Goal: Task Accomplishment & Management: Complete application form

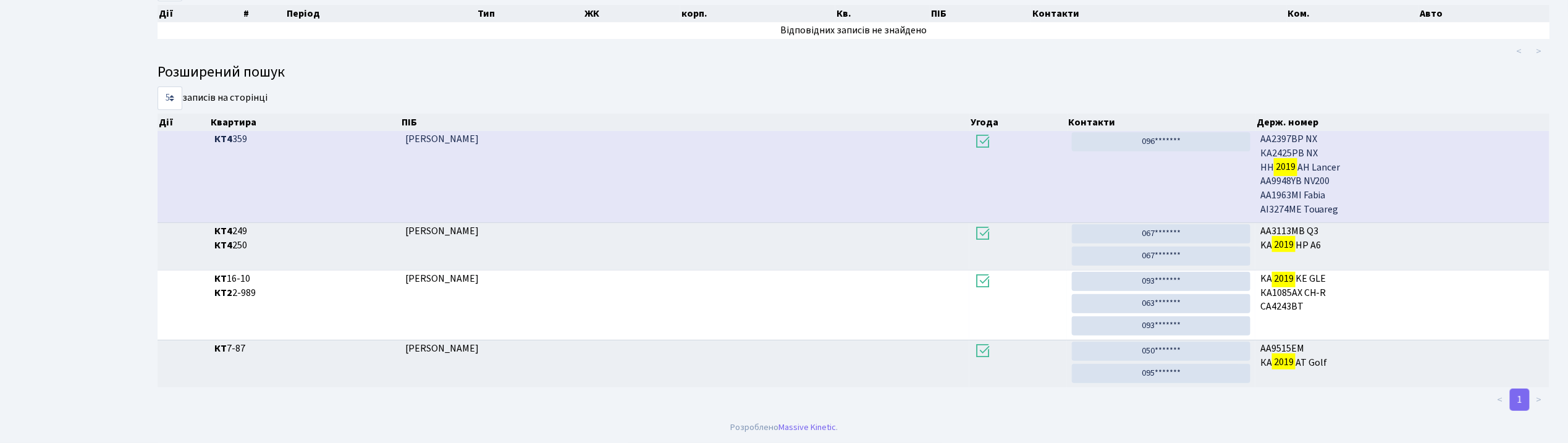
scroll to position [66, 0]
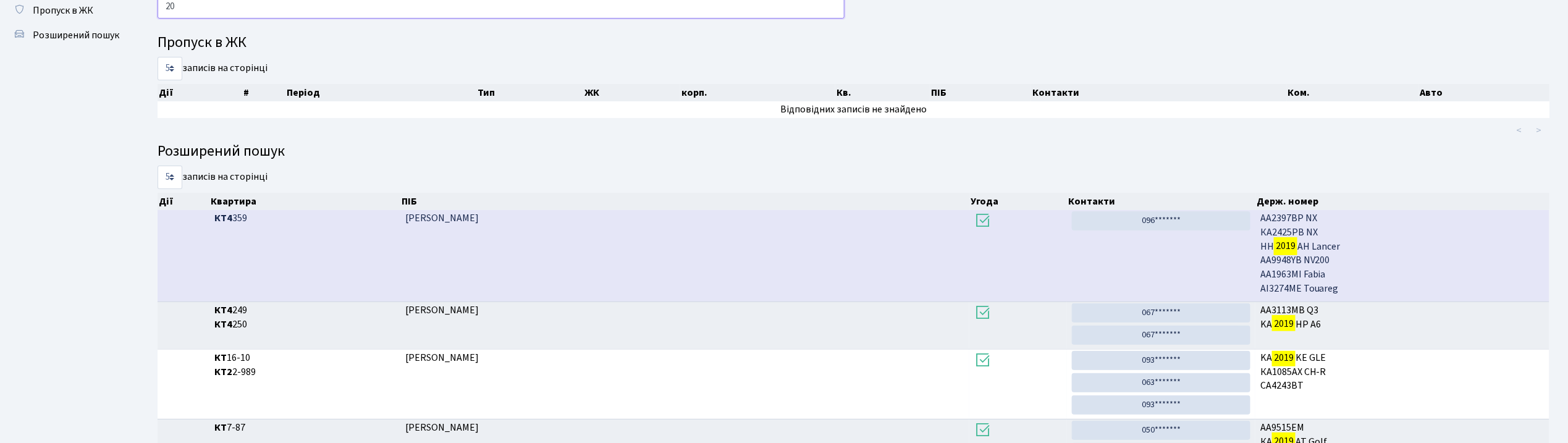
type input "2"
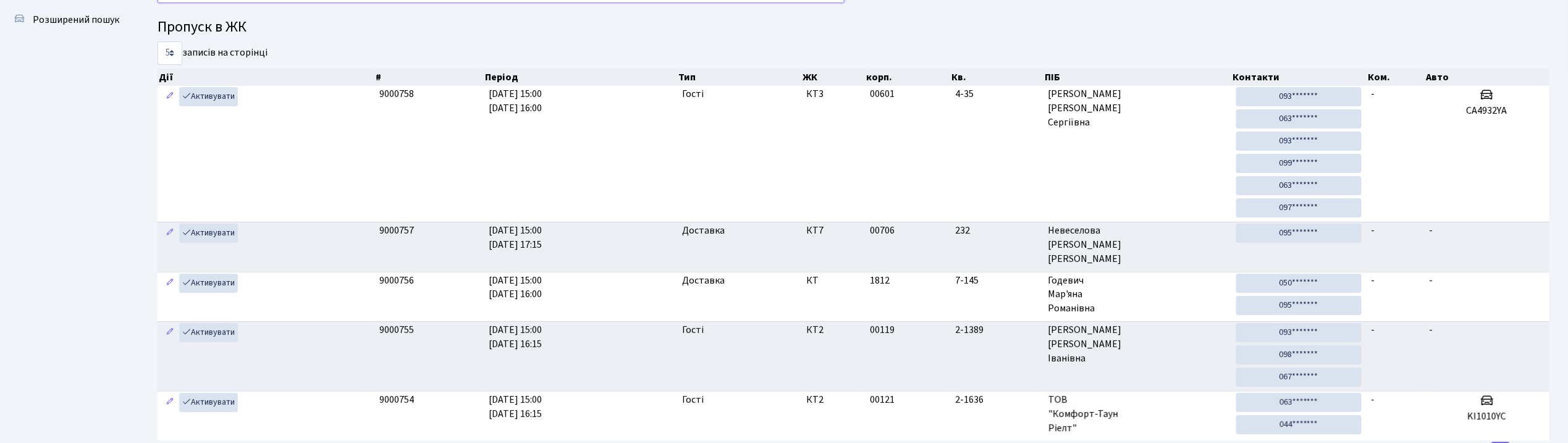
scroll to position [0, 0]
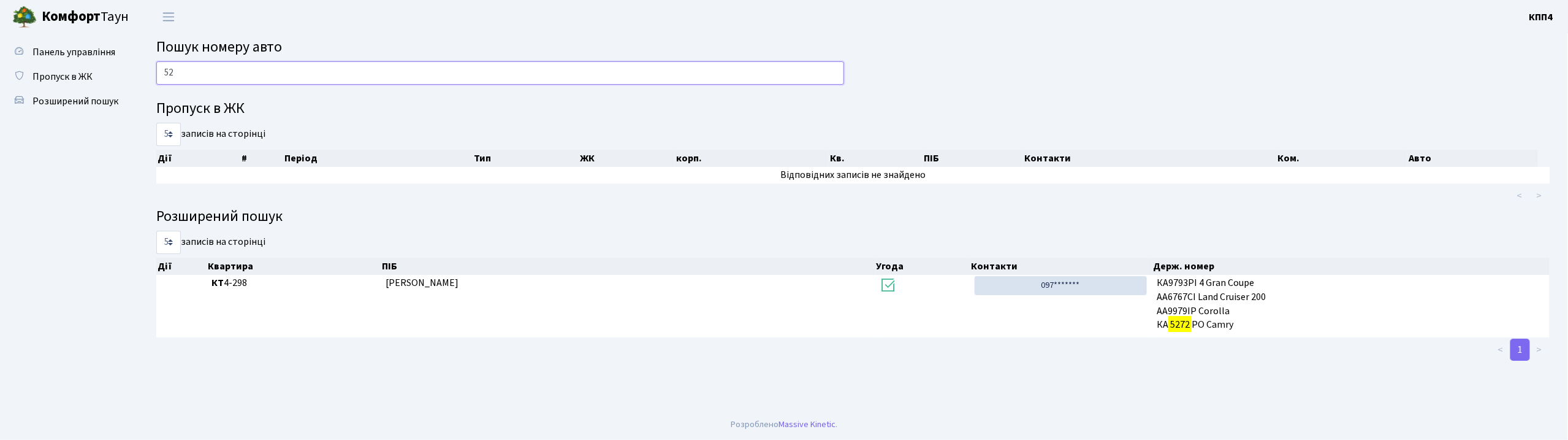
type input "5"
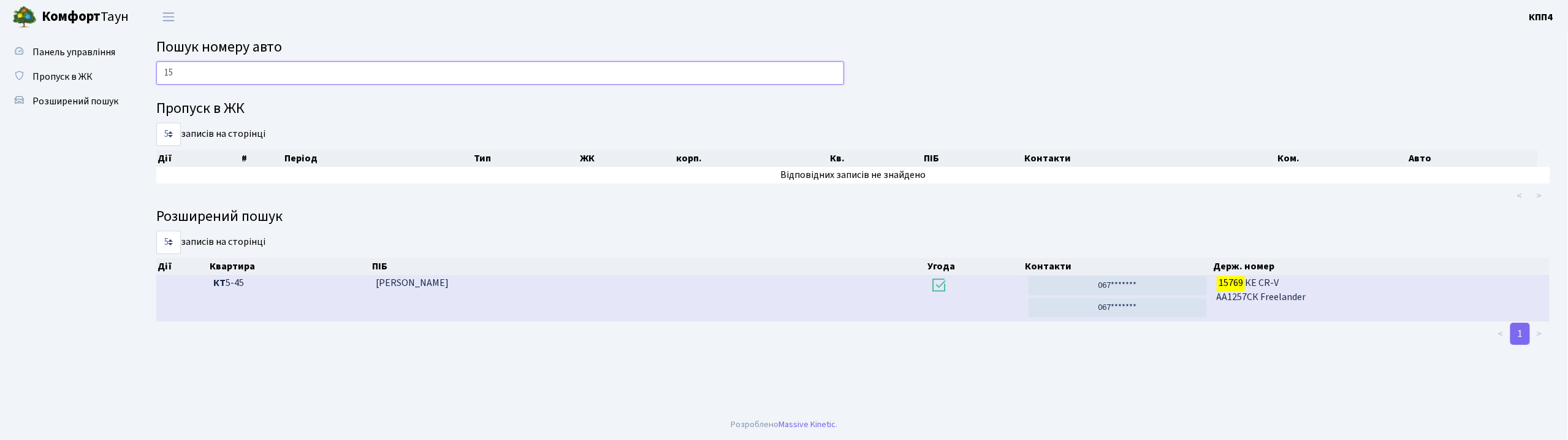
type input "1"
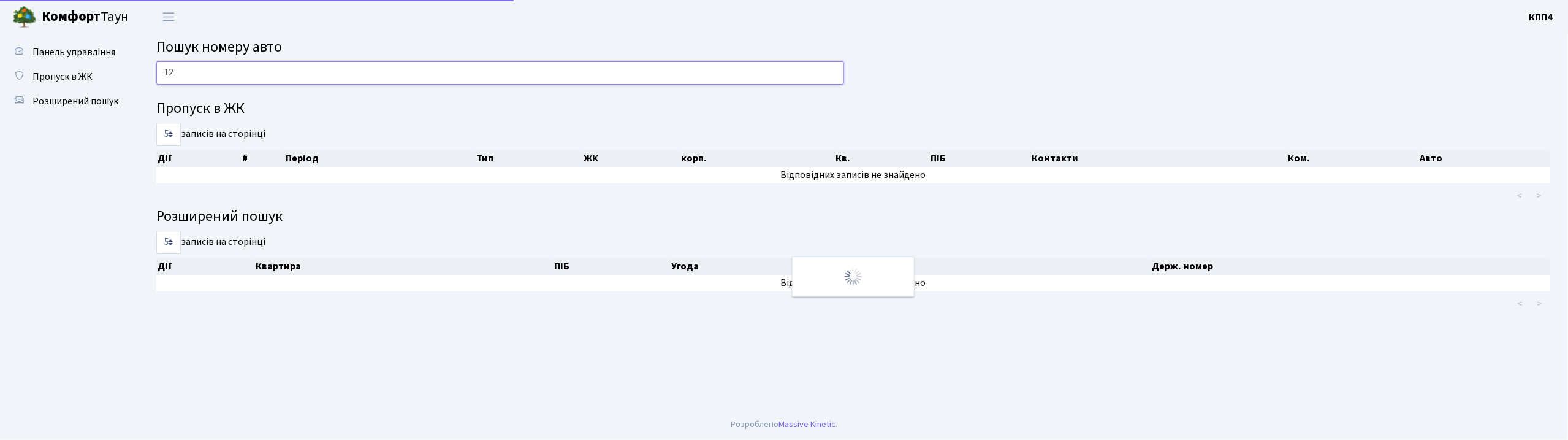
type input "1"
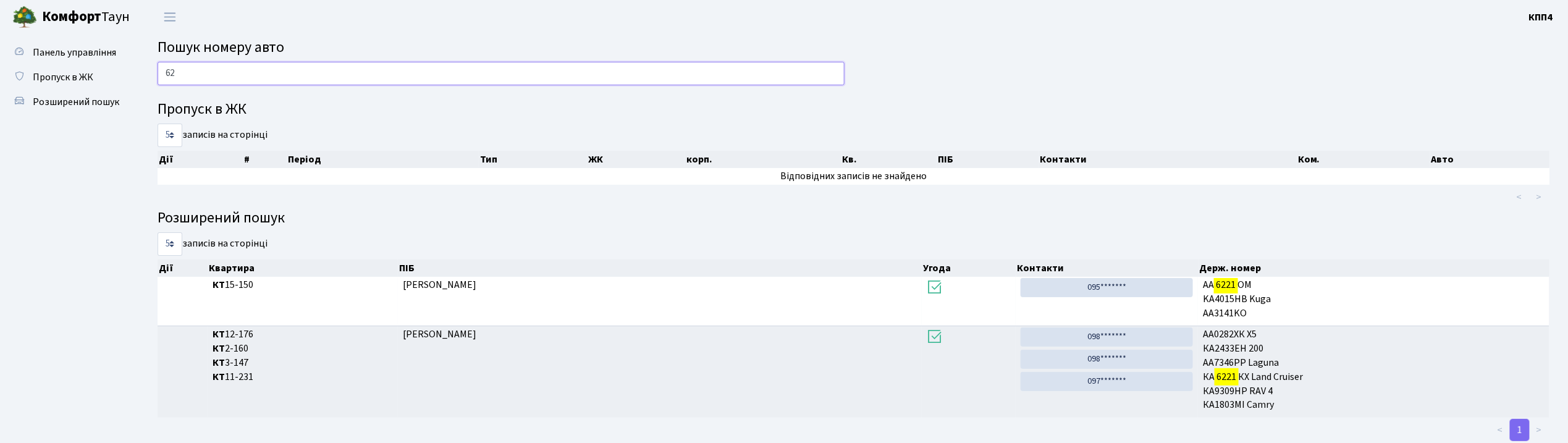
type input "6"
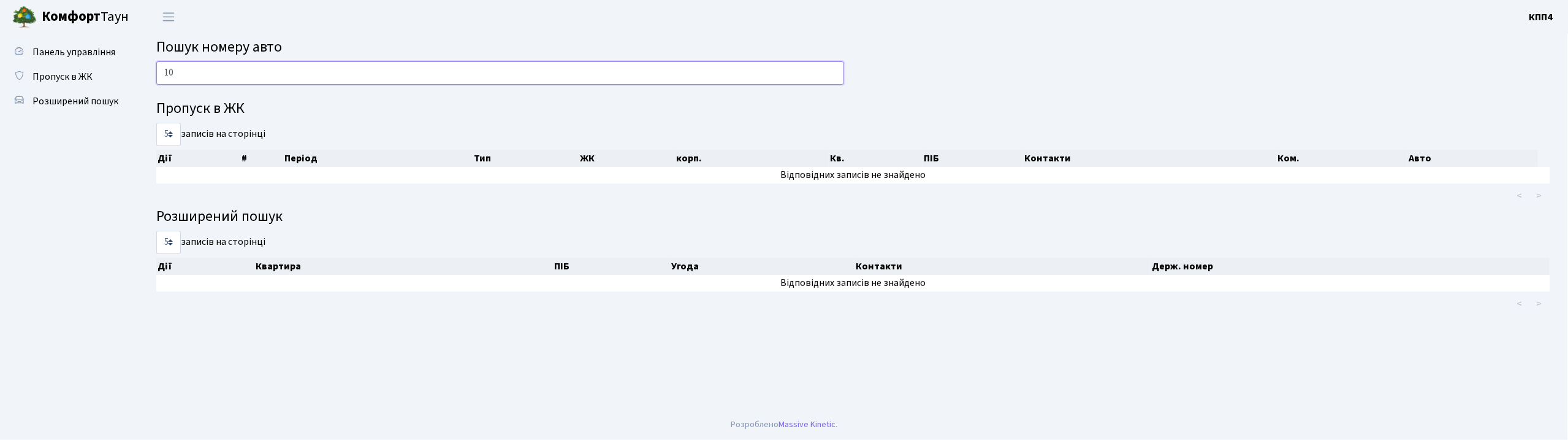
type input "1"
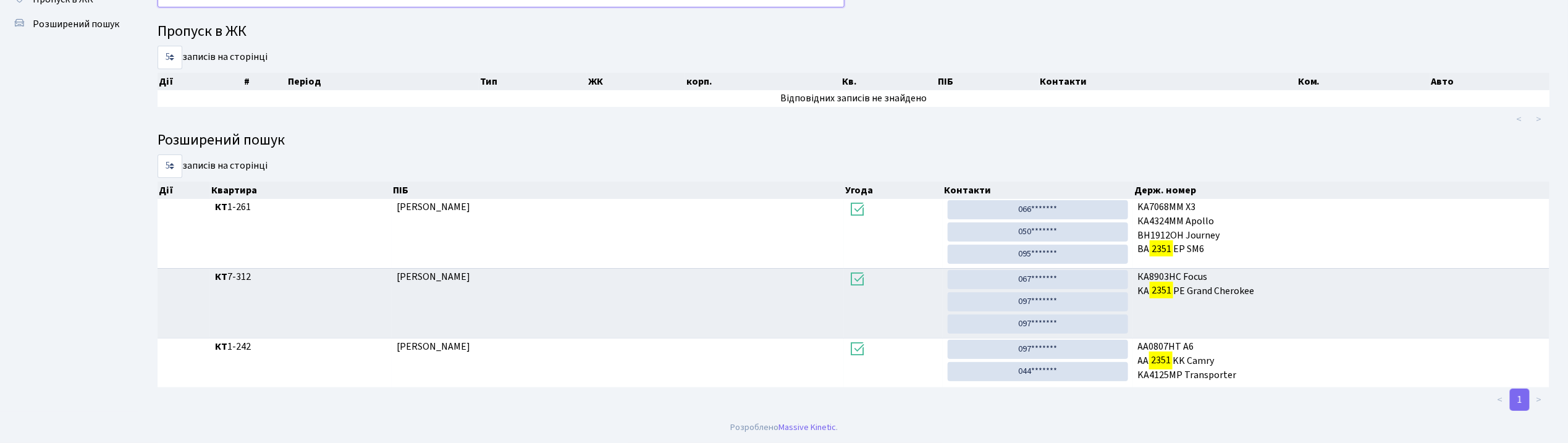
scroll to position [66, 0]
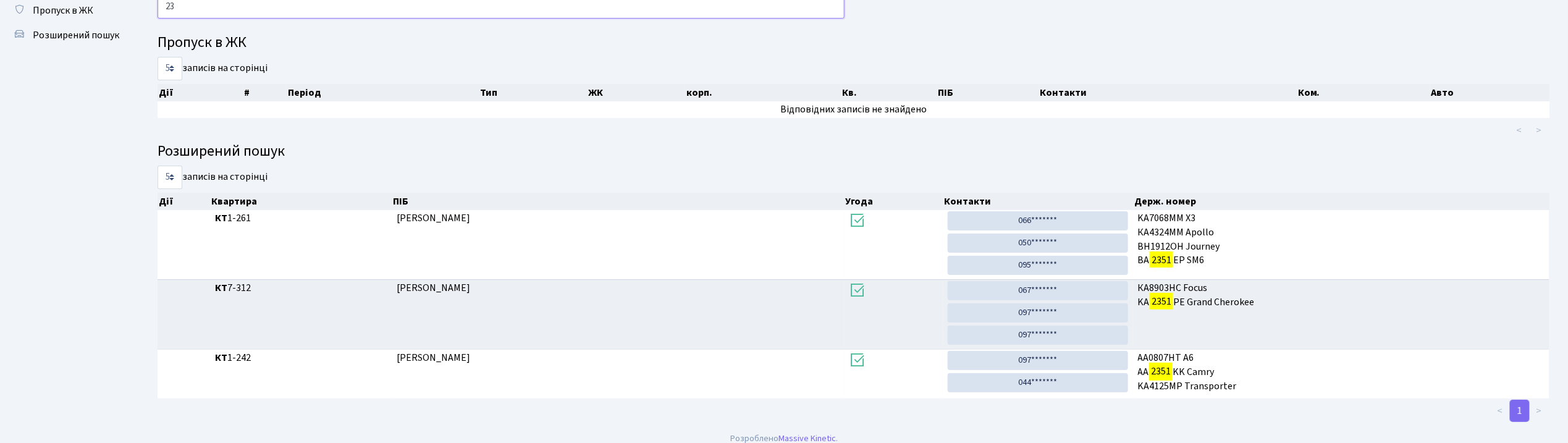
type input "2"
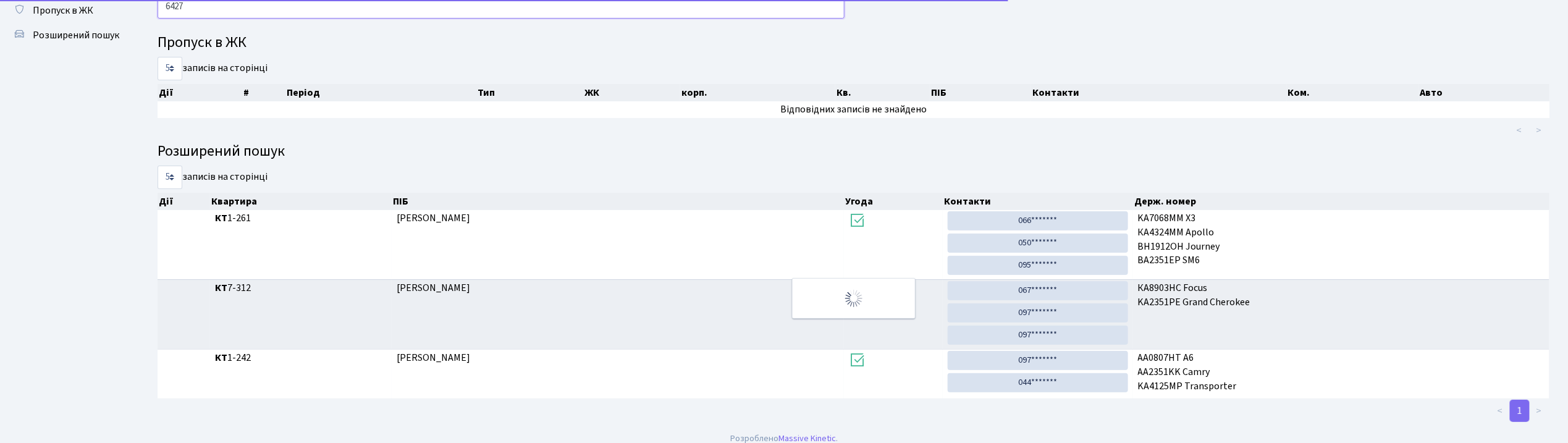
scroll to position [0, 0]
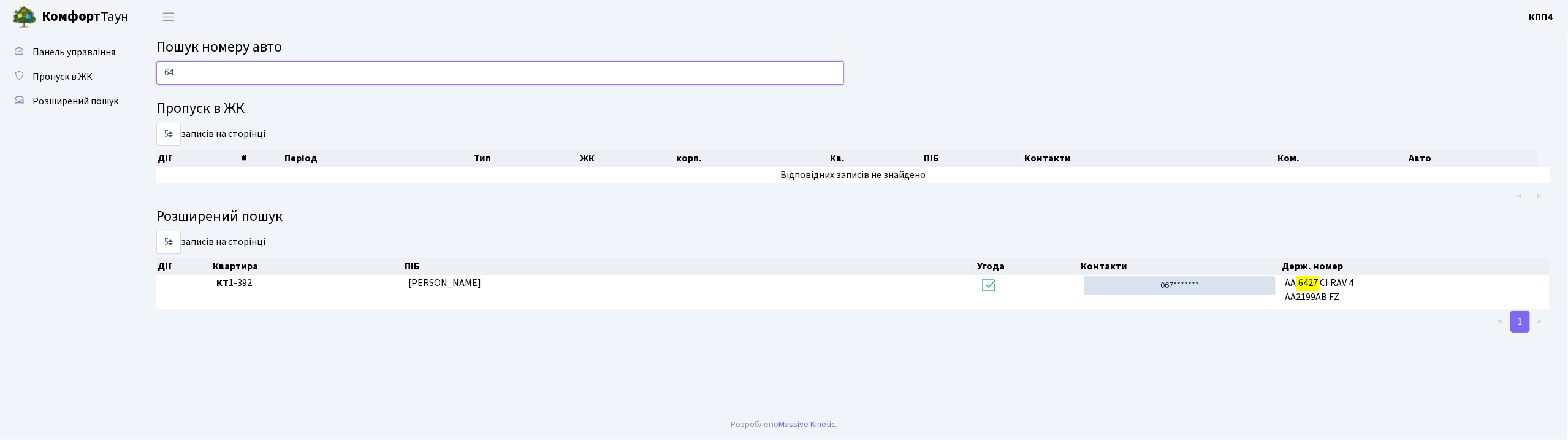
type input "6"
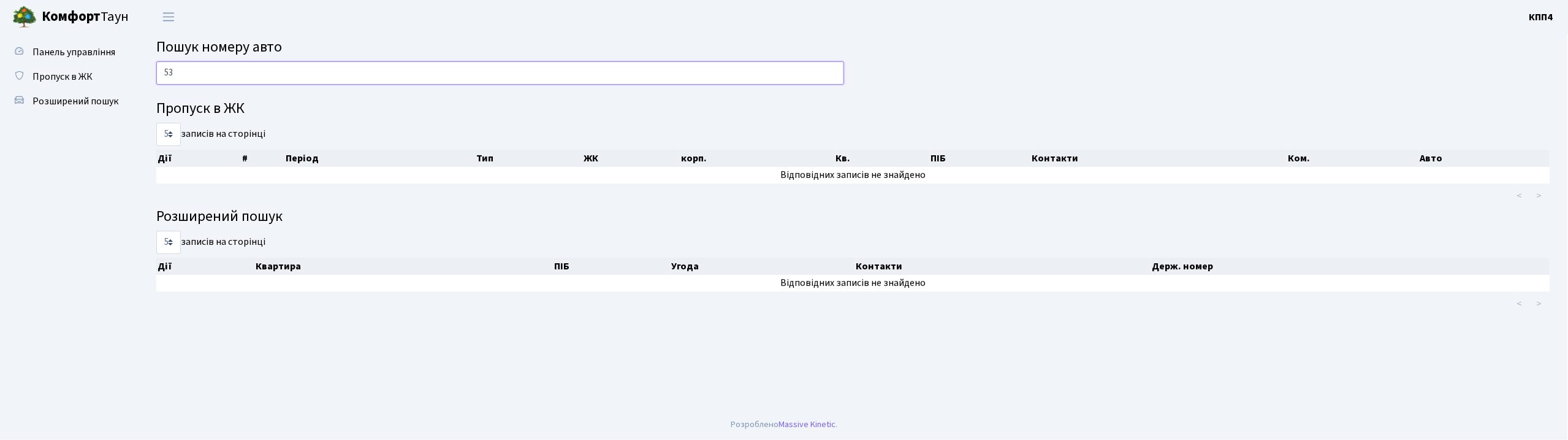
type input "5"
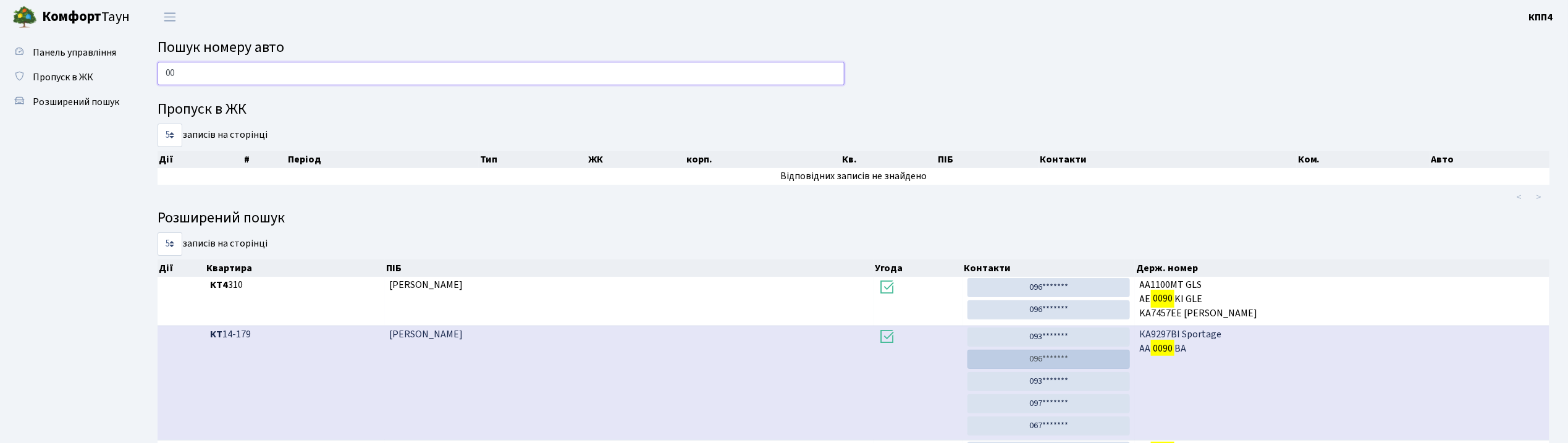
type input "0"
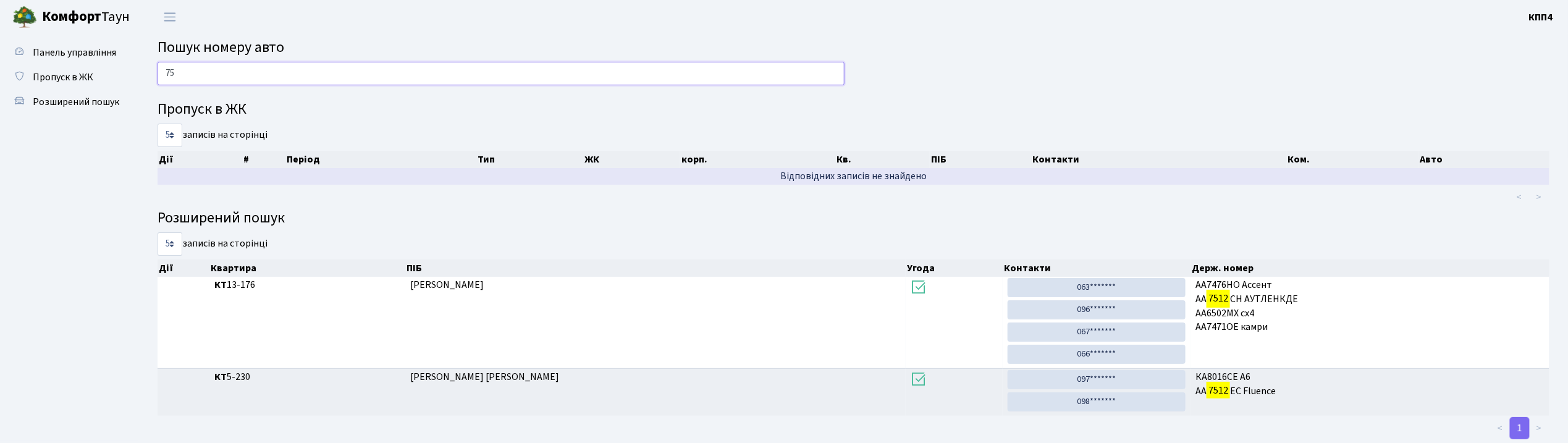
type input "7"
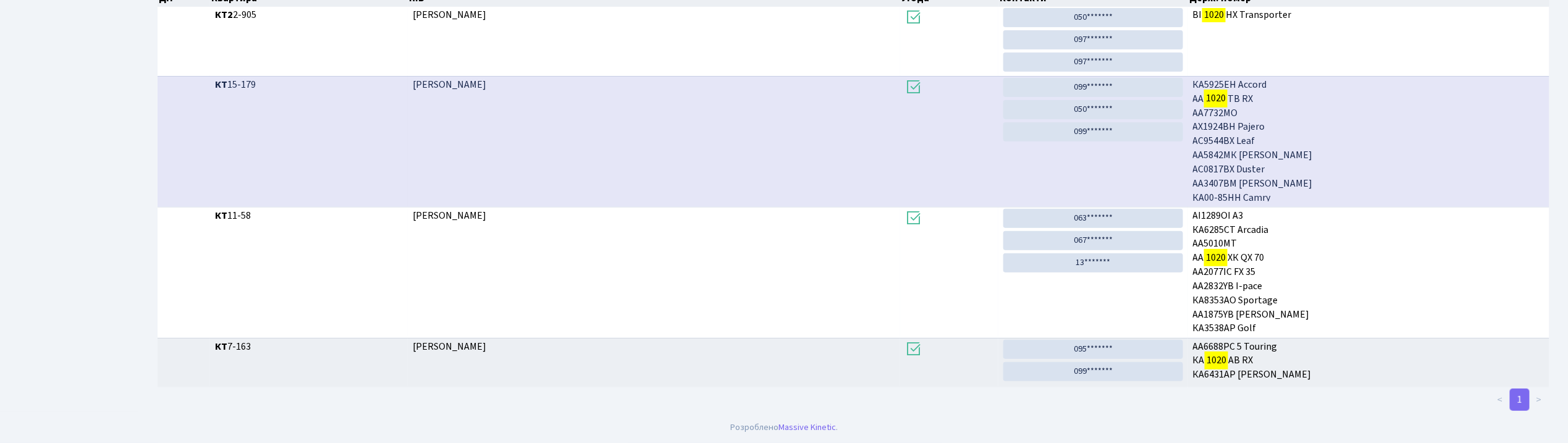
scroll to position [66, 0]
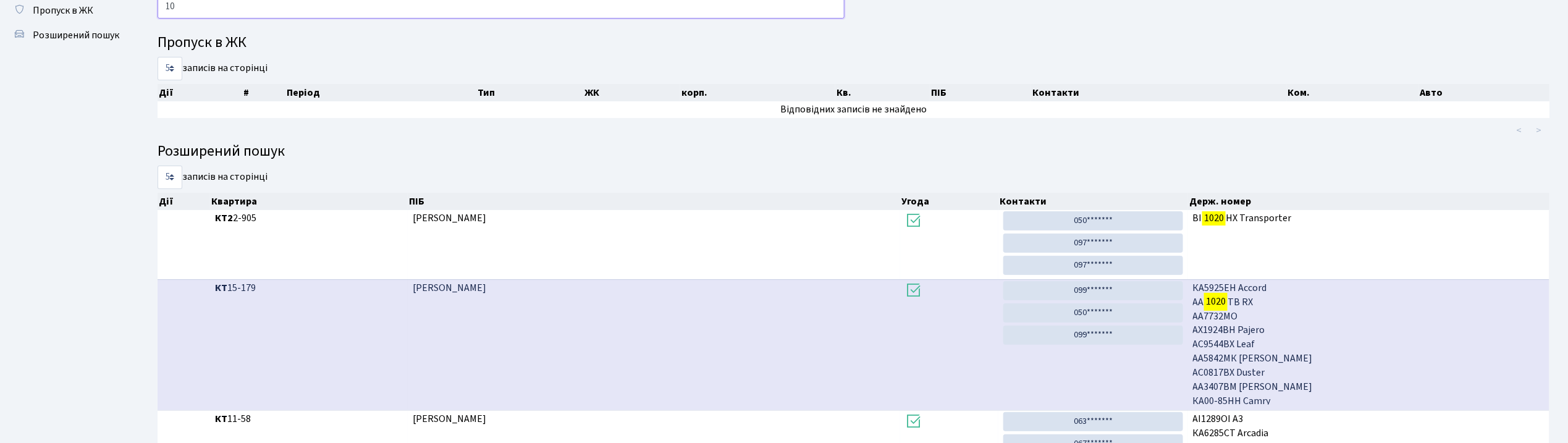
type input "1"
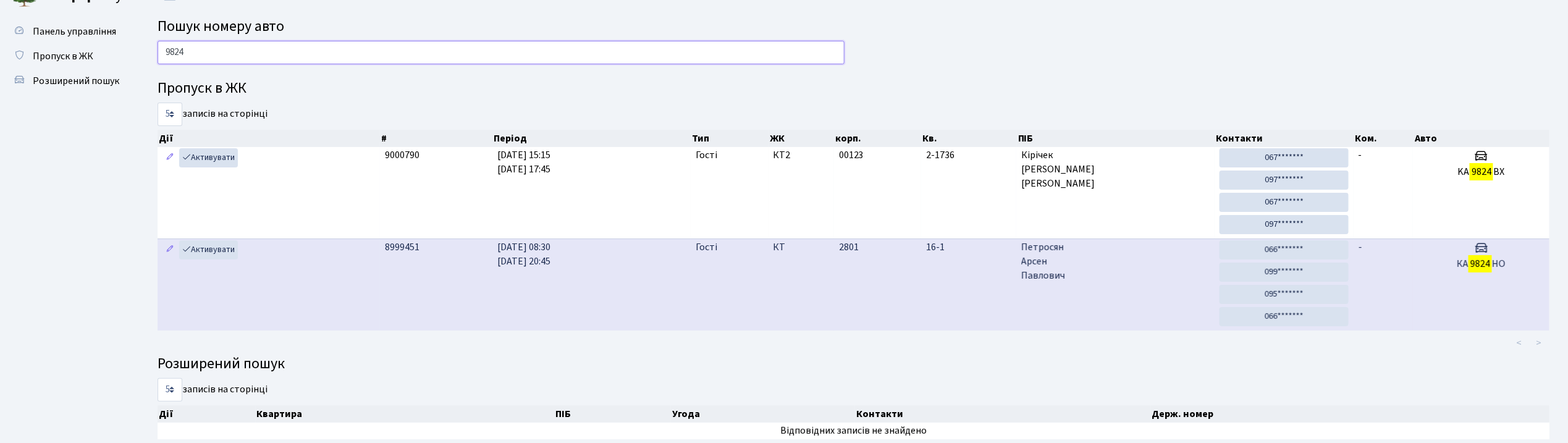
scroll to position [0, 0]
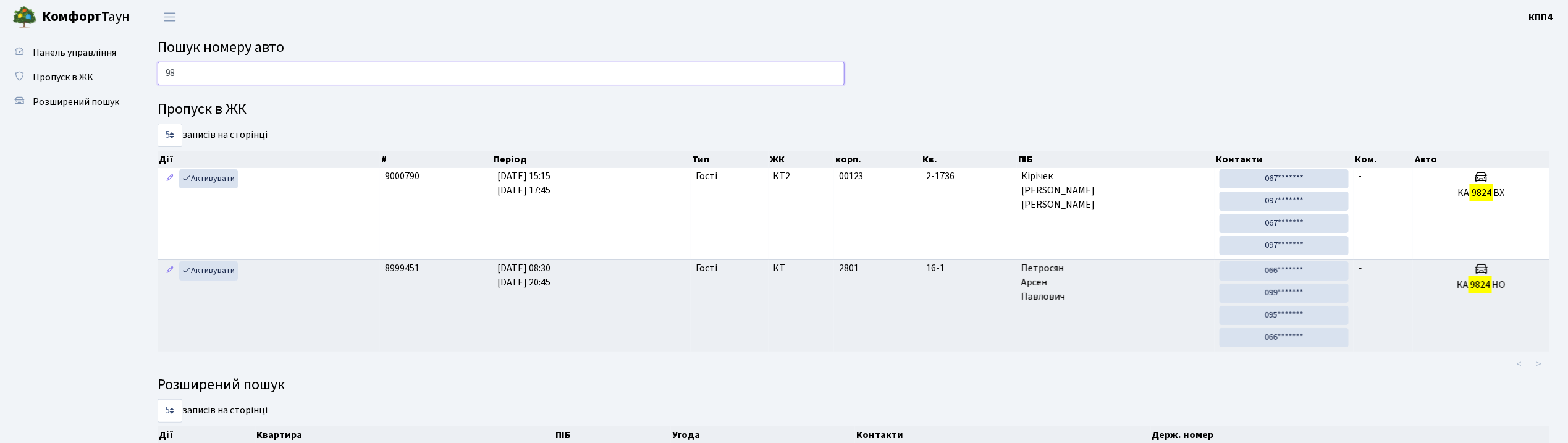
type input "9"
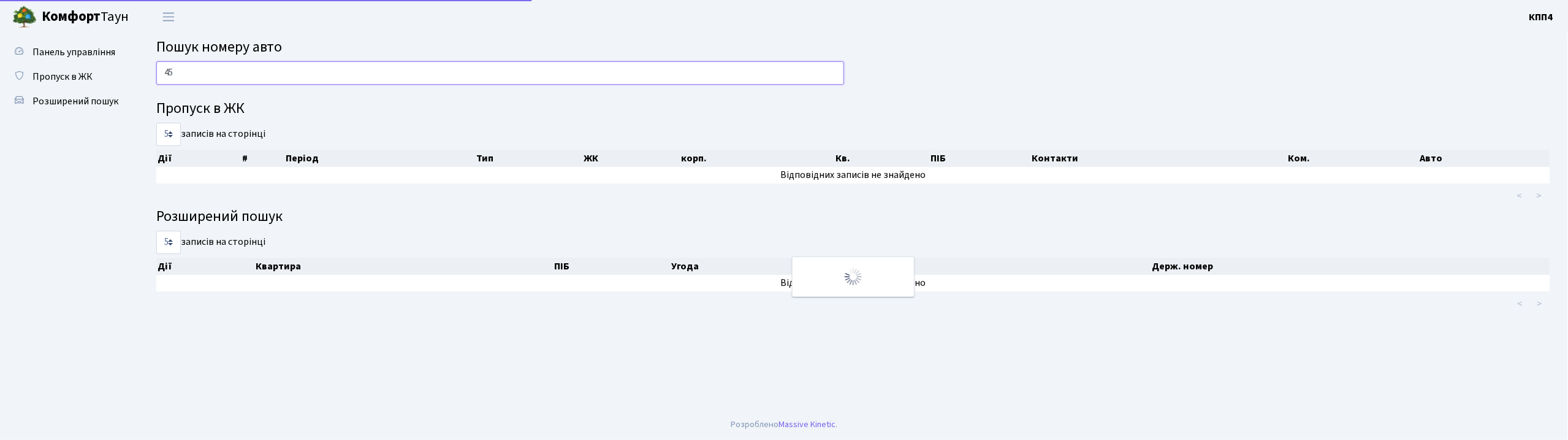
type input "4"
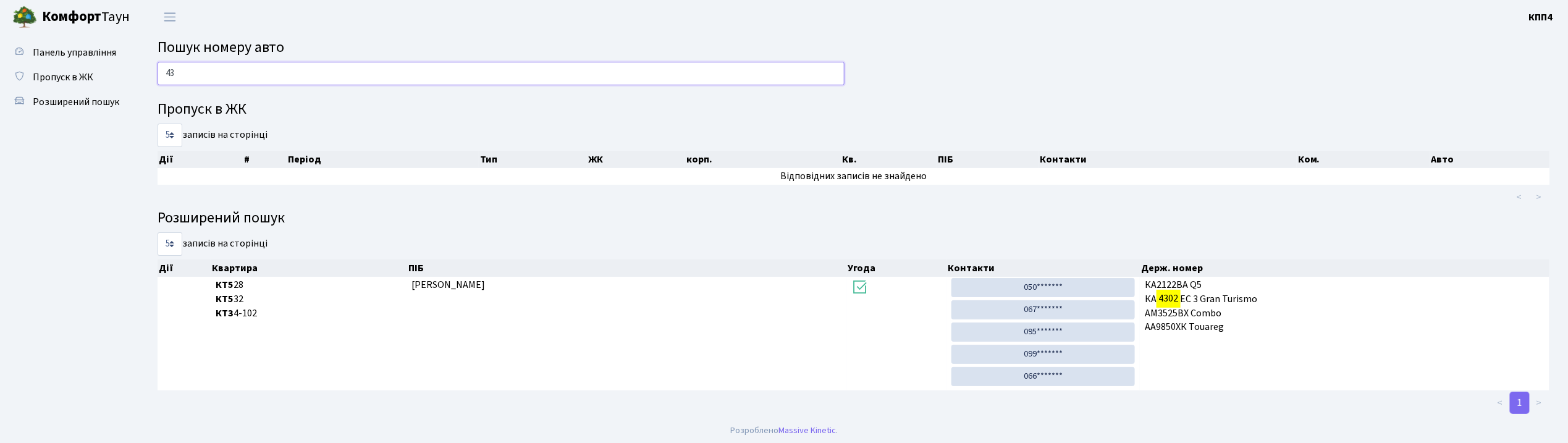
type input "4"
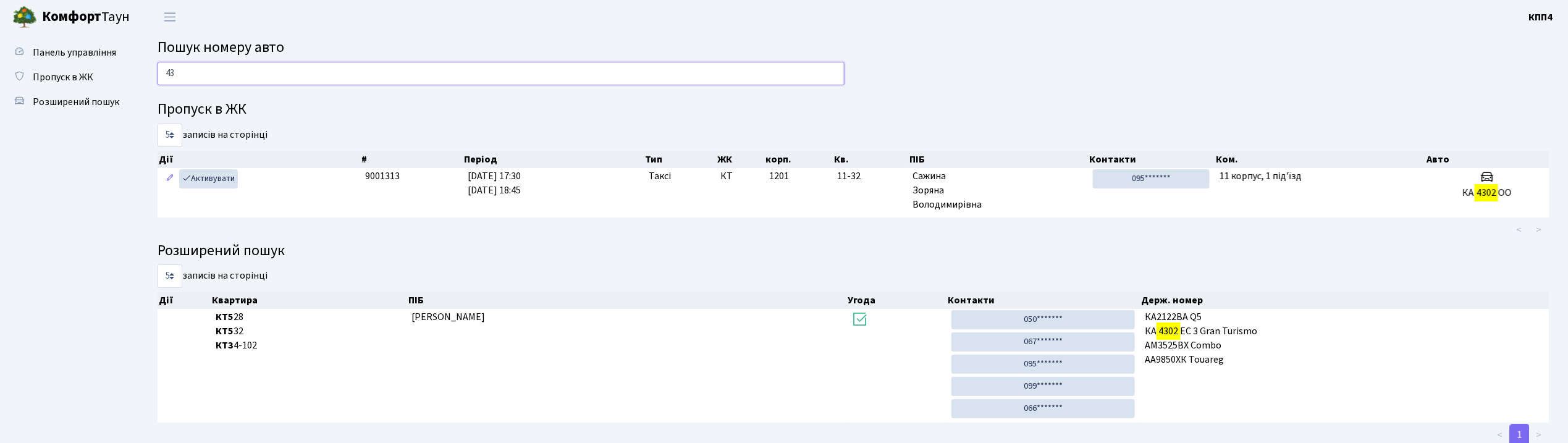
type input "4"
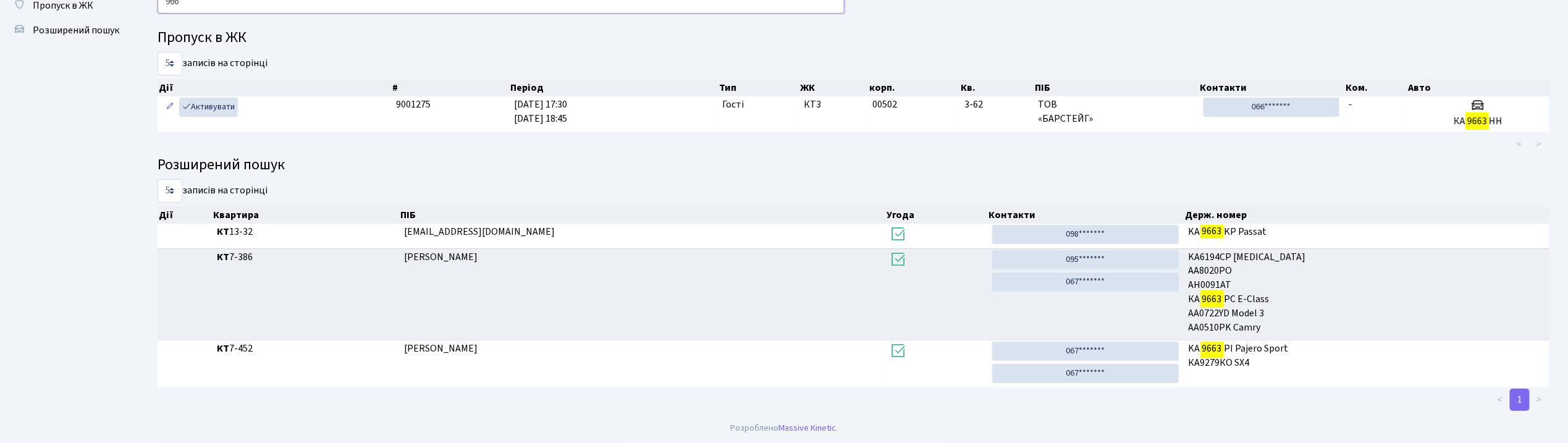
scroll to position [66, 0]
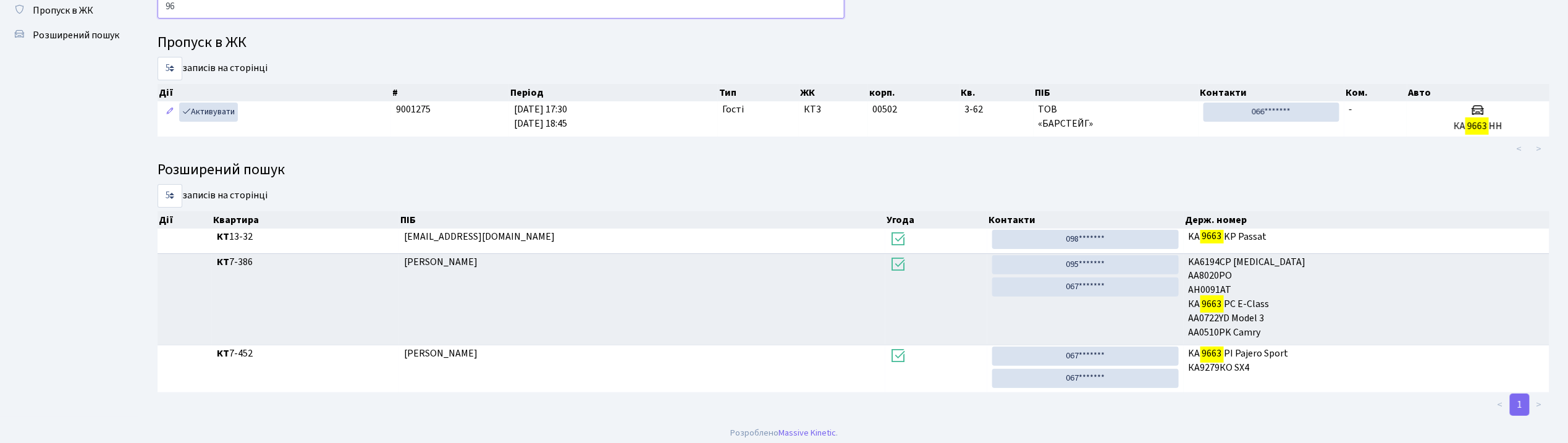
type input "9"
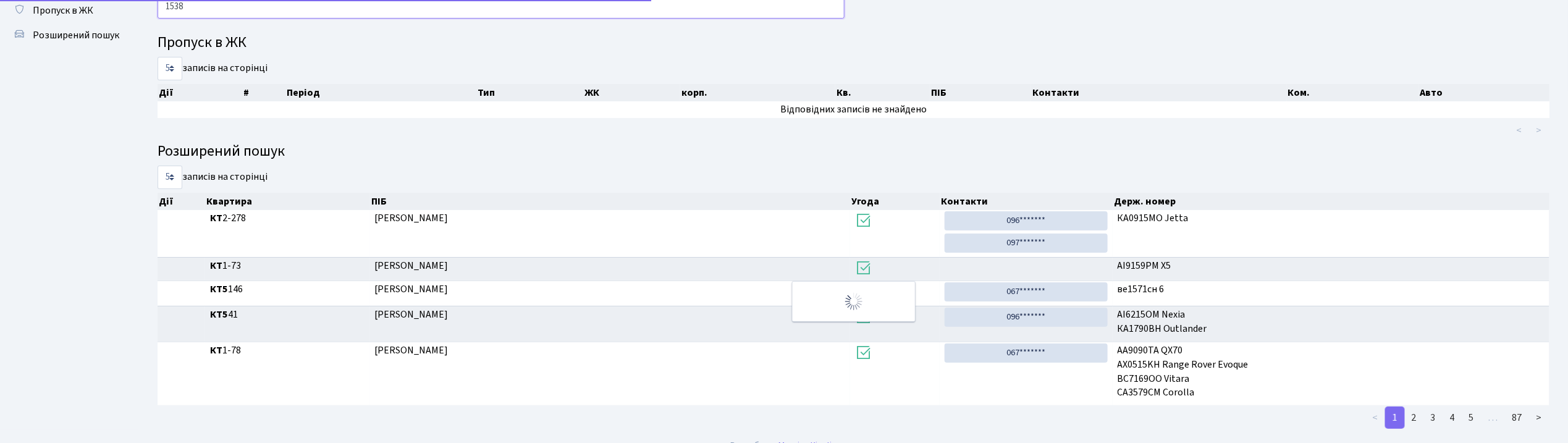
scroll to position [8, 0]
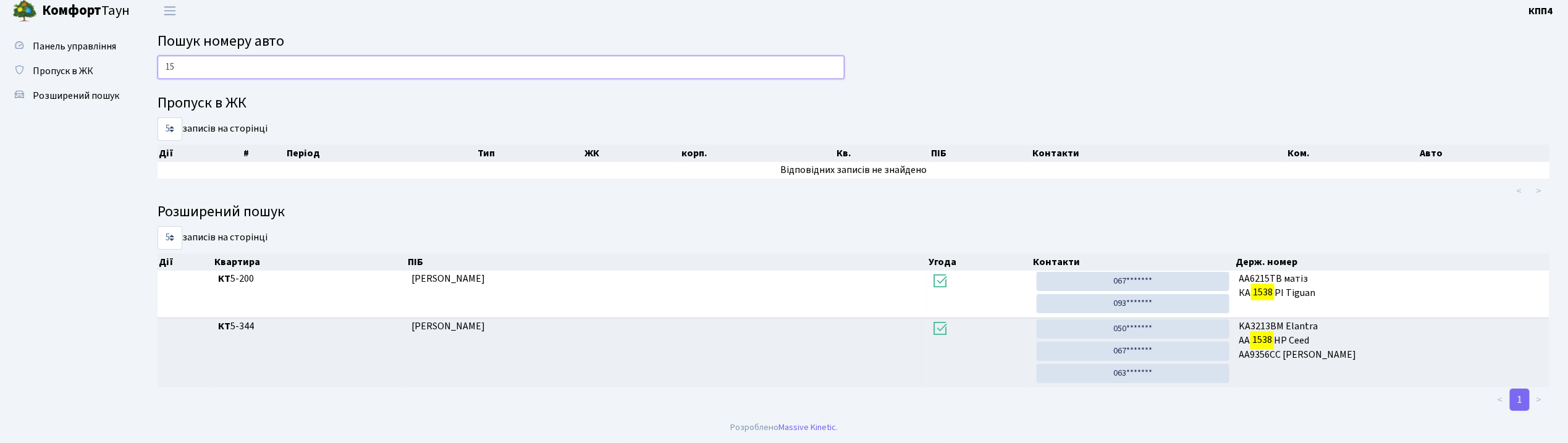
type input "1"
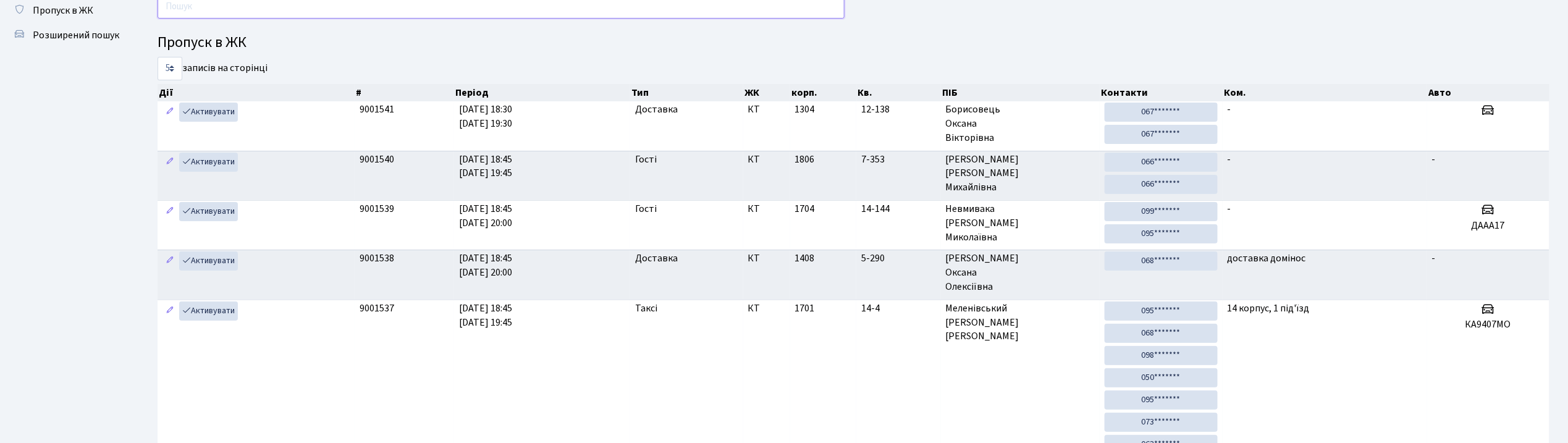
scroll to position [0, 0]
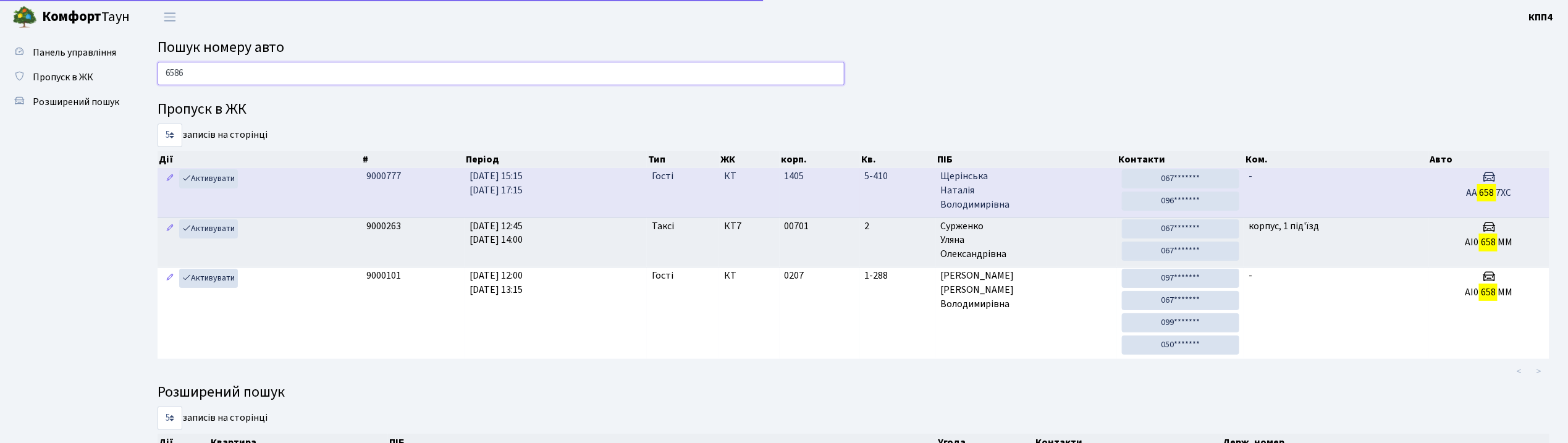
drag, startPoint x: 460, startPoint y: 80, endPoint x: 488, endPoint y: 181, distance: 104.8
click at [481, 168] on div "6586 Пропуск в ЖК 5 10 25 50 записів на сторінці Дії # Період Тип ЖК корп. Кв. …" at bounding box center [854, 309] width 1411 height 496
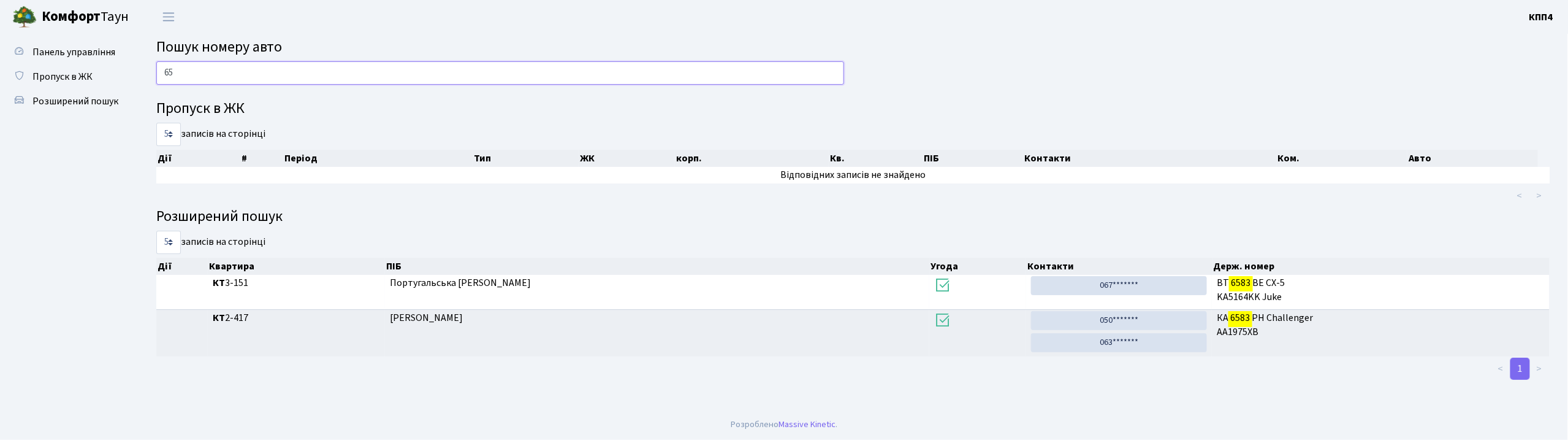
type input "6"
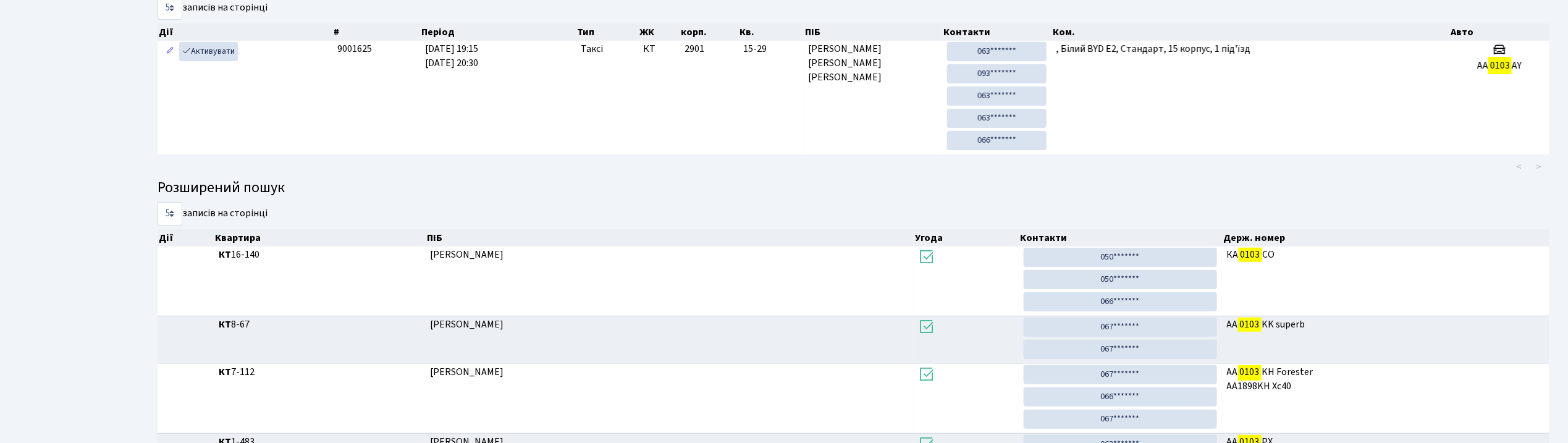
scroll to position [66, 0]
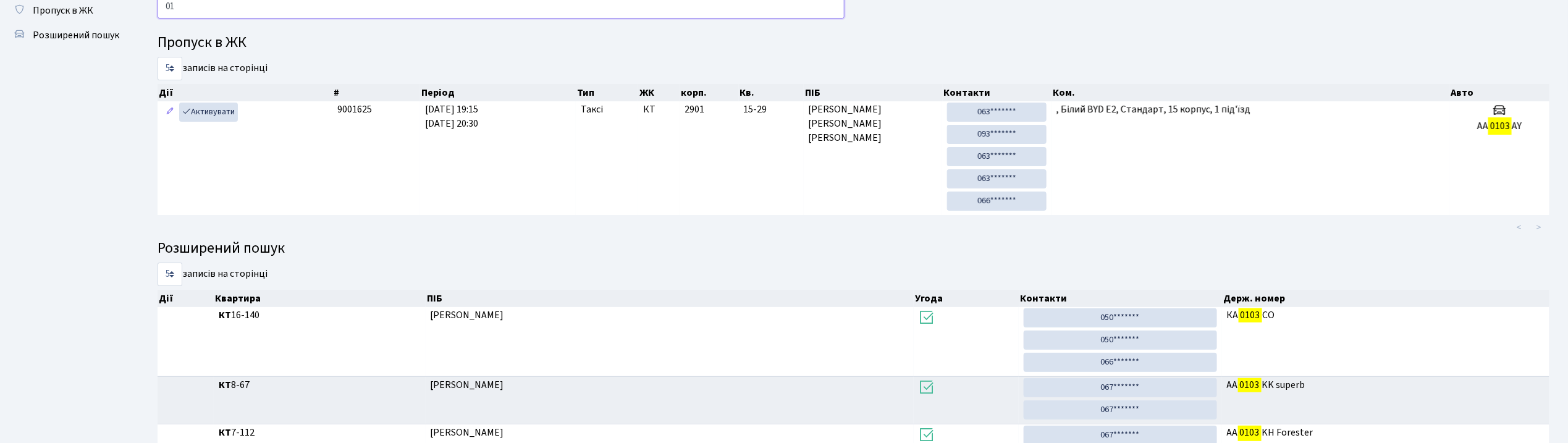
type input "0"
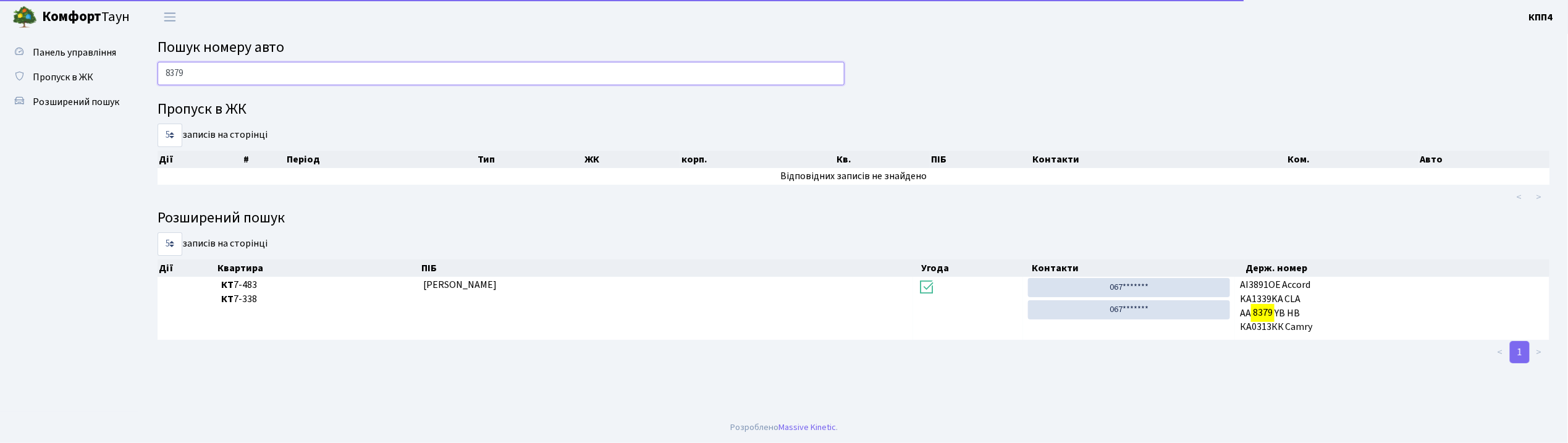
scroll to position [0, 0]
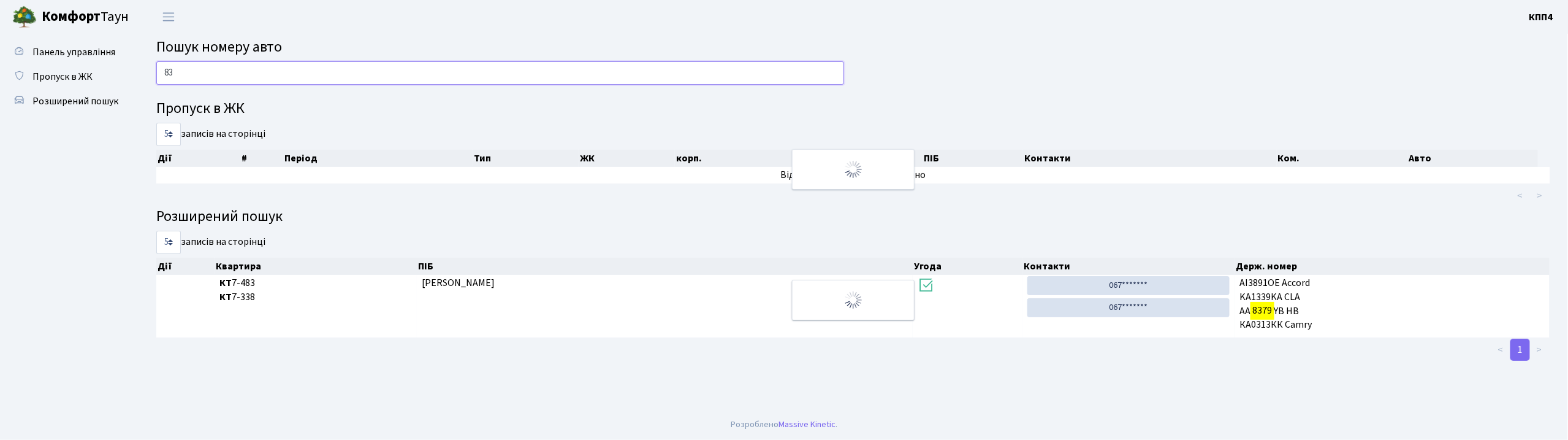
type input "8"
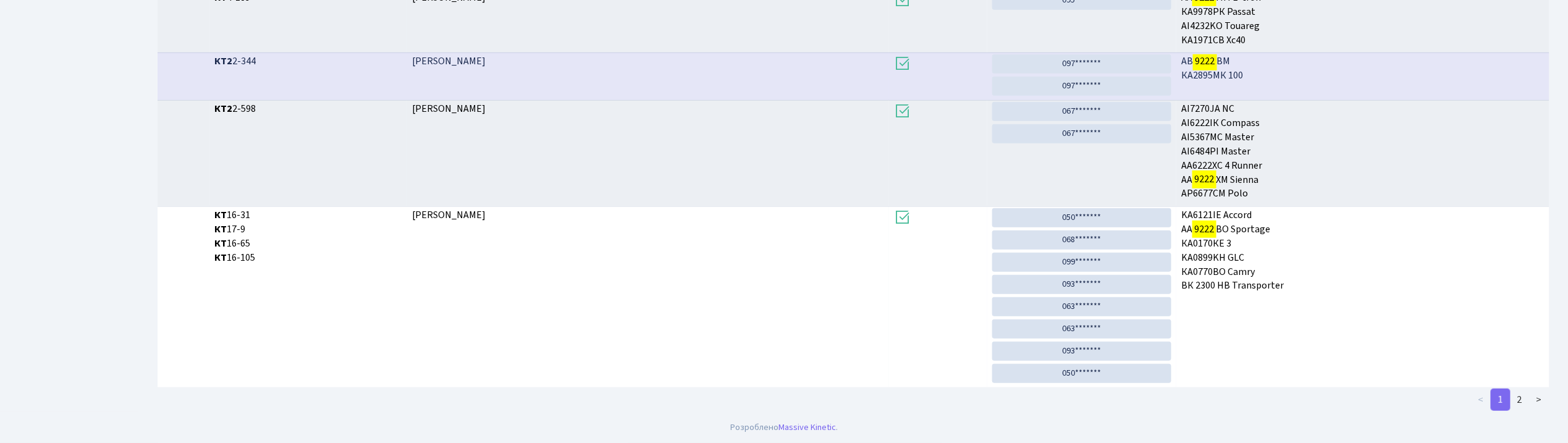
scroll to position [341, 0]
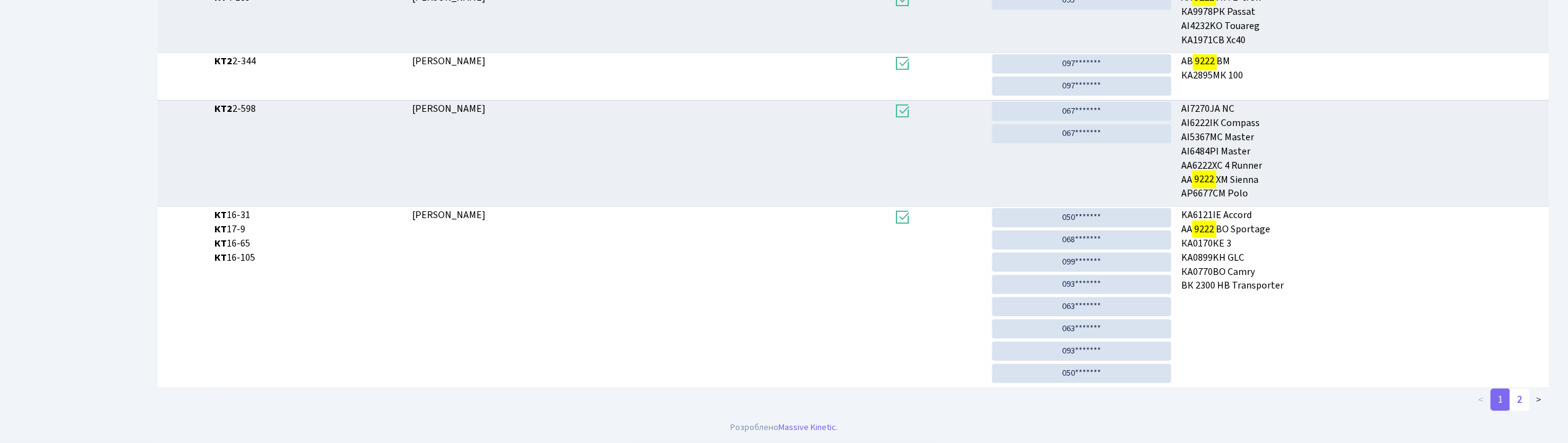
click at [1524, 391] on link "2" at bounding box center [1519, 399] width 19 height 22
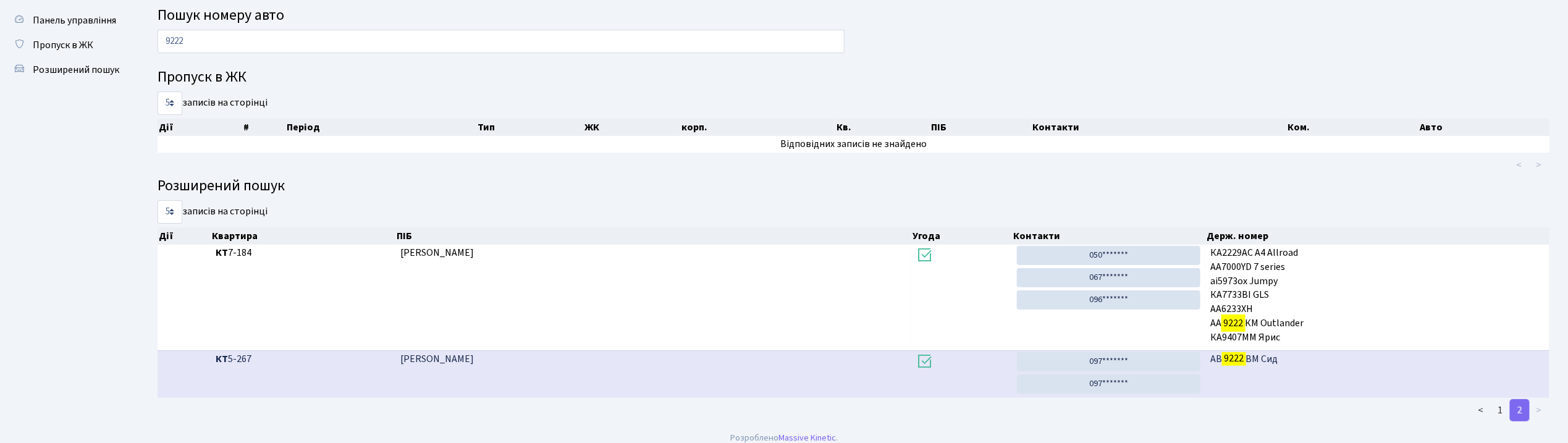
scroll to position [0, 0]
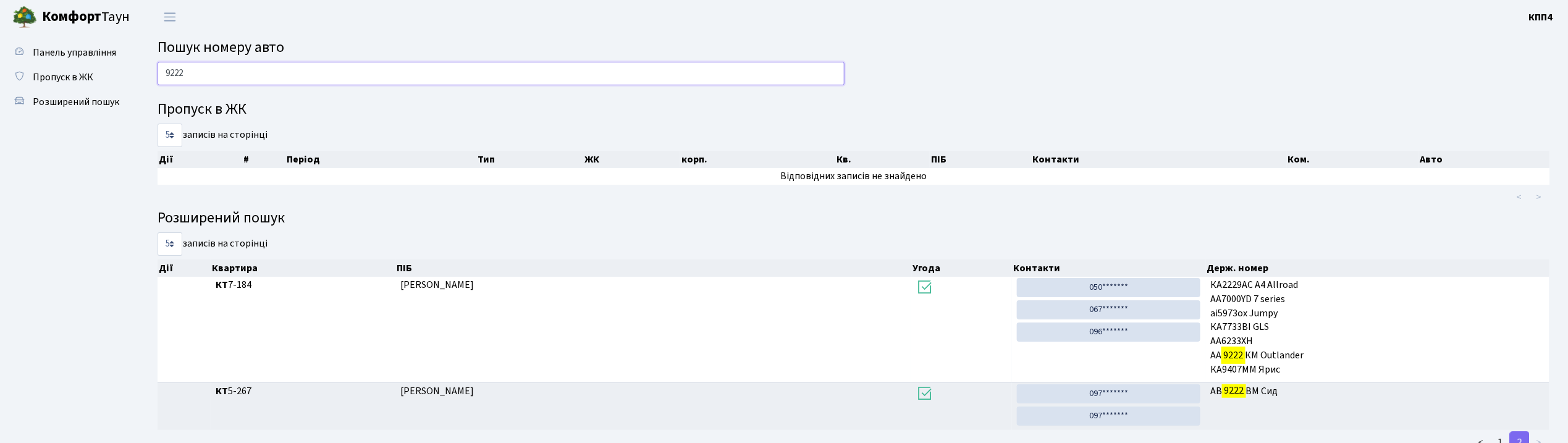
click at [616, 80] on input "9222" at bounding box center [501, 73] width 687 height 23
type input "9"
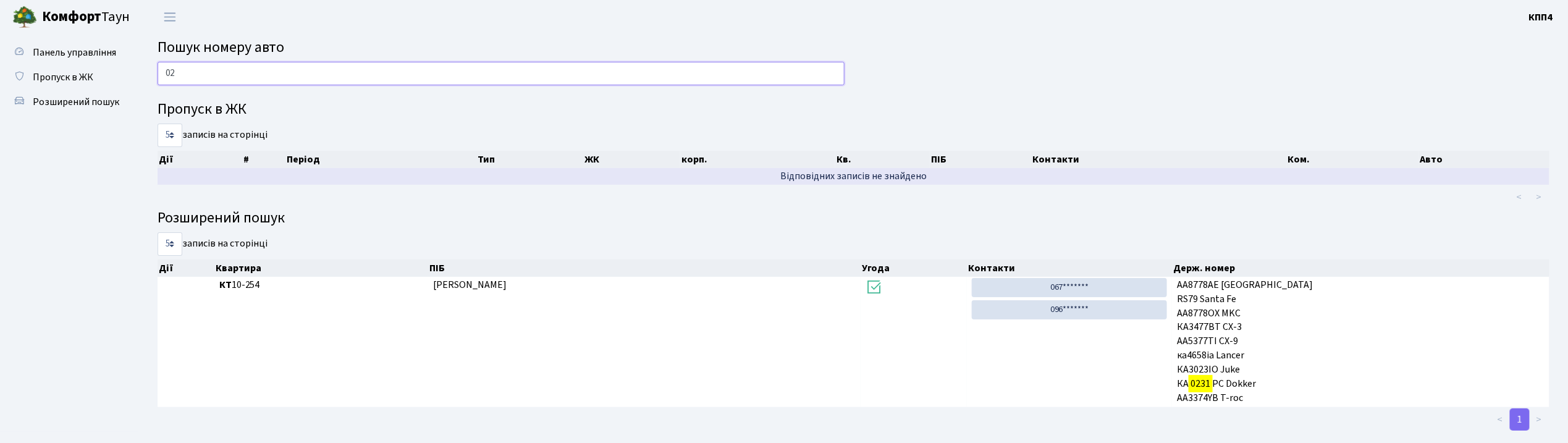
type input "0"
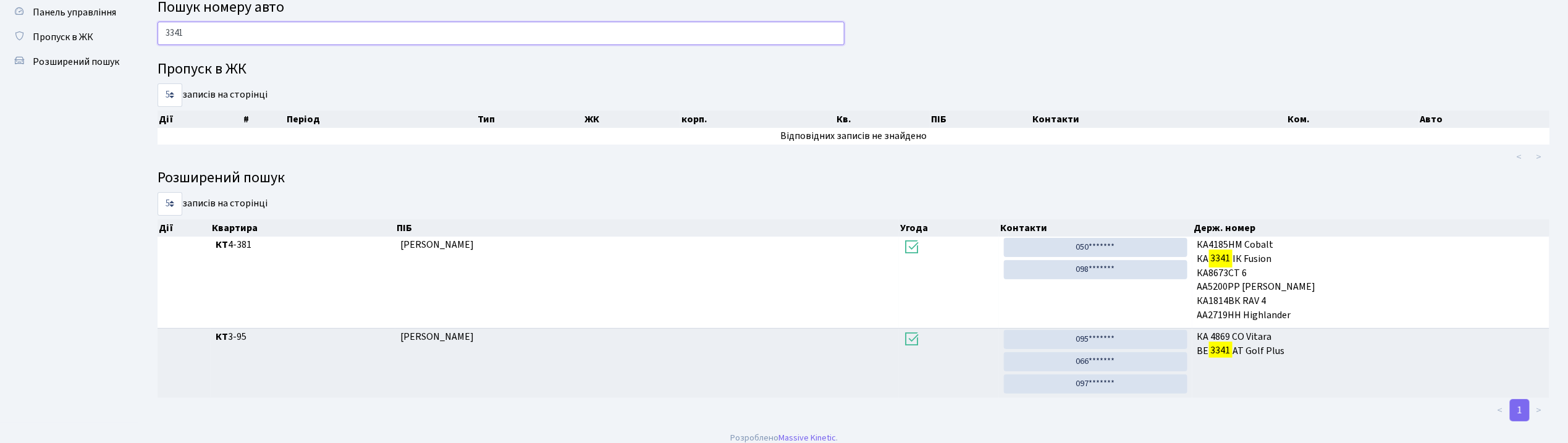
scroll to position [52, 0]
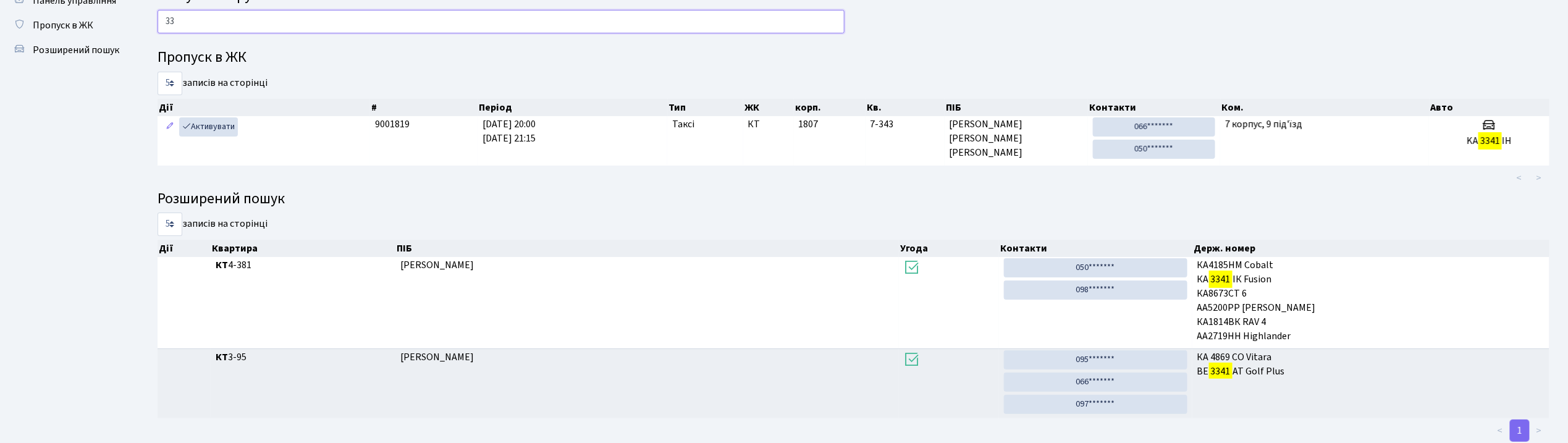
type input "3"
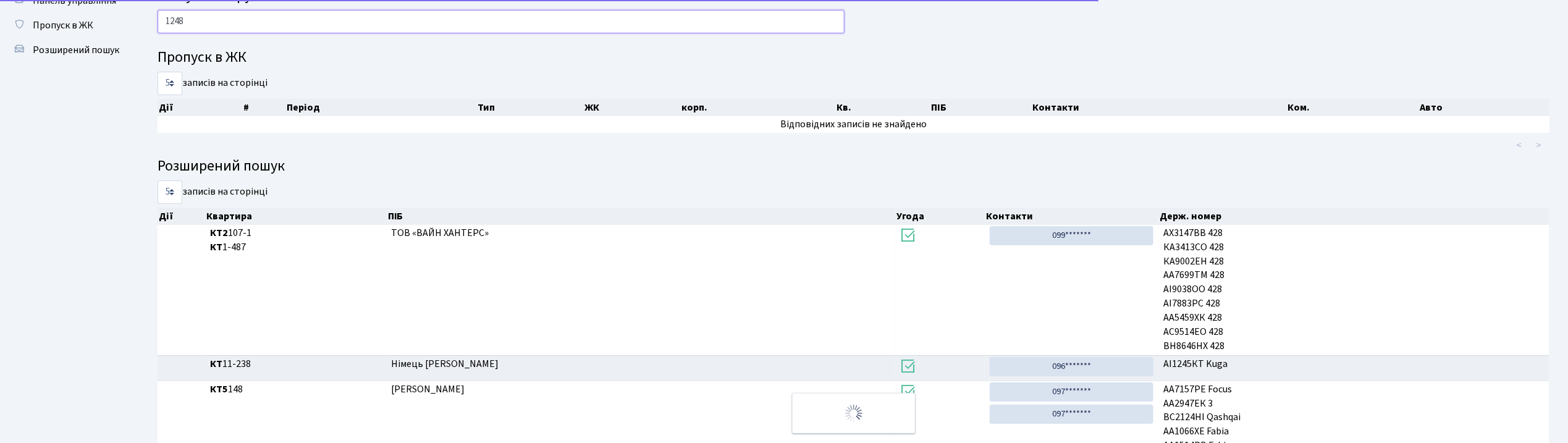
scroll to position [0, 0]
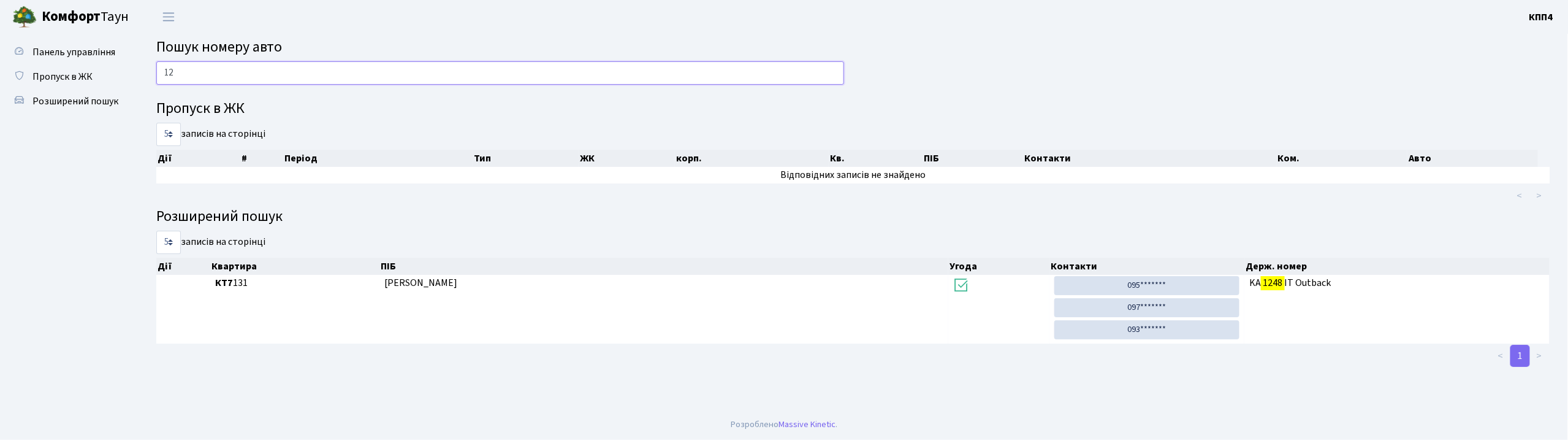
type input "1"
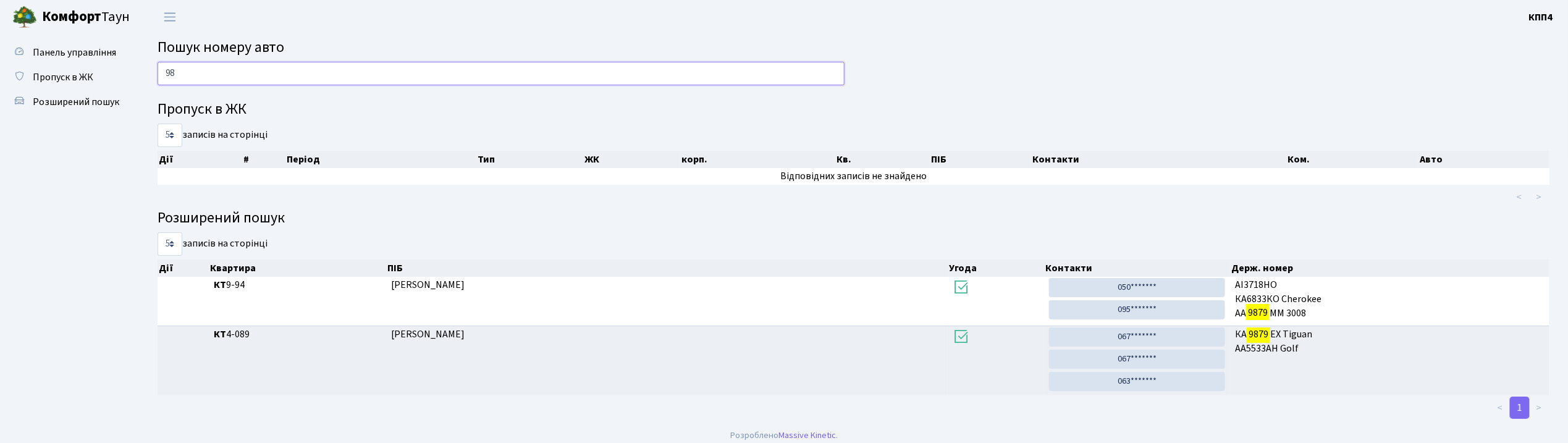
type input "9"
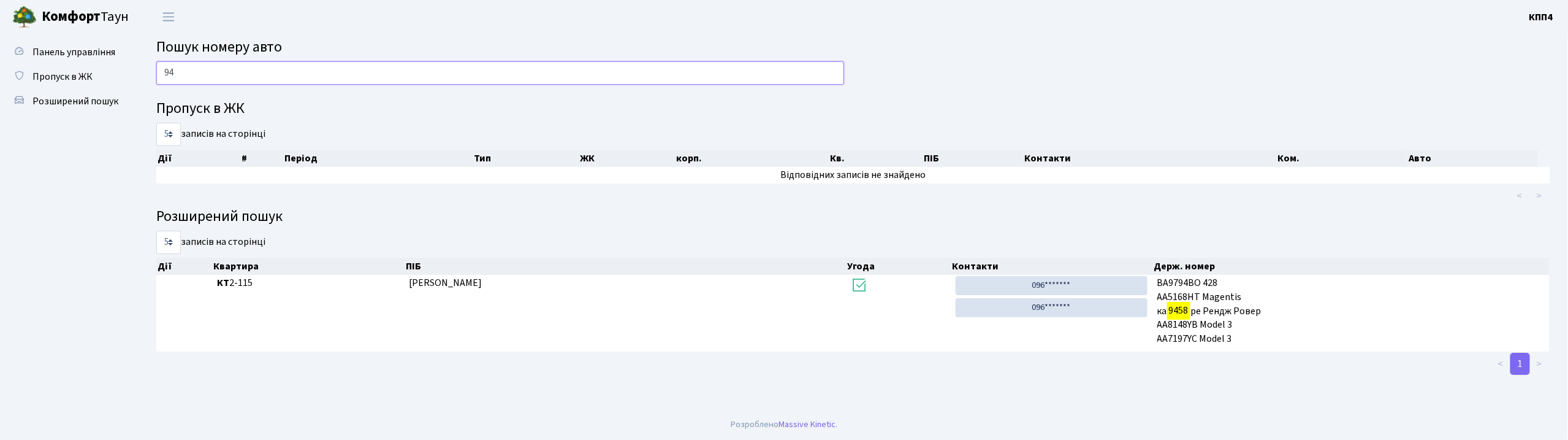
type input "9"
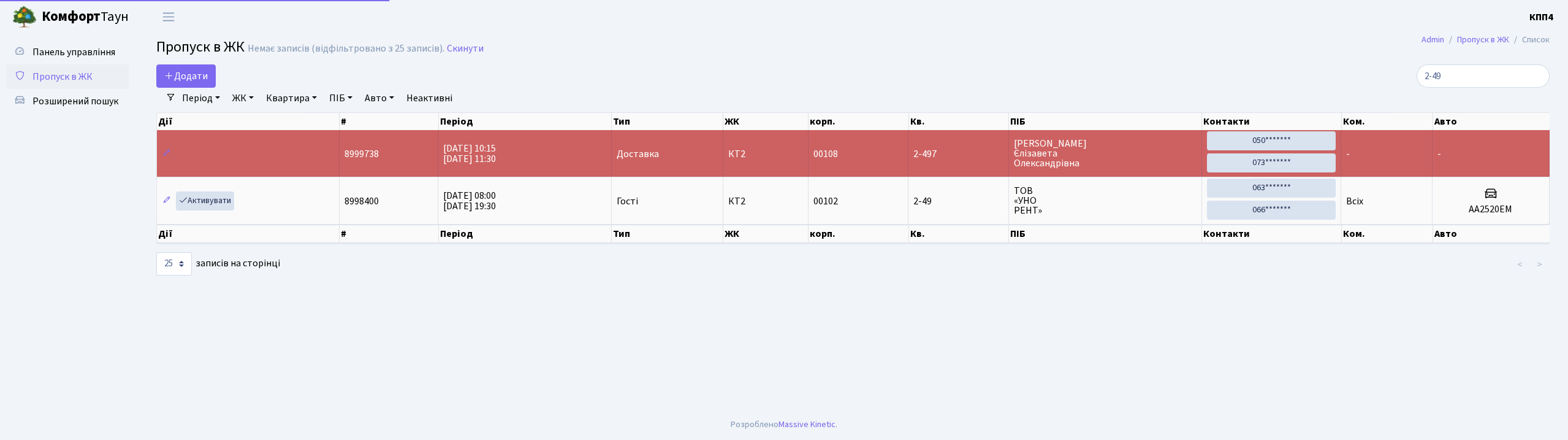
select select "25"
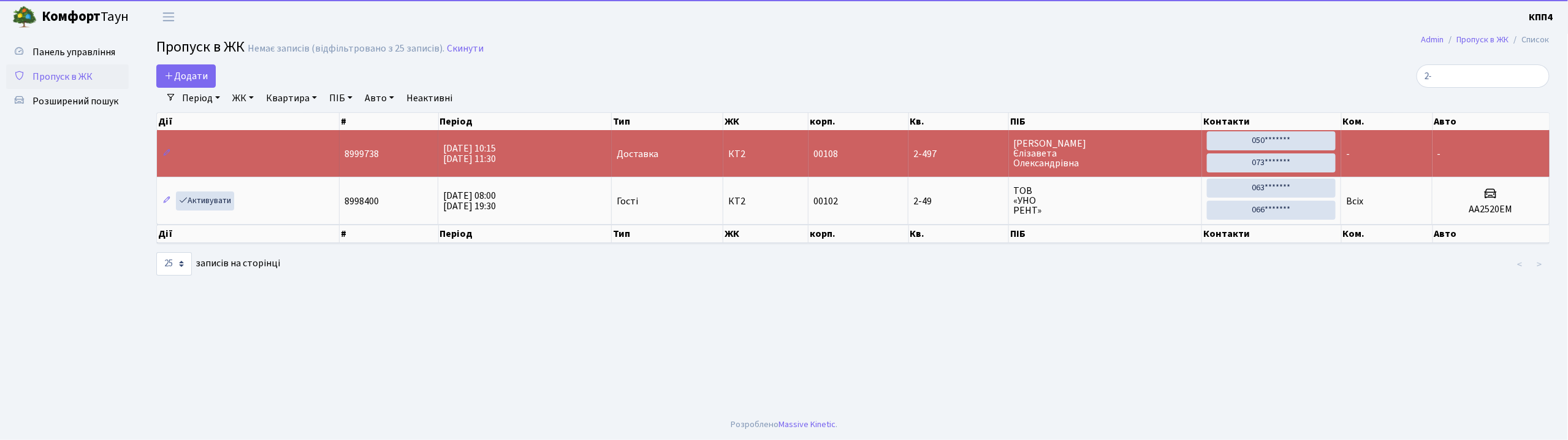
type input "2"
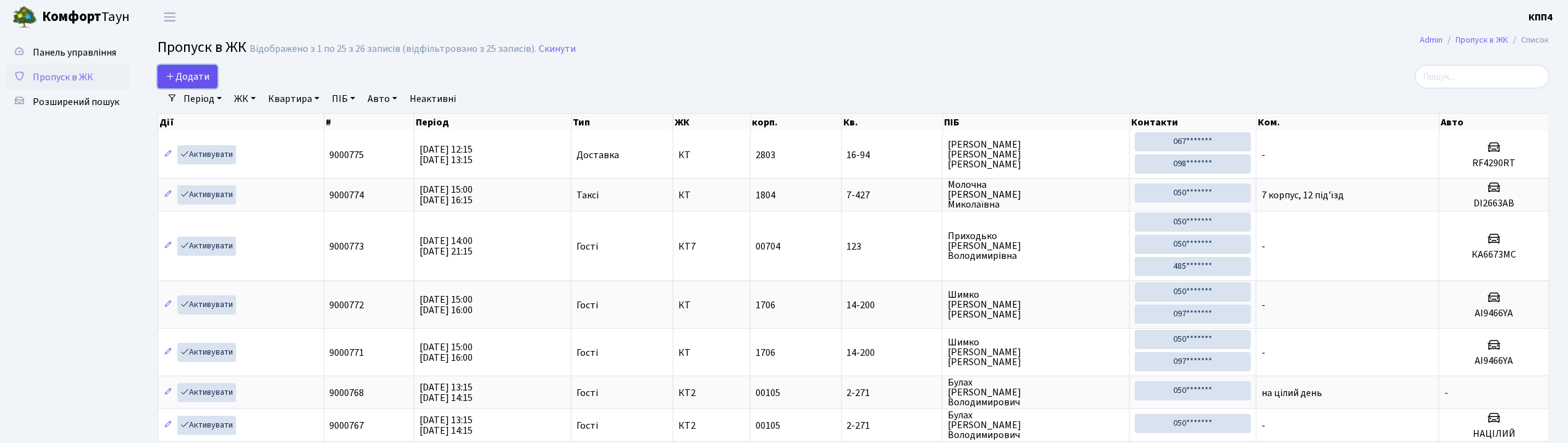
click at [195, 80] on span "Додати" at bounding box center [188, 76] width 44 height 14
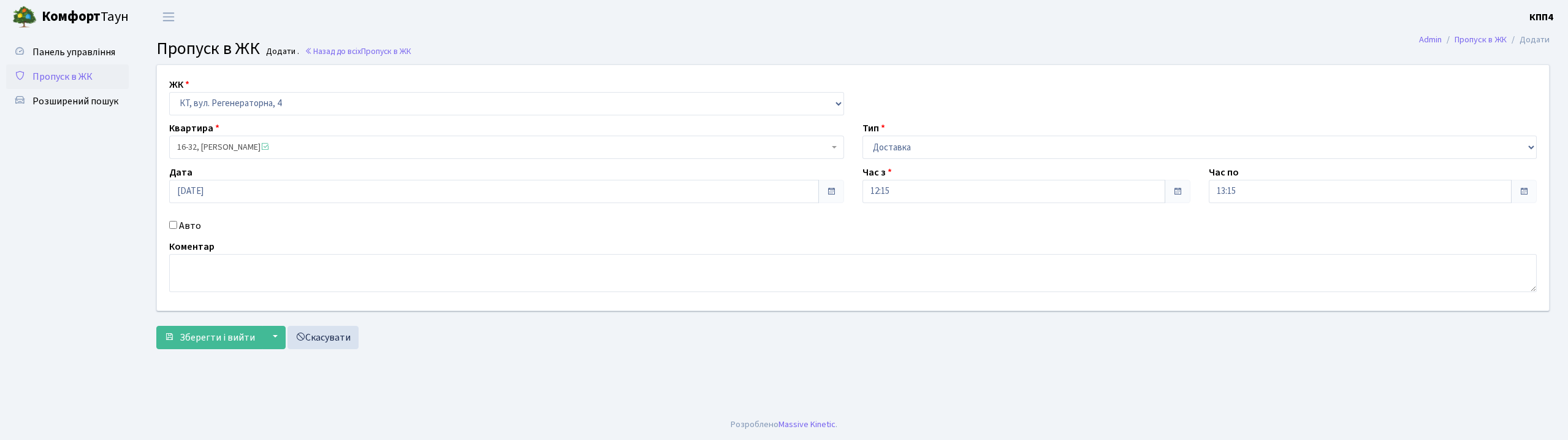
select select "271"
select select "1"
click at [170, 225] on input "Авто" at bounding box center [173, 225] width 8 height 8
checkbox input "true"
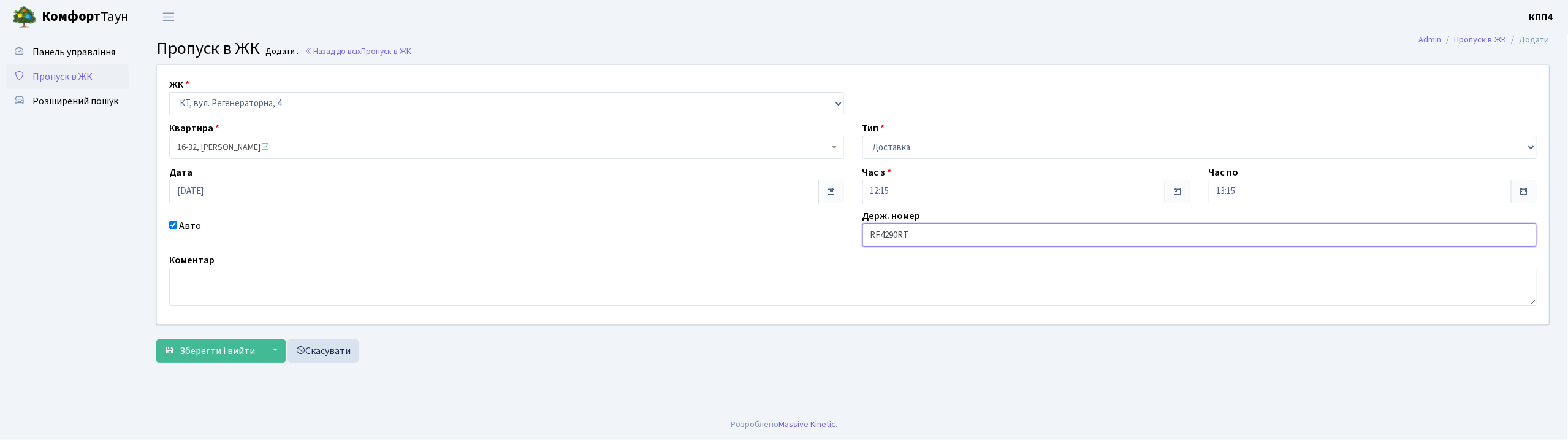
type input "RF4290RT"
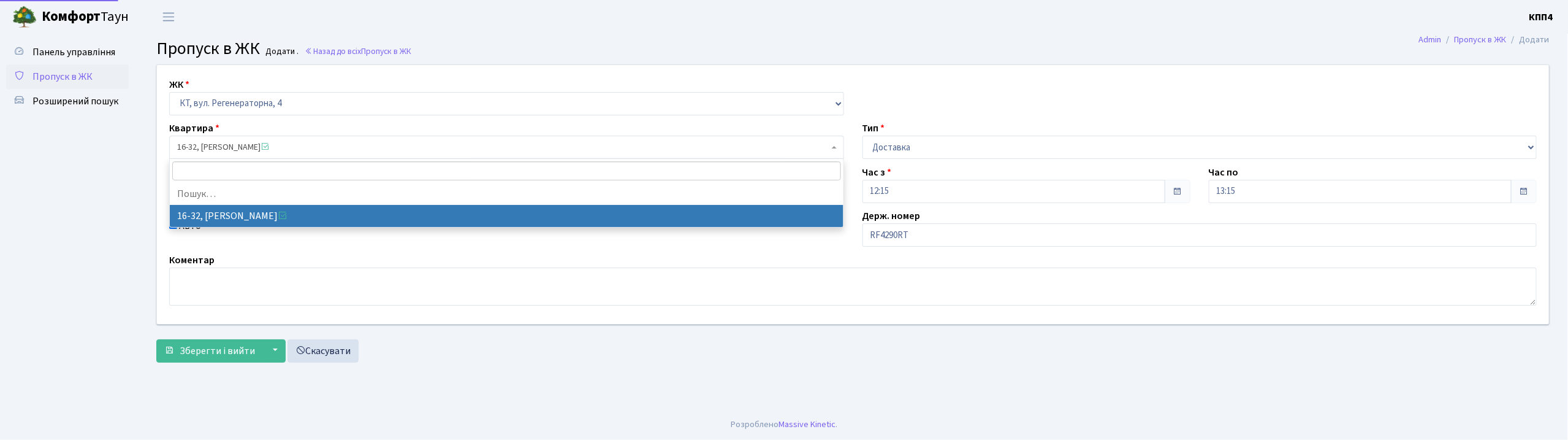
click at [354, 148] on span "16-32, Біанкіно Тетяна Миколаївна" at bounding box center [503, 147] width 652 height 12
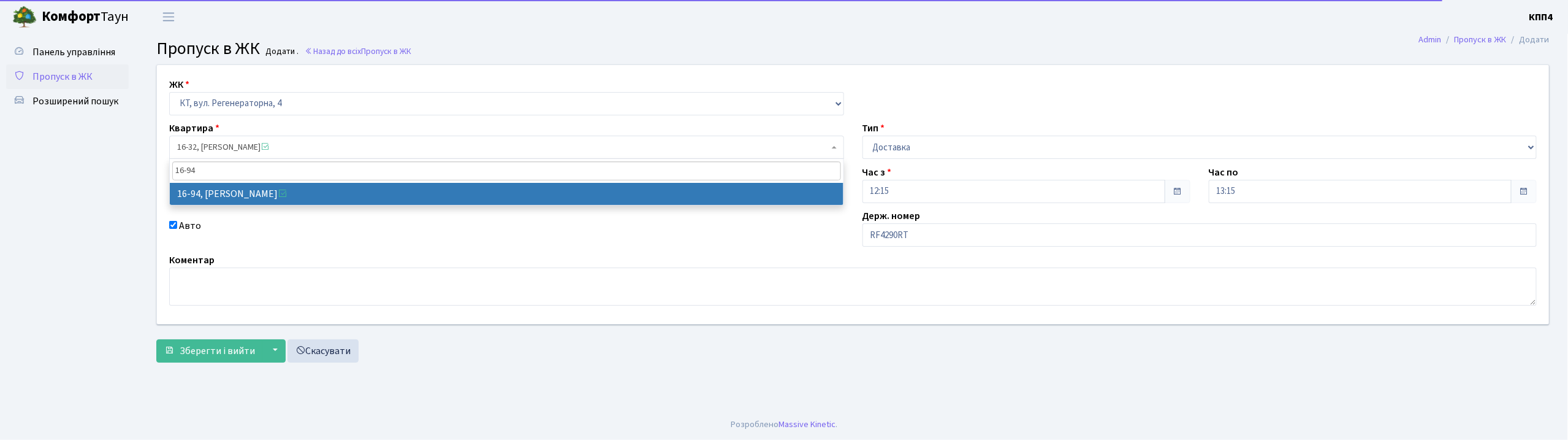
type input "16-94"
select select "8655"
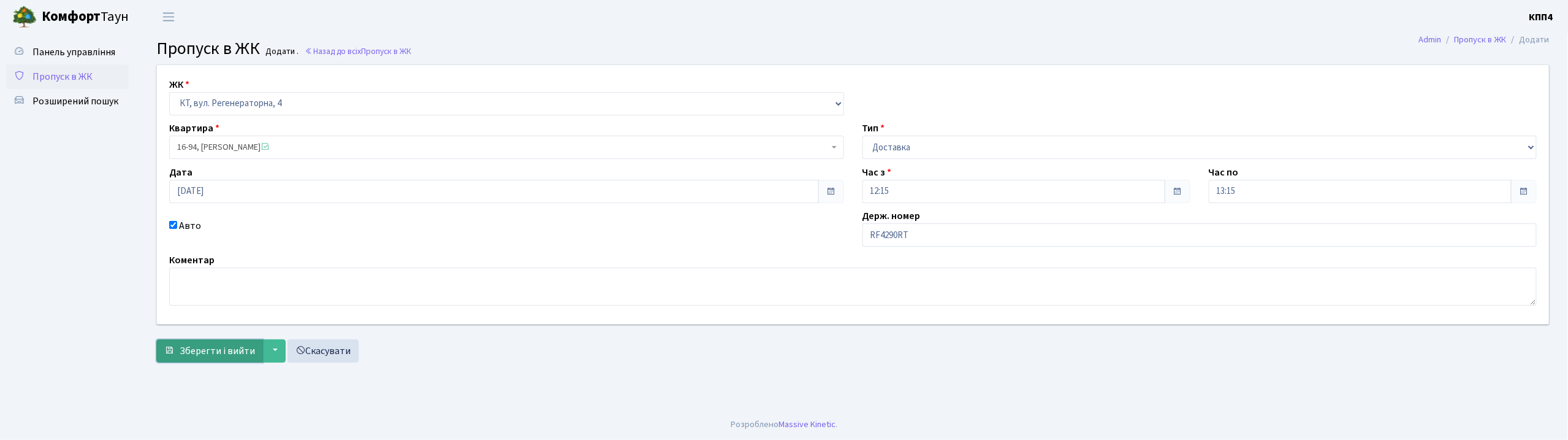
click at [214, 349] on span "Зберегти і вийти" at bounding box center [217, 350] width 75 height 14
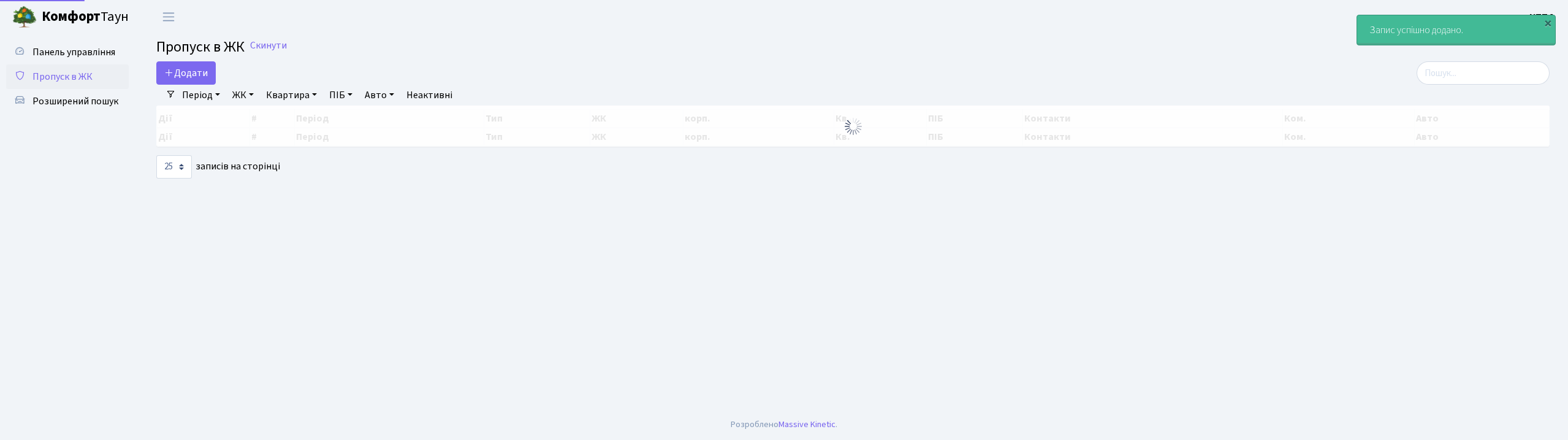
select select "25"
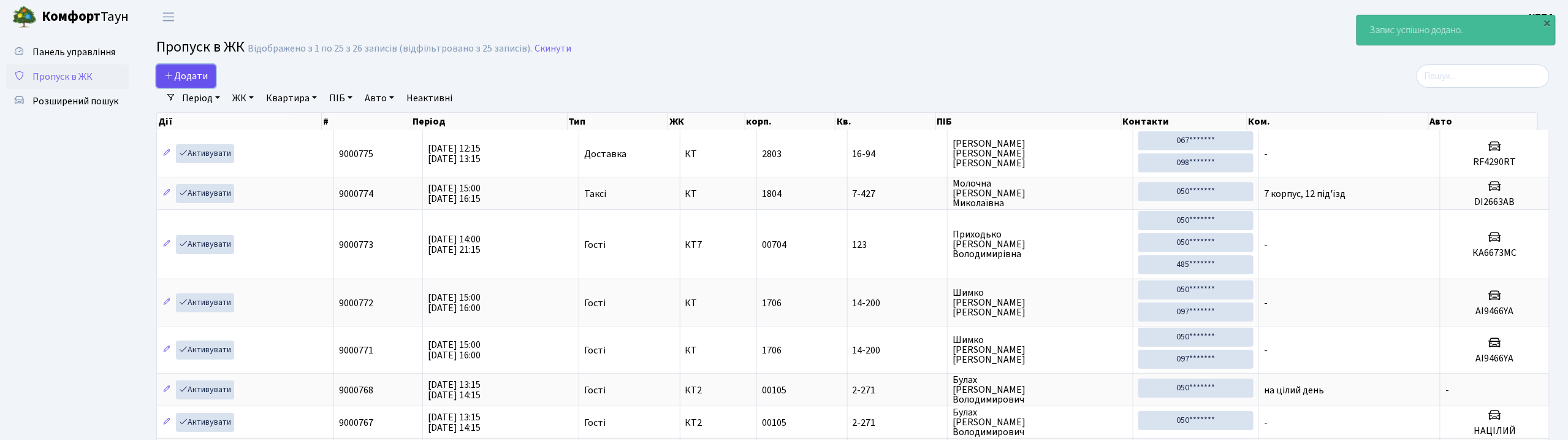
click at [192, 67] on link "Додати" at bounding box center [186, 75] width 59 height 23
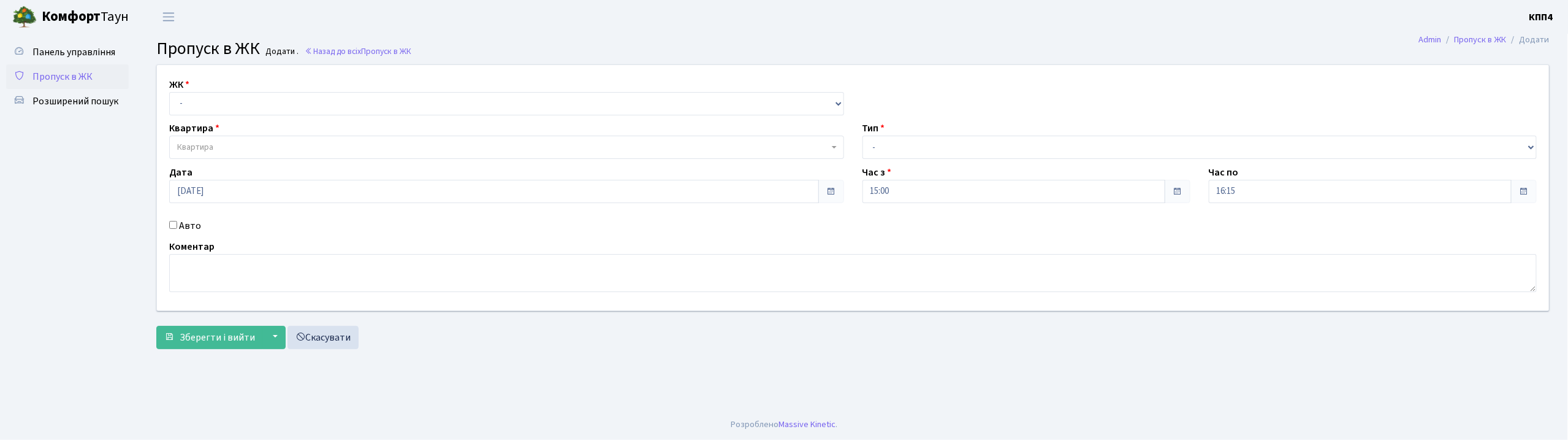
click at [83, 71] on span "Пропуск в ЖК" at bounding box center [62, 76] width 60 height 14
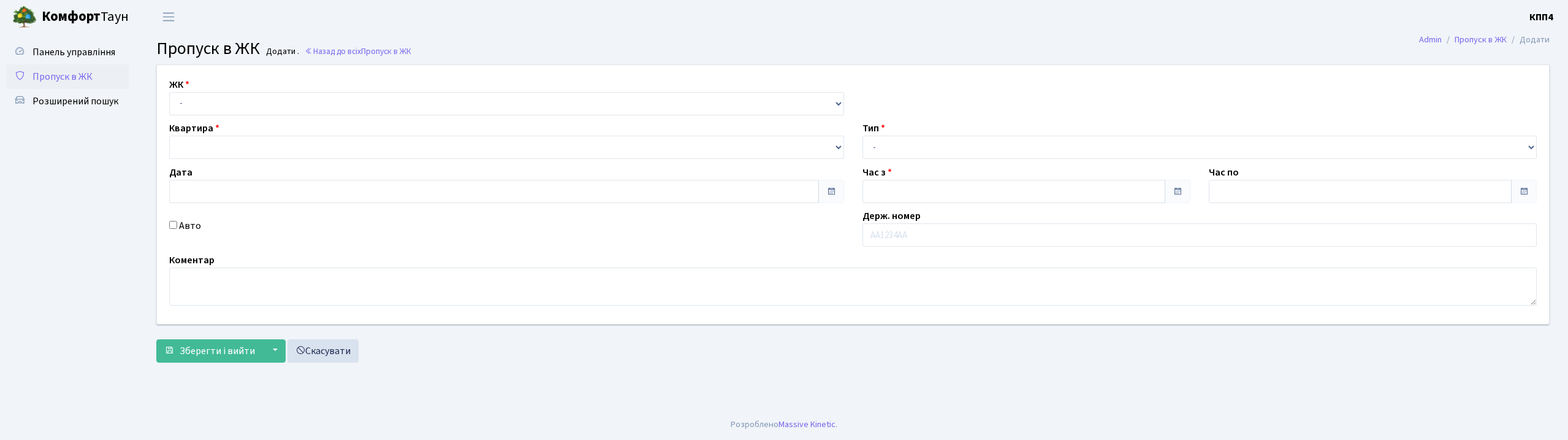
type input "[DATE]"
type input "15:00"
type input "16:15"
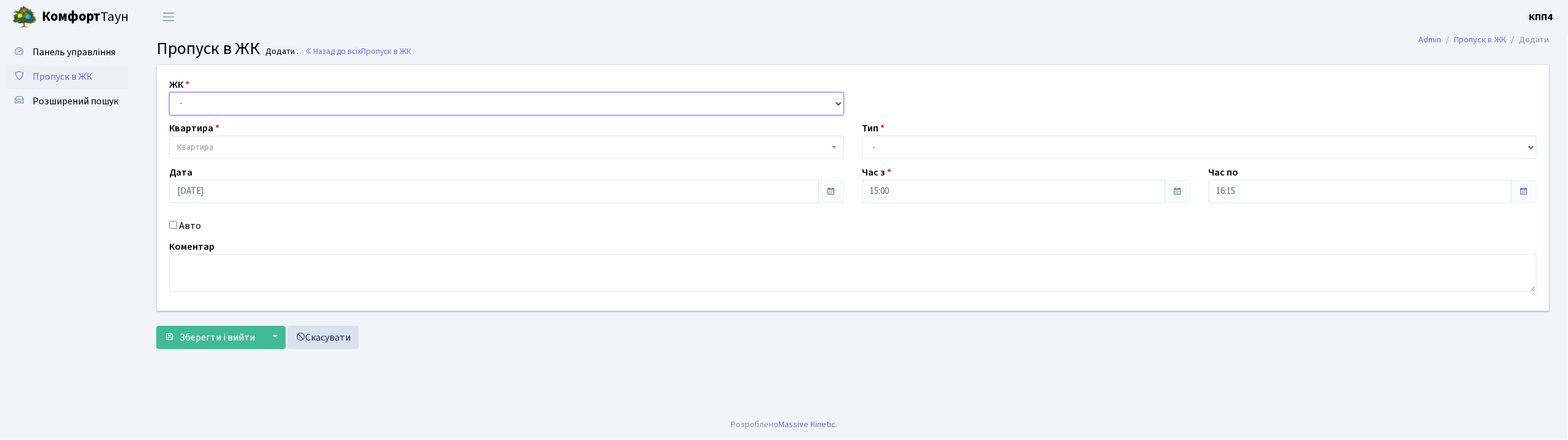
click at [378, 104] on select "- КТ, вул. Регенераторна, 4 КТ2, просп. [STREET_ADDRESS] [STREET_ADDRESS] [PERS…" at bounding box center [506, 104] width 675 height 23
select select "271"
click at [169, 92] on select "- КТ, вул. Регенераторна, 4 КТ2, просп. [STREET_ADDRESS] [STREET_ADDRESS] [PERS…" at bounding box center [506, 104] width 675 height 23
select select
click at [911, 148] on select "- Доставка Таксі Гості Сервіс" at bounding box center [1200, 147] width 675 height 23
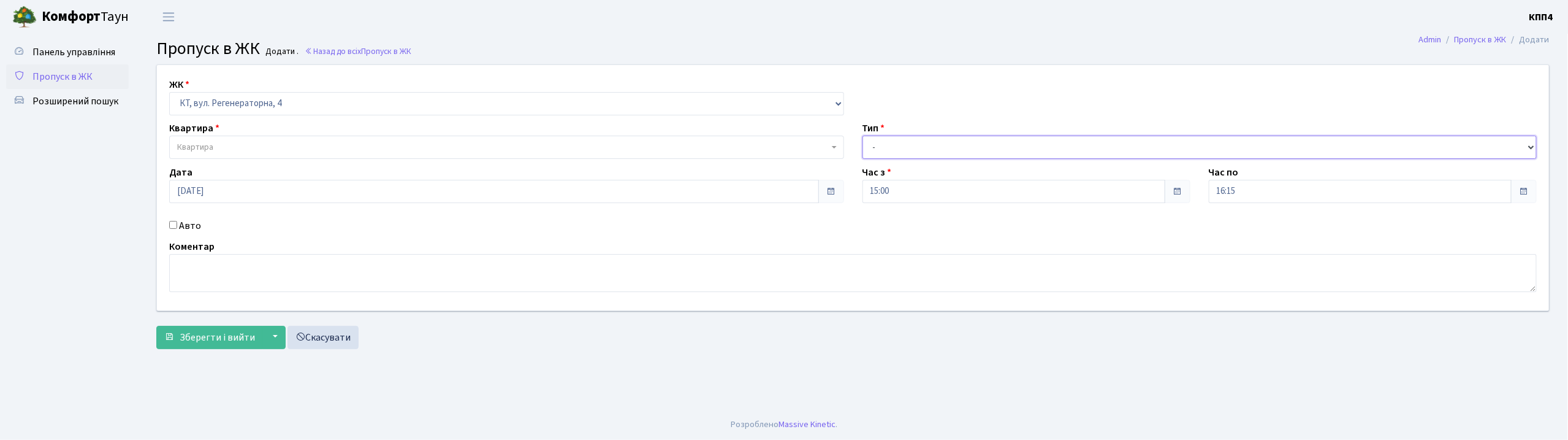
select select "1"
click at [863, 136] on select "- Доставка Таксі Гості Сервіс" at bounding box center [1200, 147] width 675 height 23
click at [324, 142] on span "Квартира" at bounding box center [503, 147] width 652 height 12
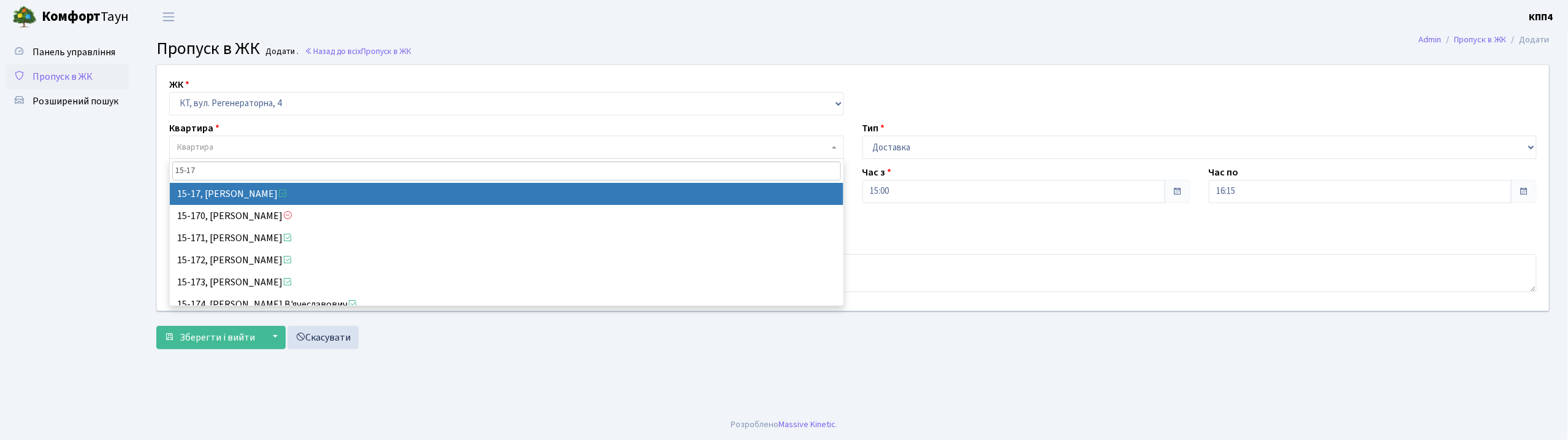
type input "15-17"
select select "8792"
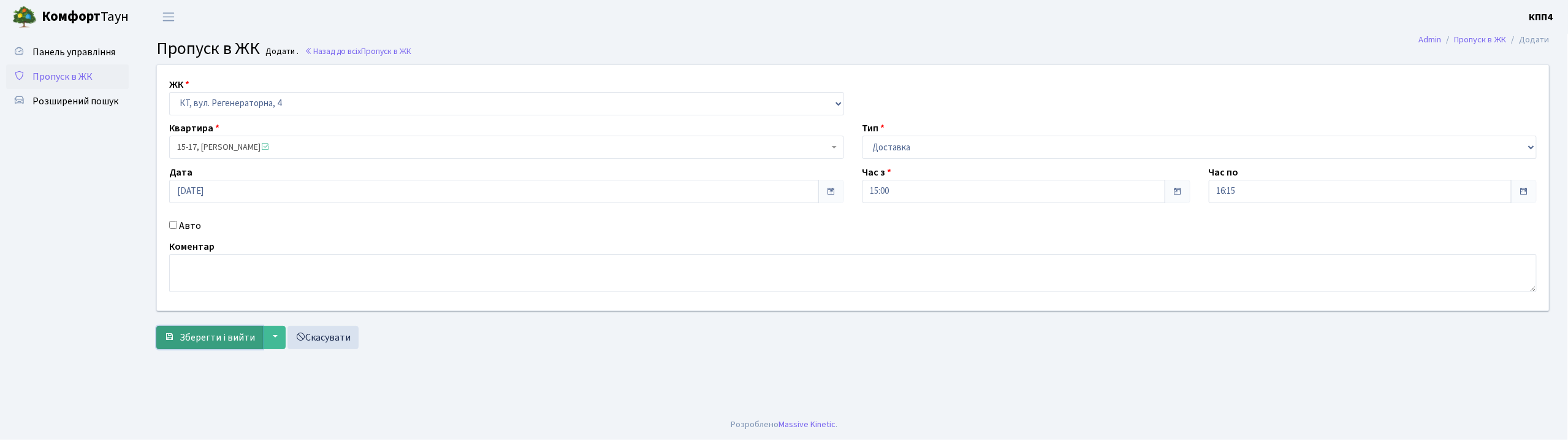
click at [188, 334] on span "Зберегти і вийти" at bounding box center [217, 337] width 75 height 14
click at [369, 100] on select "- КТ, вул. Регенераторна, 4 КТ2, просп. [STREET_ADDRESS] [STREET_ADDRESS] [PERS…" at bounding box center [506, 104] width 675 height 23
select select "271"
click at [169, 92] on select "- КТ, вул. Регенераторна, 4 КТ2, просп. Соборності, 17 КТ3, вул. Березнева, 16 …" at bounding box center [506, 104] width 675 height 23
select select
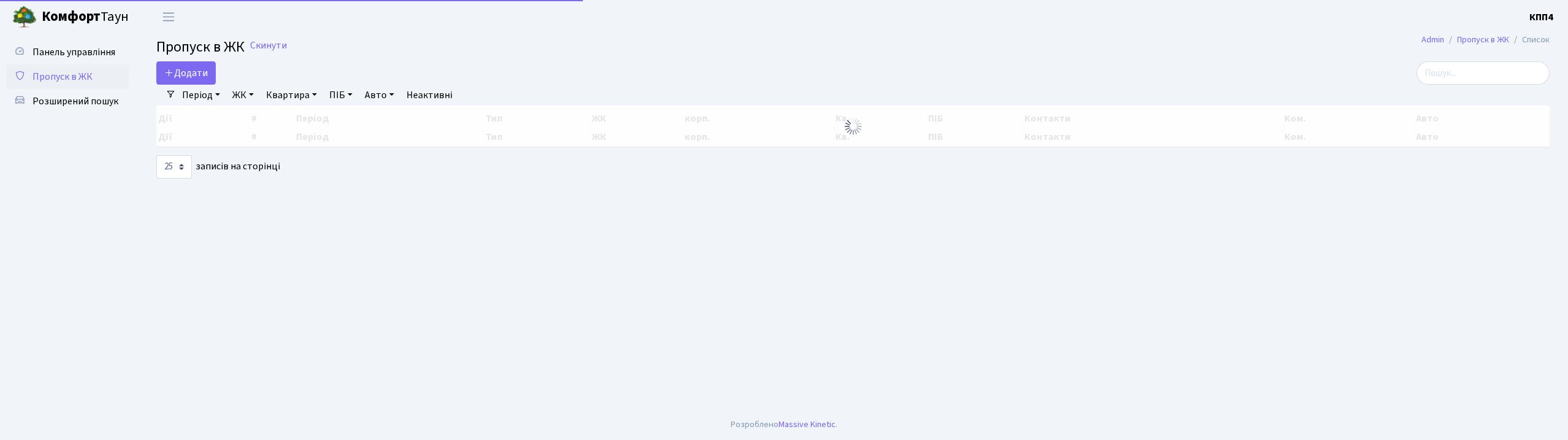
select select "25"
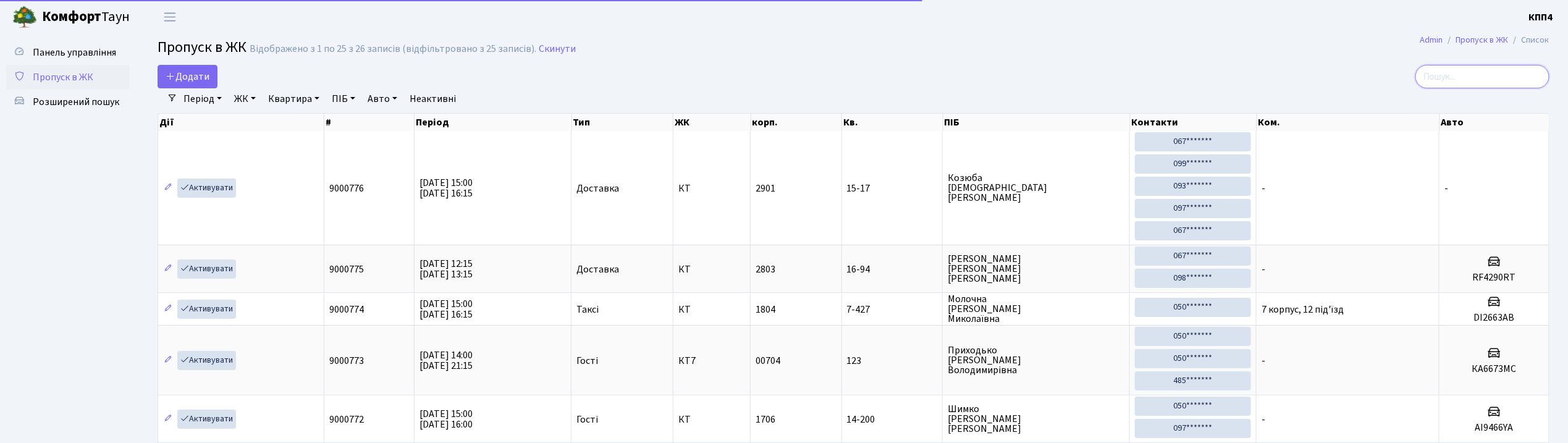
click at [1472, 80] on input "search" at bounding box center [1483, 76] width 134 height 23
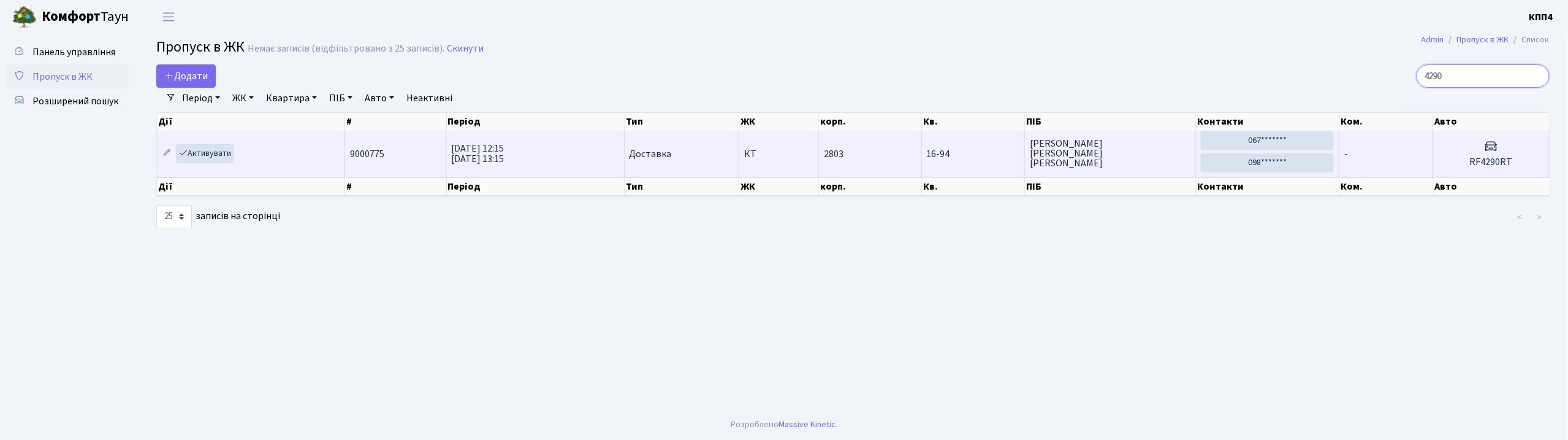
type input "4290"
click at [857, 163] on td "2803" at bounding box center [870, 153] width 103 height 47
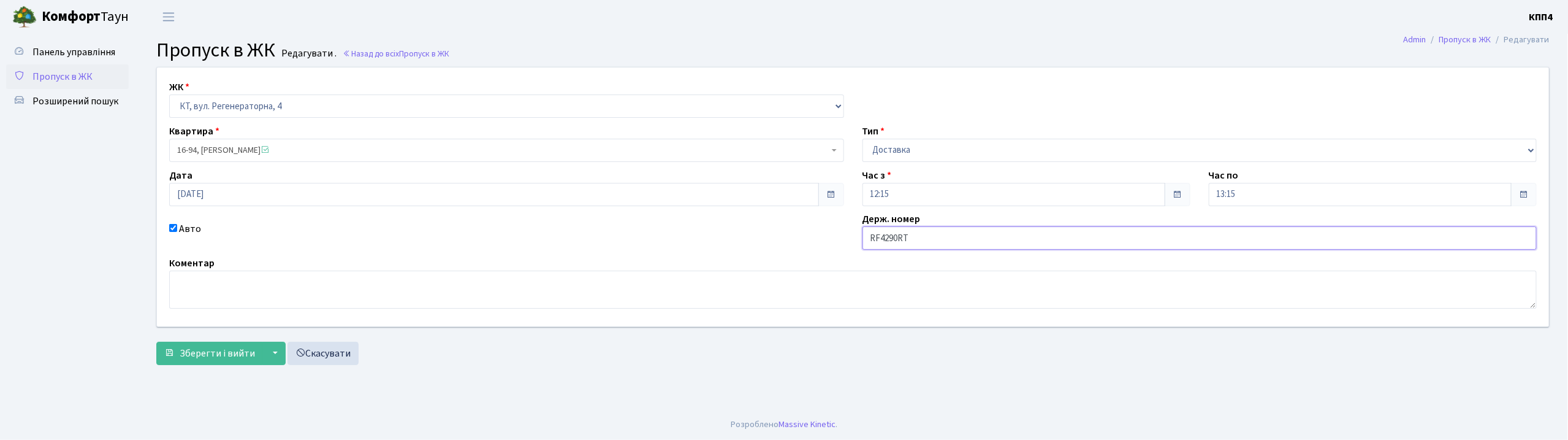
click at [879, 238] on input "RF4290RT" at bounding box center [1200, 238] width 675 height 23
type input "АА4290ТЕ"
click at [202, 351] on span "Зберегти і вийти" at bounding box center [217, 352] width 75 height 14
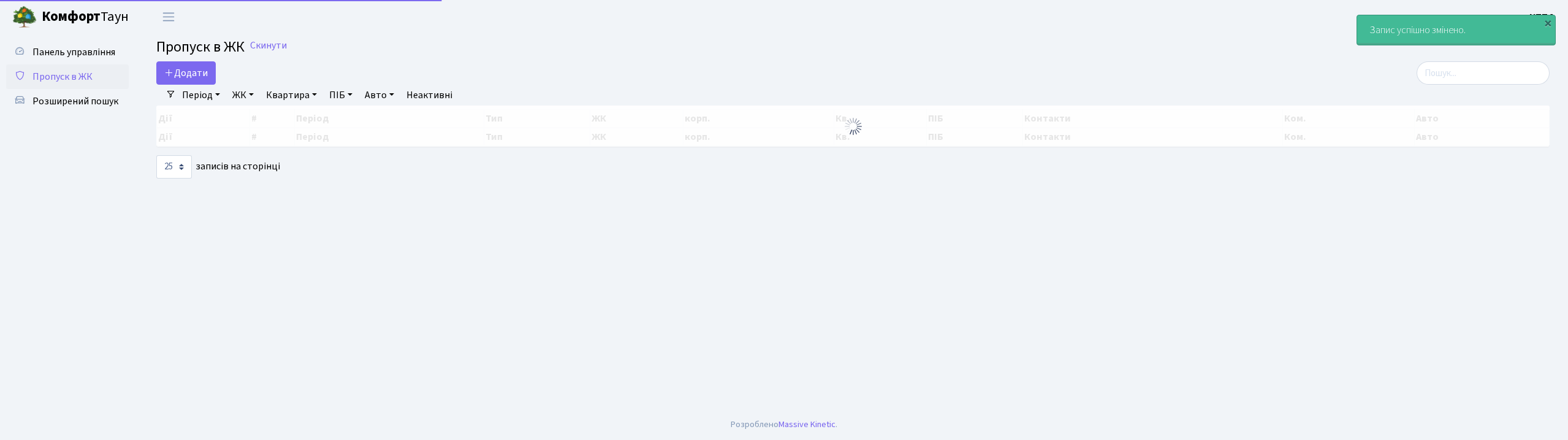
select select "25"
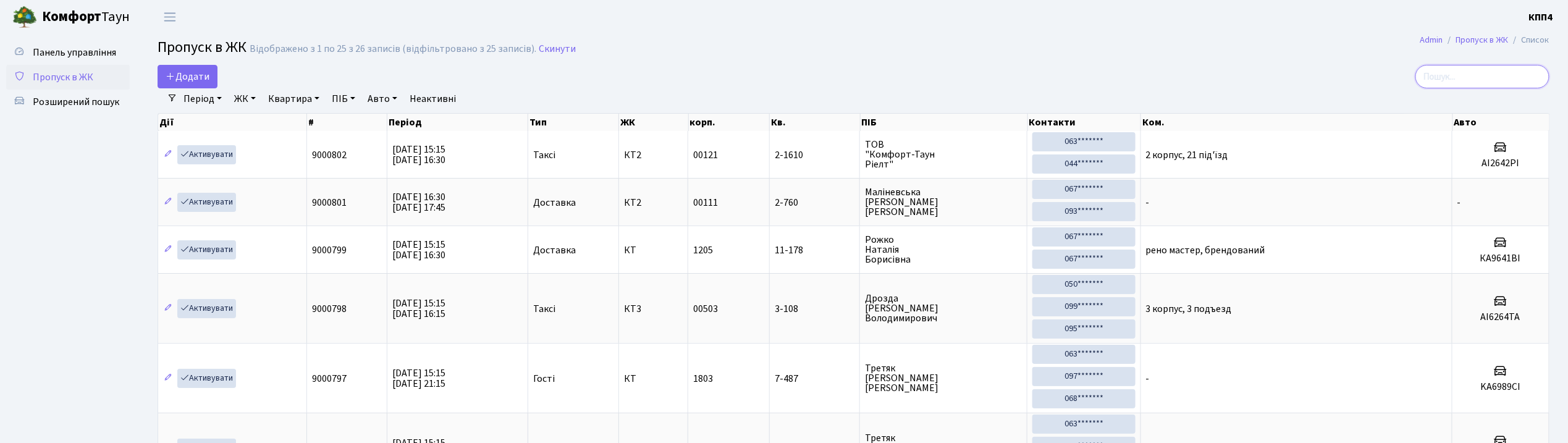
click at [1466, 77] on input "search" at bounding box center [1483, 76] width 134 height 23
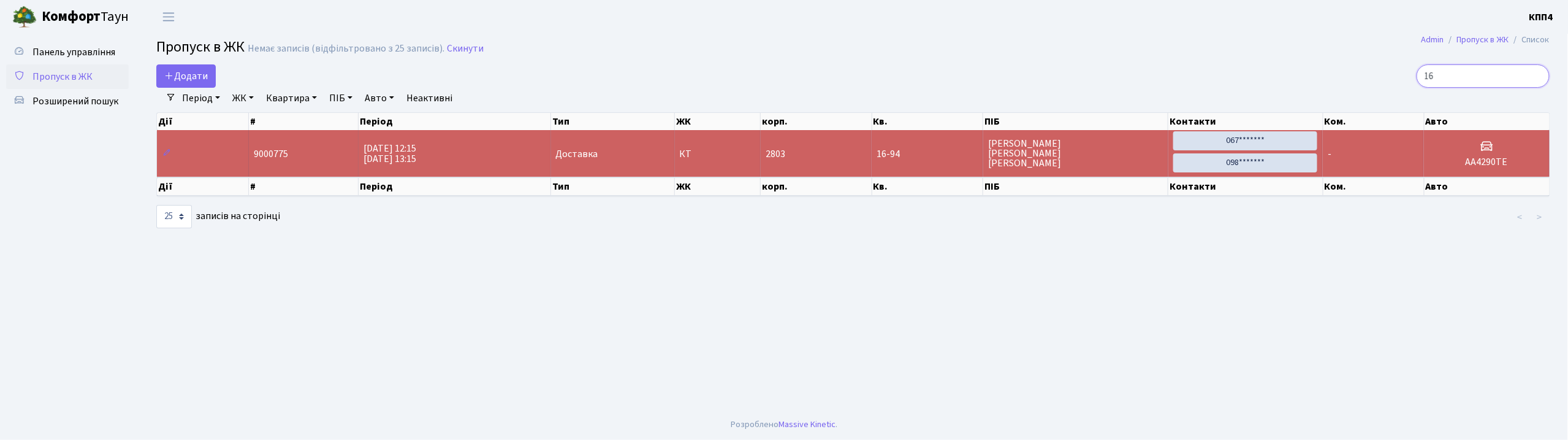
type input "1"
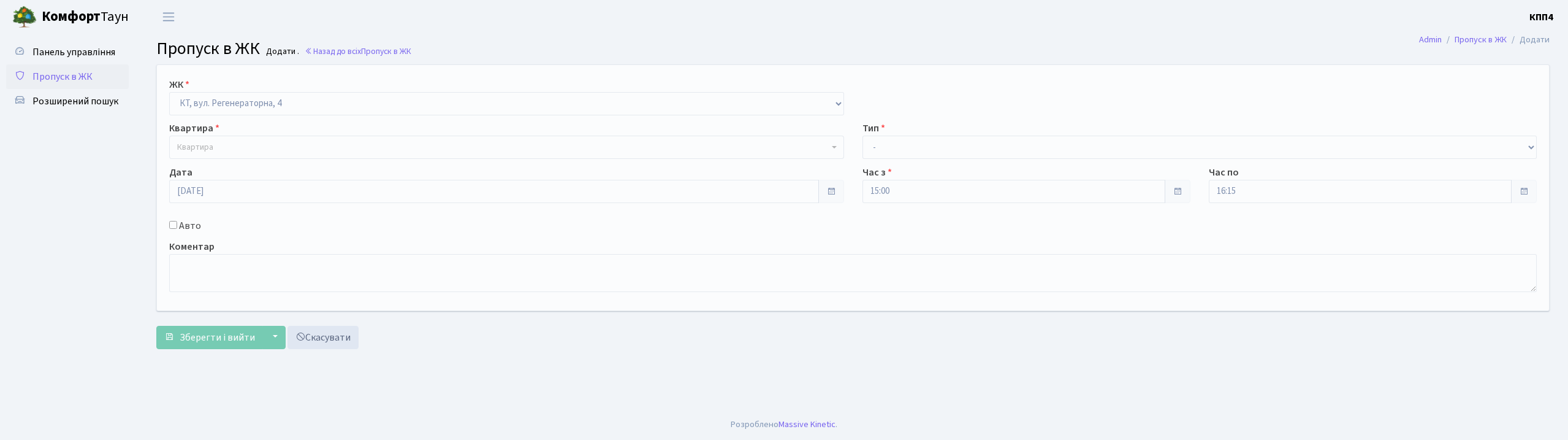
select select "271"
click at [912, 147] on select "- Доставка Таксі Гості Сервіс" at bounding box center [1200, 147] width 675 height 23
select select "3"
click at [863, 136] on select "- Доставка Таксі Гості Сервіс" at bounding box center [1200, 147] width 675 height 23
click at [173, 225] on input "Авто" at bounding box center [173, 225] width 8 height 8
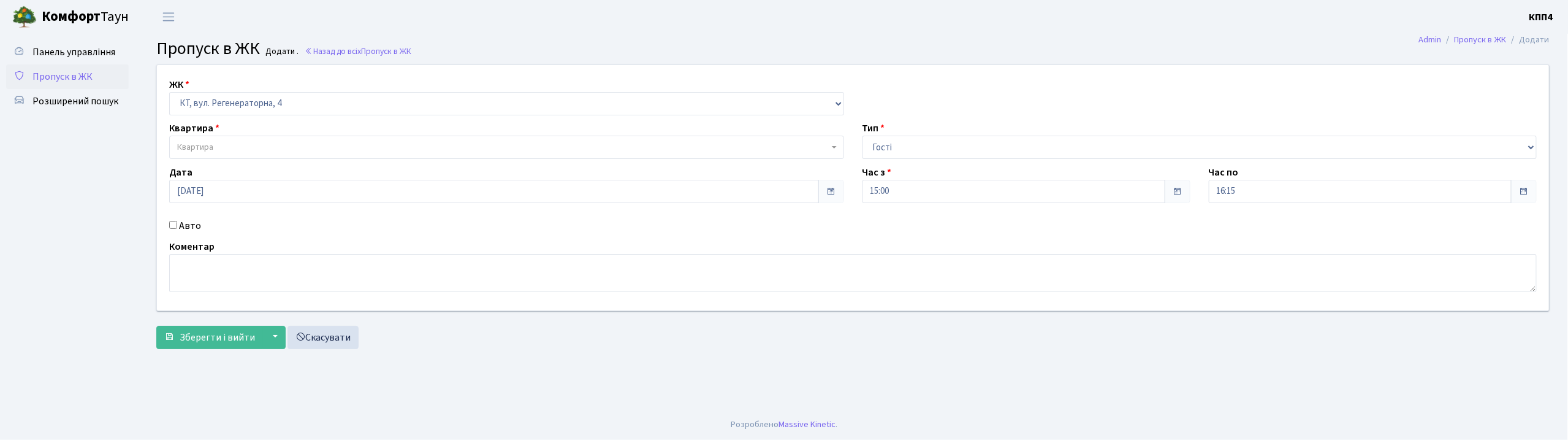
checkbox input "true"
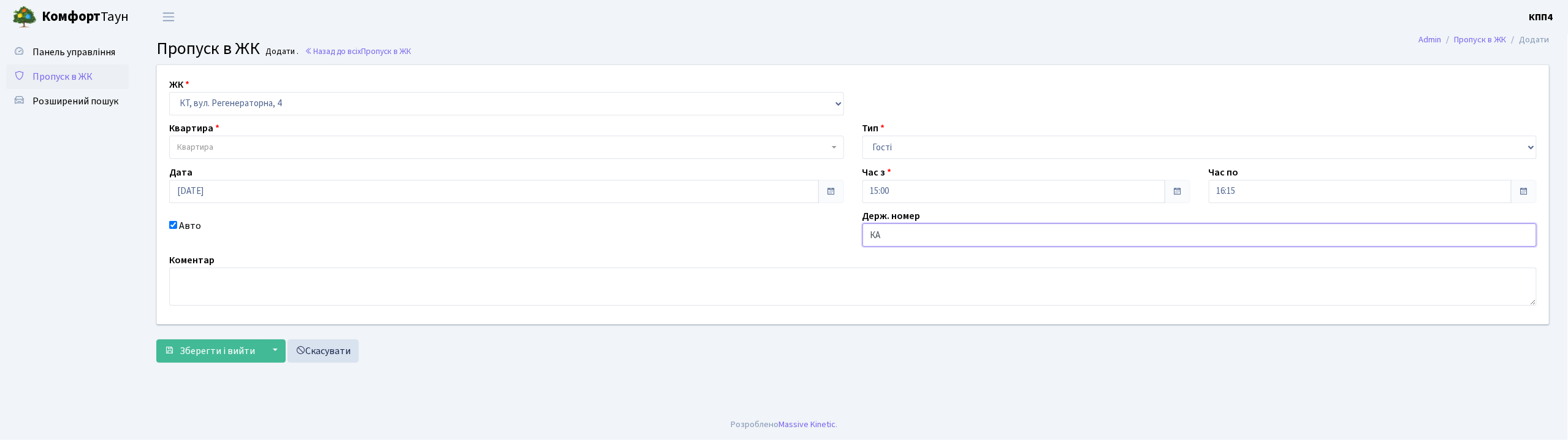
type input "КА"
click at [1038, 152] on select "- Доставка Таксі Гості Сервіс" at bounding box center [1200, 147] width 675 height 23
select select "2"
click at [863, 136] on select "- Доставка Таксі Гості Сервіс" at bounding box center [1200, 147] width 675 height 23
click at [991, 229] on input "КА" at bounding box center [1200, 234] width 675 height 23
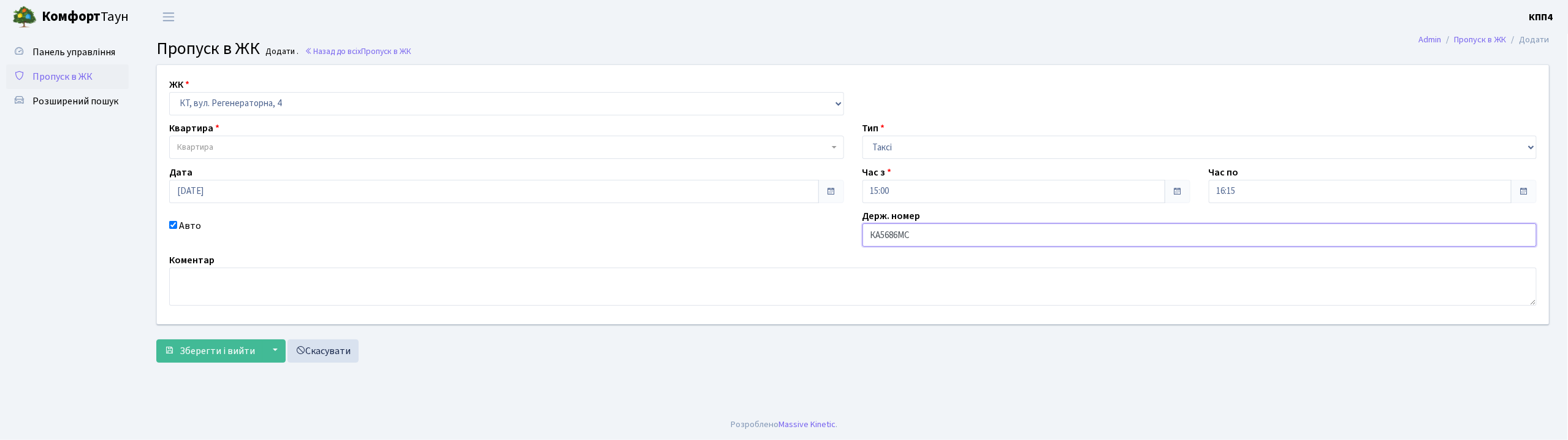
type input "КА5686МС"
click at [333, 146] on span "Квартира" at bounding box center [503, 147] width 652 height 12
type input "1"
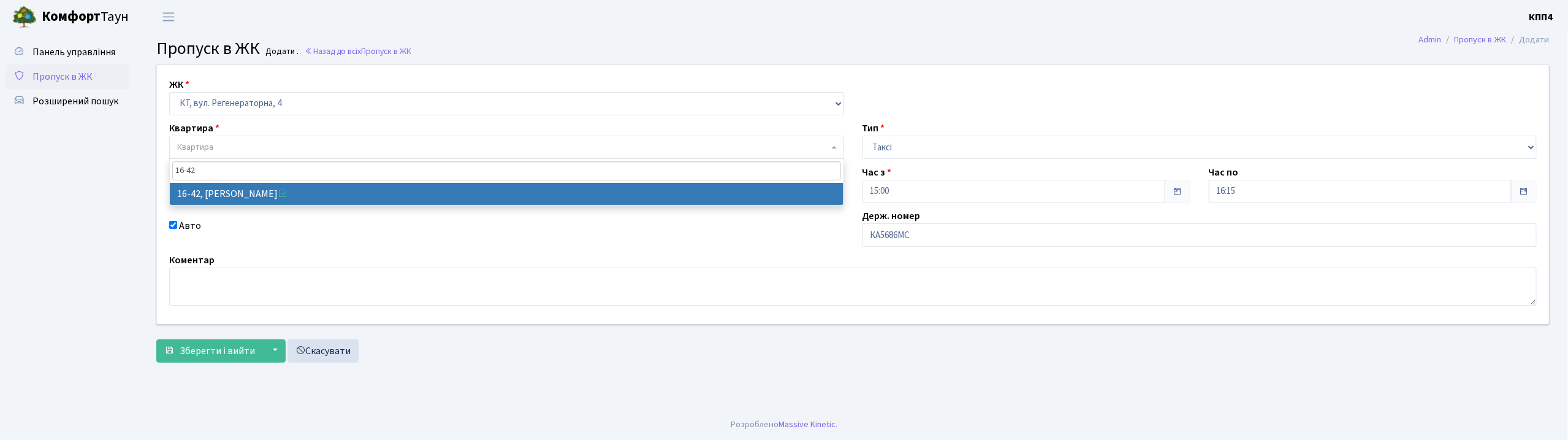
type input "16-42"
select select "8603"
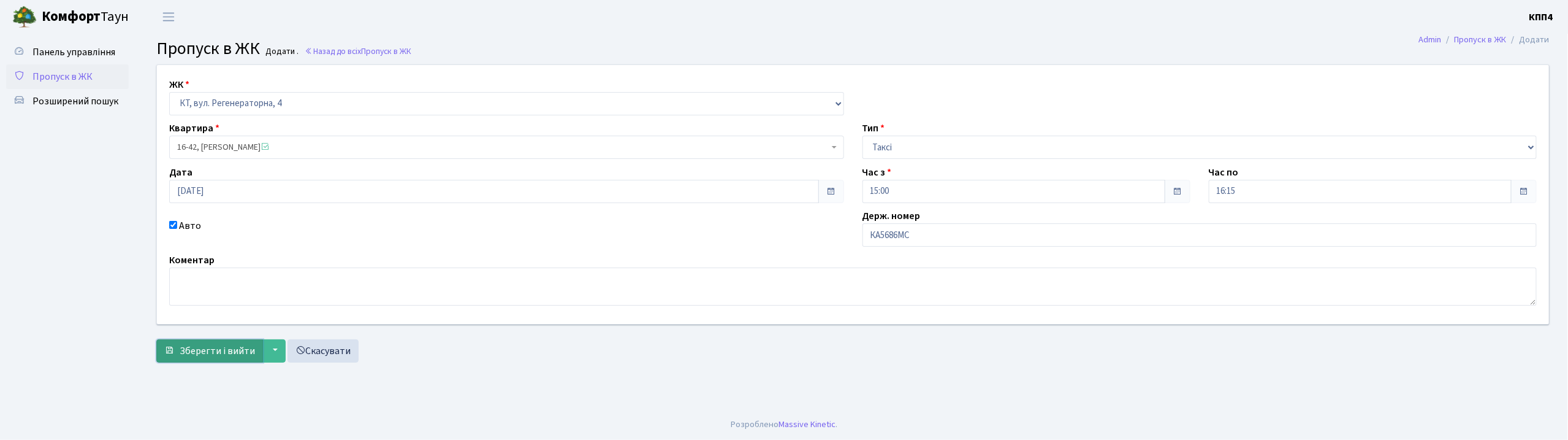
click at [209, 349] on span "Зберегти і вийти" at bounding box center [217, 350] width 75 height 14
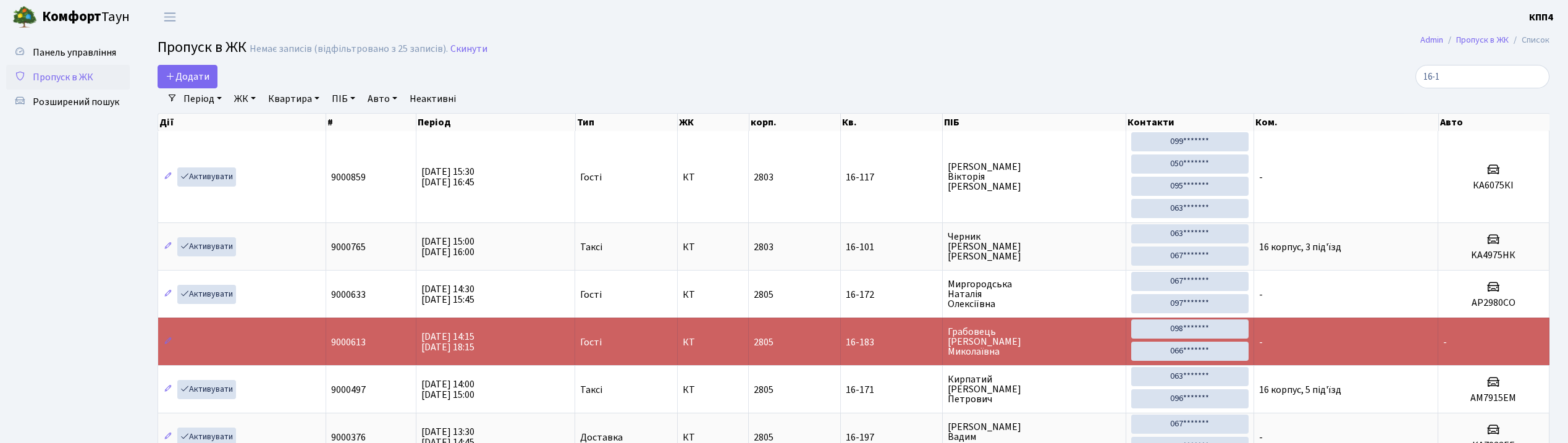
select select "25"
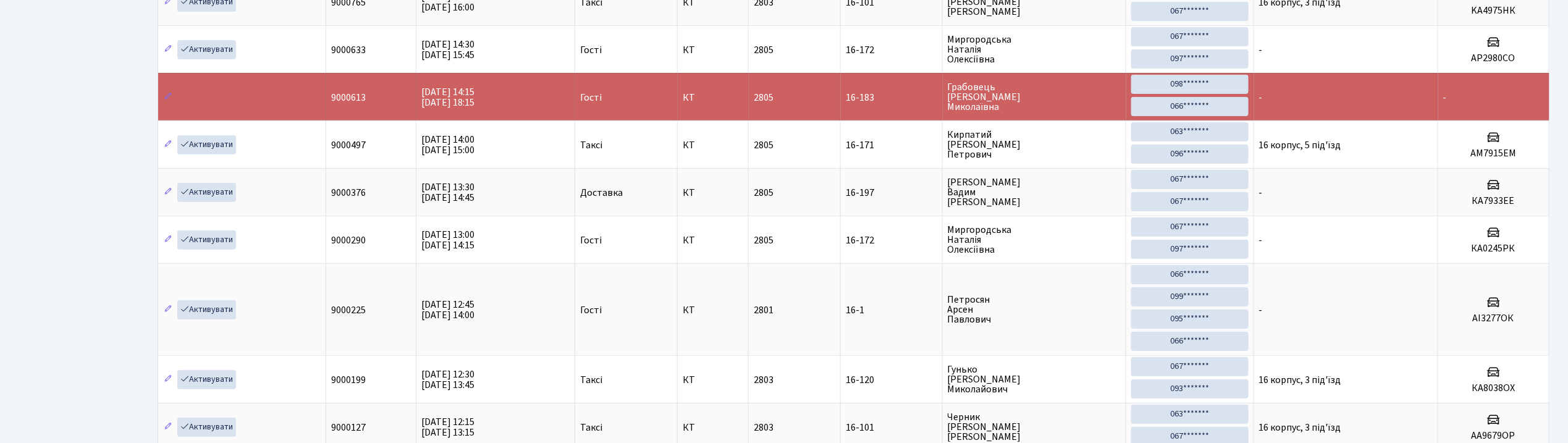
scroll to position [247, 0]
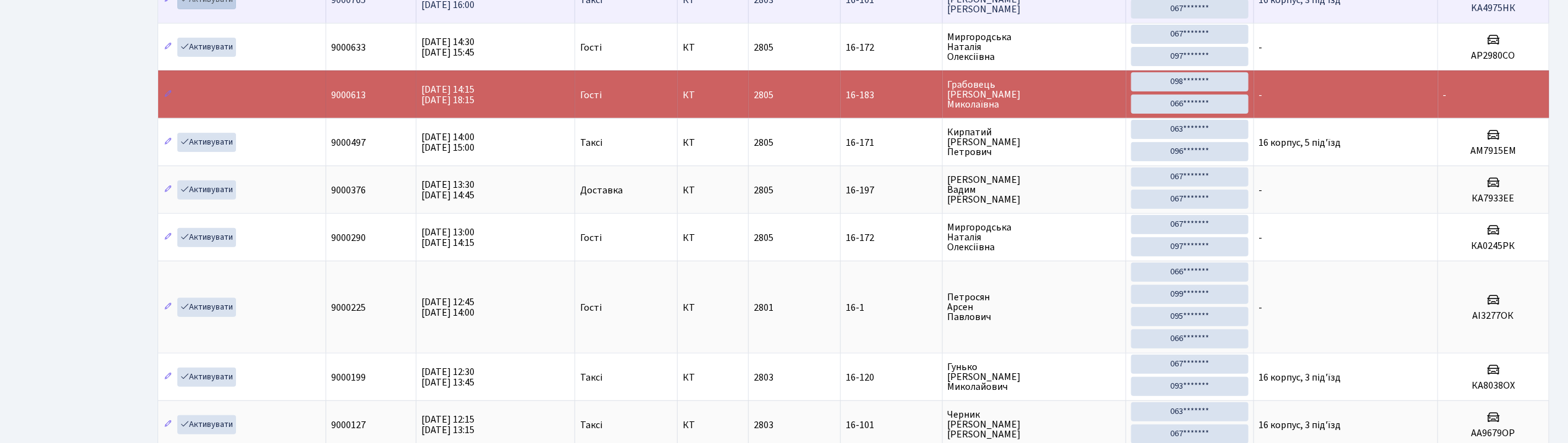
type input "16-1"
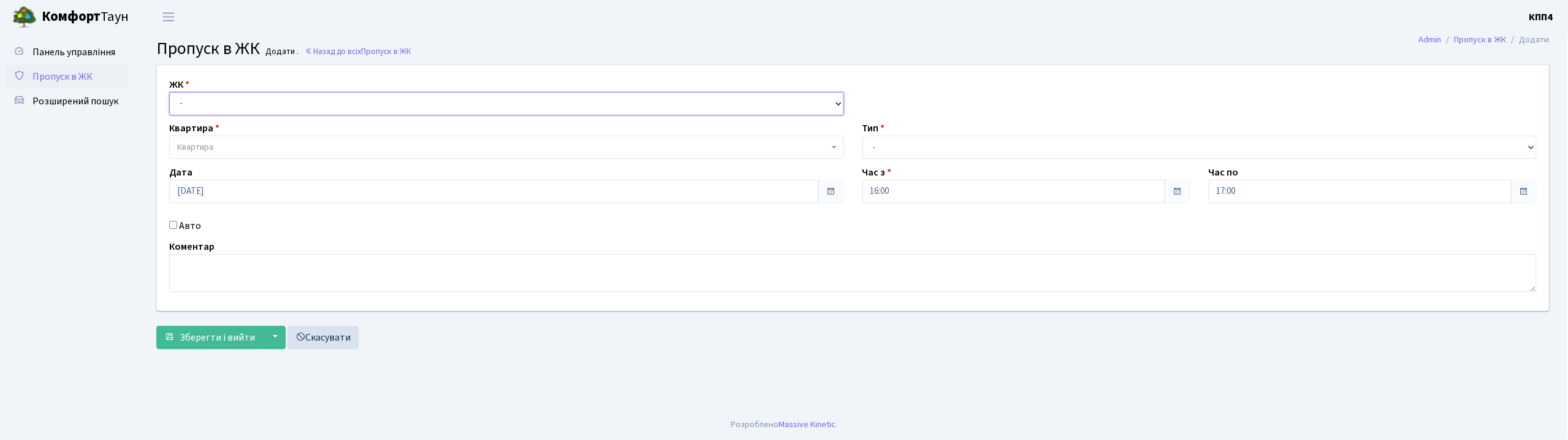
click at [532, 93] on select "- КТ, вул. Регенераторна, 4 КТ2, просп. Соборності, 17 КТ3, вул. Березнева, 16 …" at bounding box center [506, 104] width 675 height 23
select select "271"
click at [169, 92] on select "- КТ, вул. Регенераторна, 4 КТ2, просп. [STREET_ADDRESS] [STREET_ADDRESS] [PERS…" at bounding box center [506, 104] width 675 height 23
select select
click at [175, 227] on input "Авто" at bounding box center [173, 225] width 8 height 8
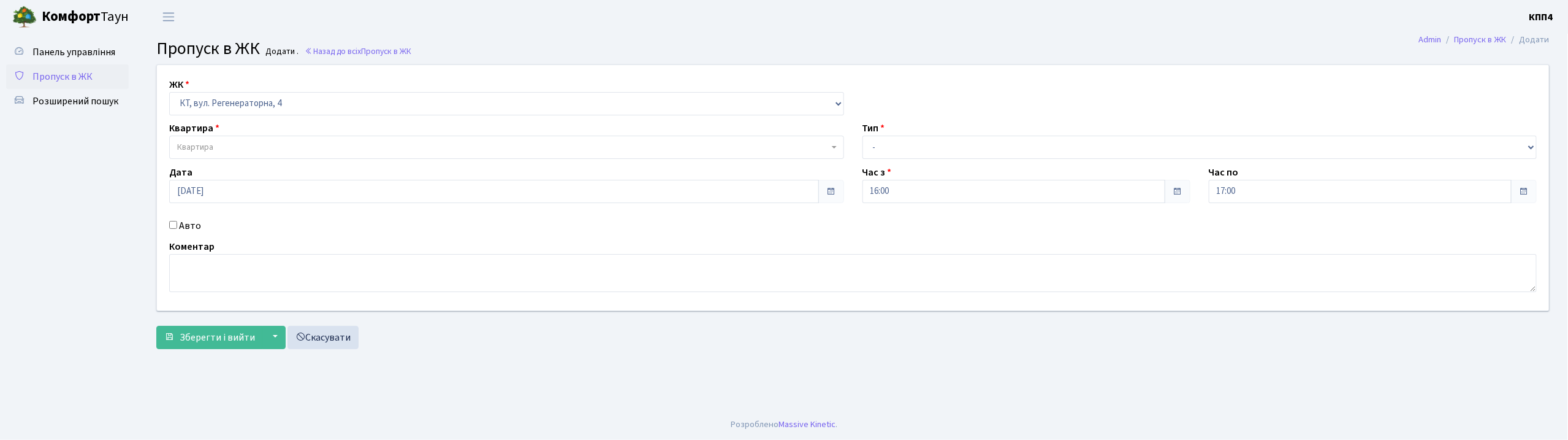
checkbox input "true"
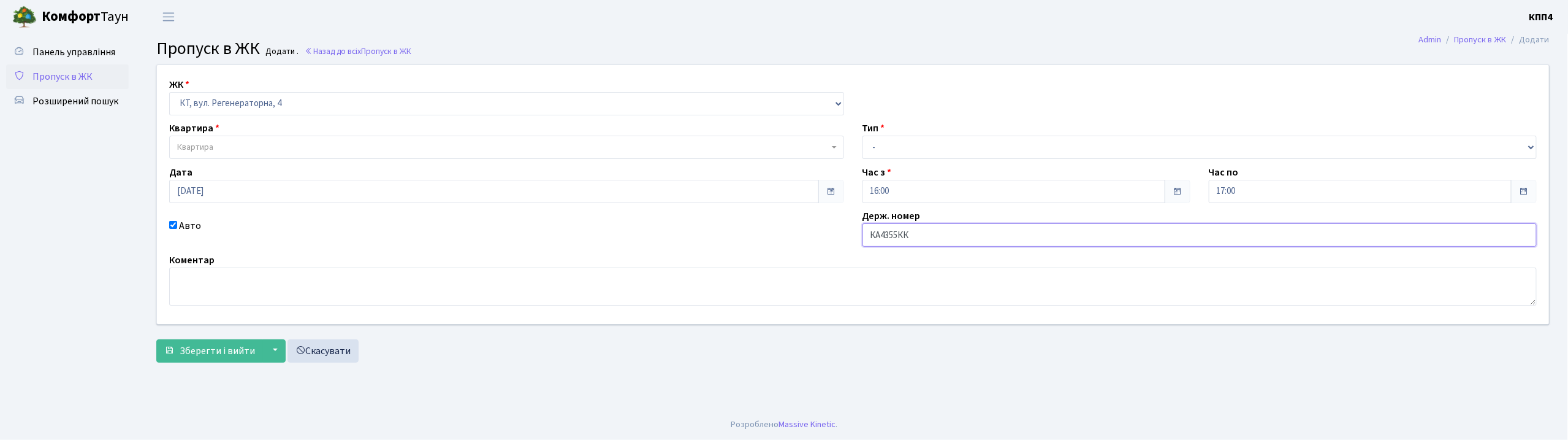
type input "КА4355КК"
click at [349, 144] on span "Квартира" at bounding box center [503, 147] width 652 height 12
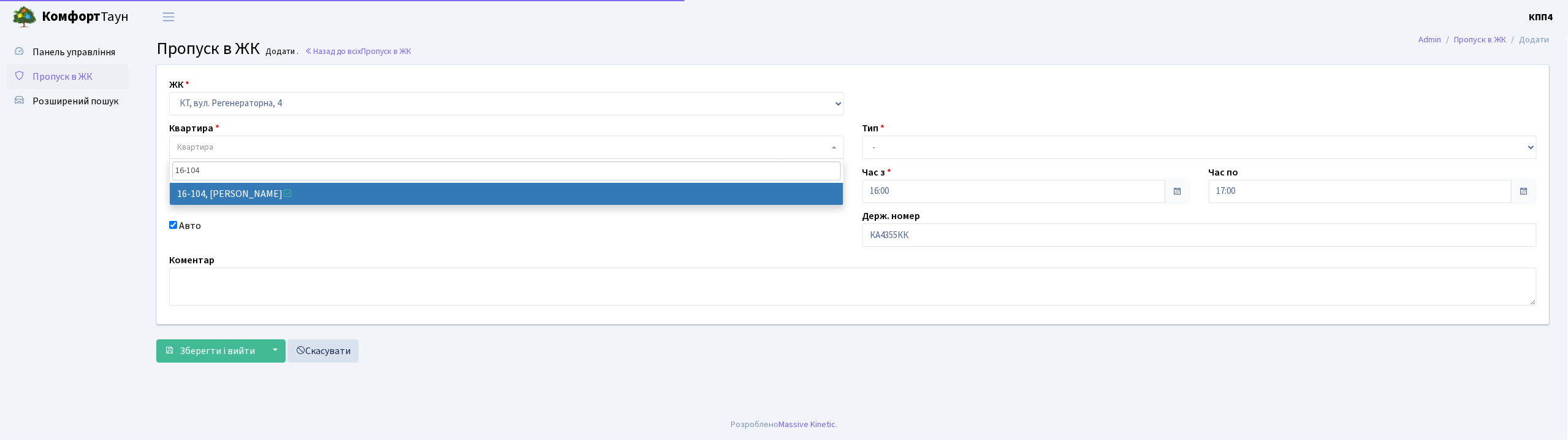
type input "16-104"
select select "8665"
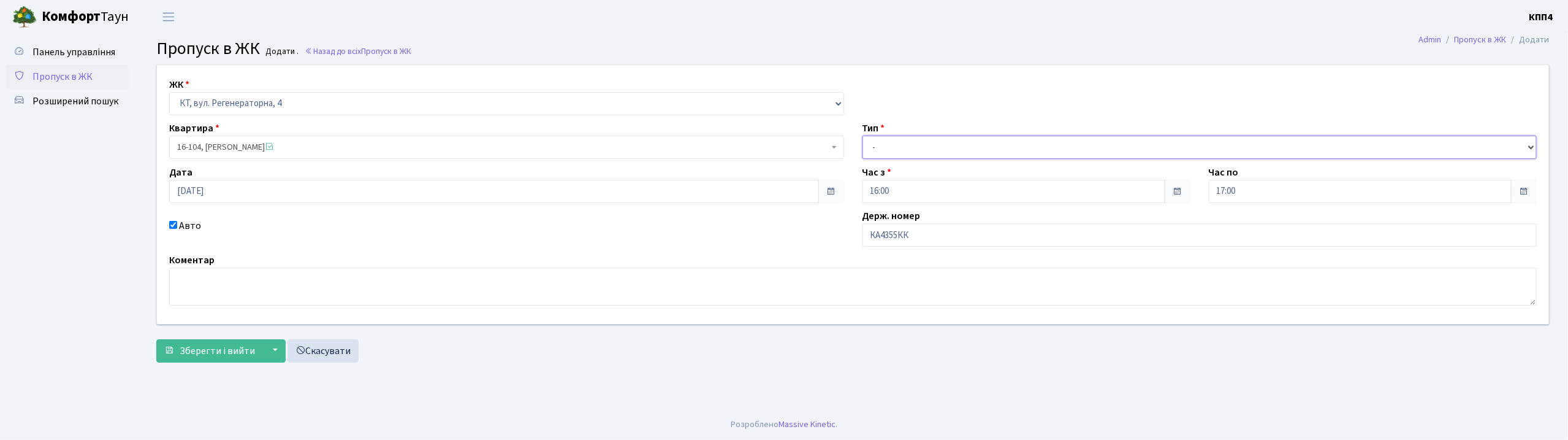
click at [961, 149] on select "- Доставка Таксі Гості Сервіс" at bounding box center [1200, 147] width 675 height 23
select select "2"
click at [863, 136] on select "- Доставка Таксі Гості Сервіс" at bounding box center [1200, 147] width 675 height 23
click at [200, 354] on span "Зберегти і вийти" at bounding box center [217, 350] width 75 height 14
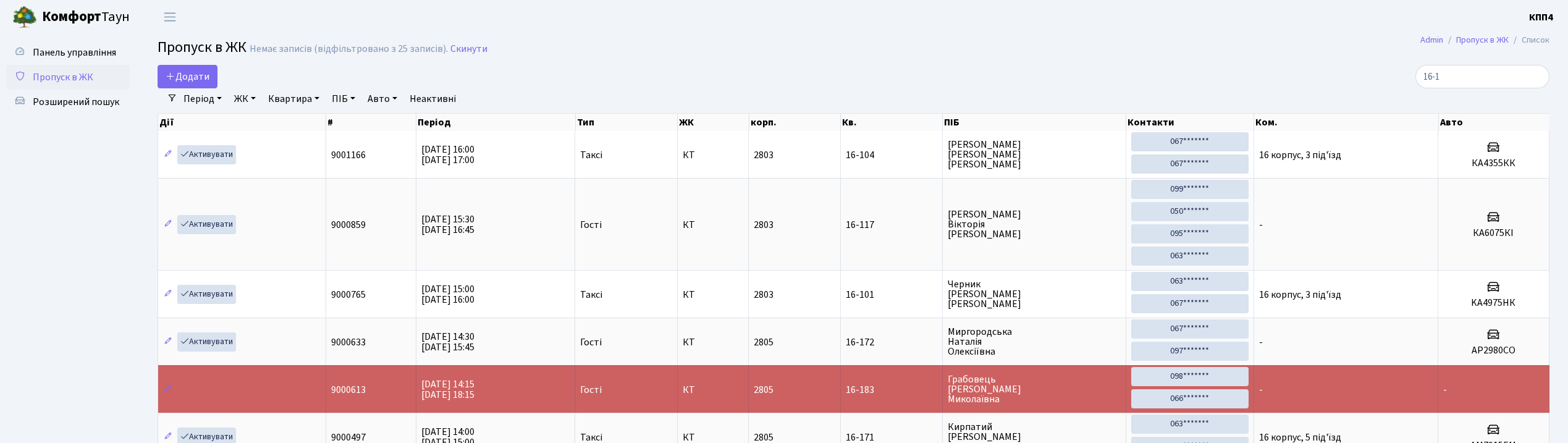
select select "25"
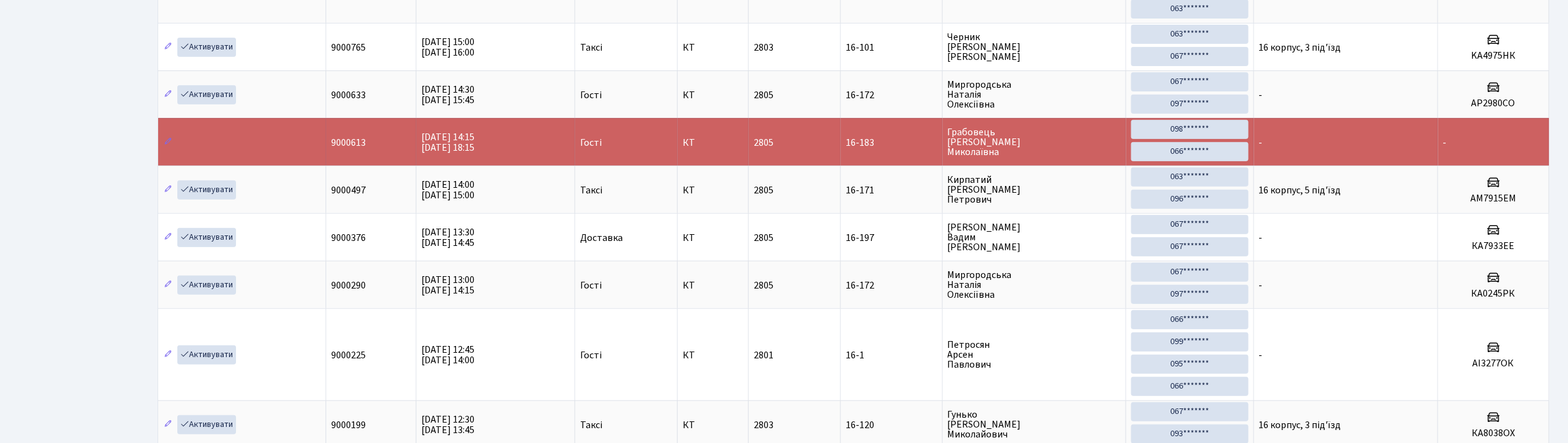
scroll to position [70, 0]
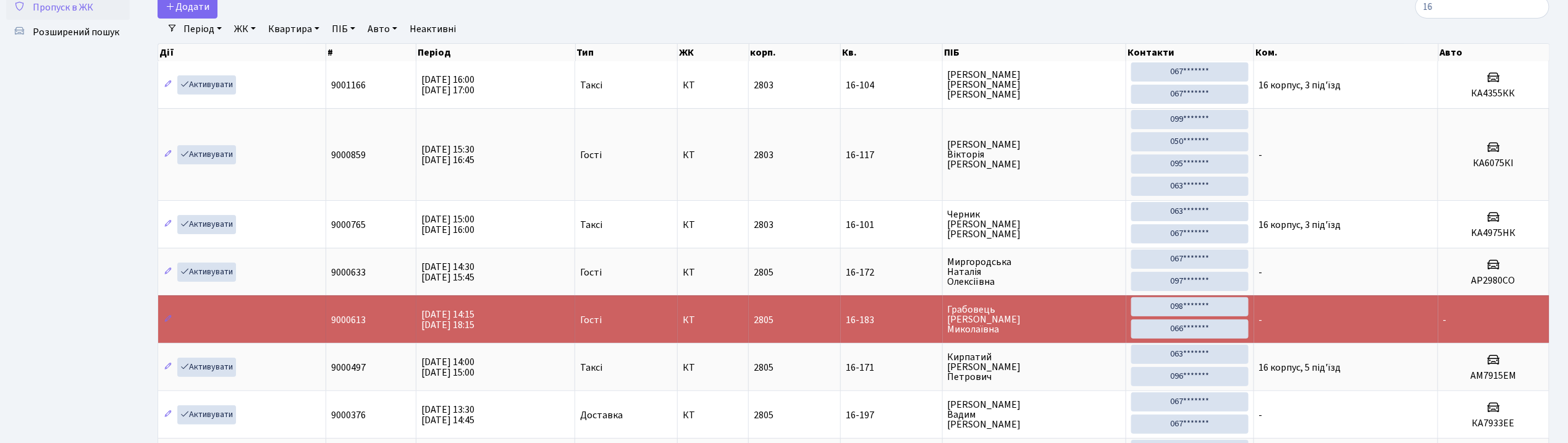
type input "1"
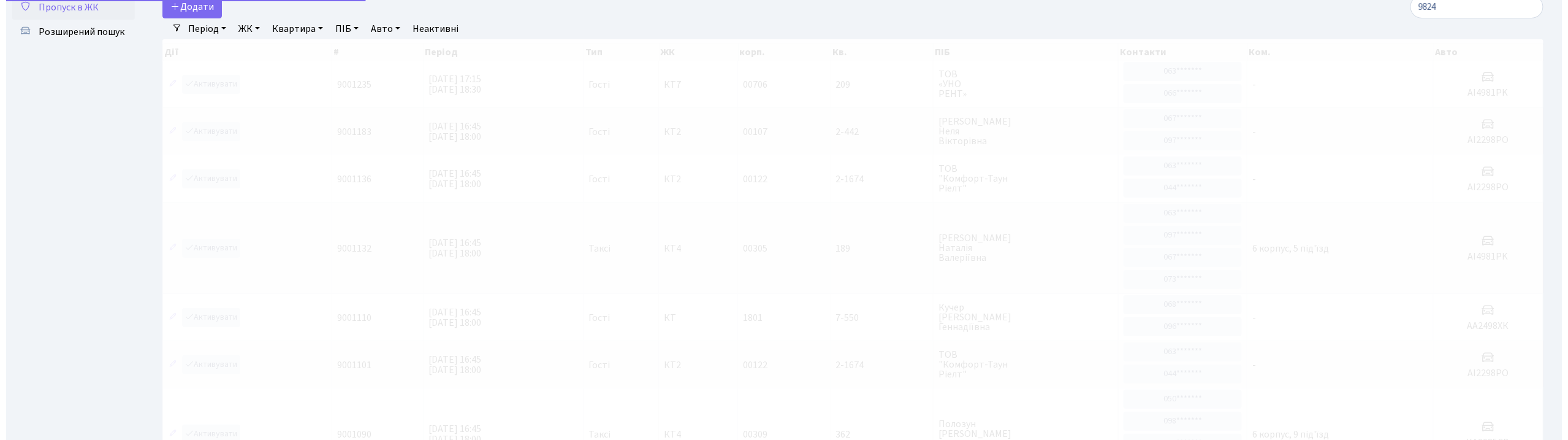
scroll to position [0, 0]
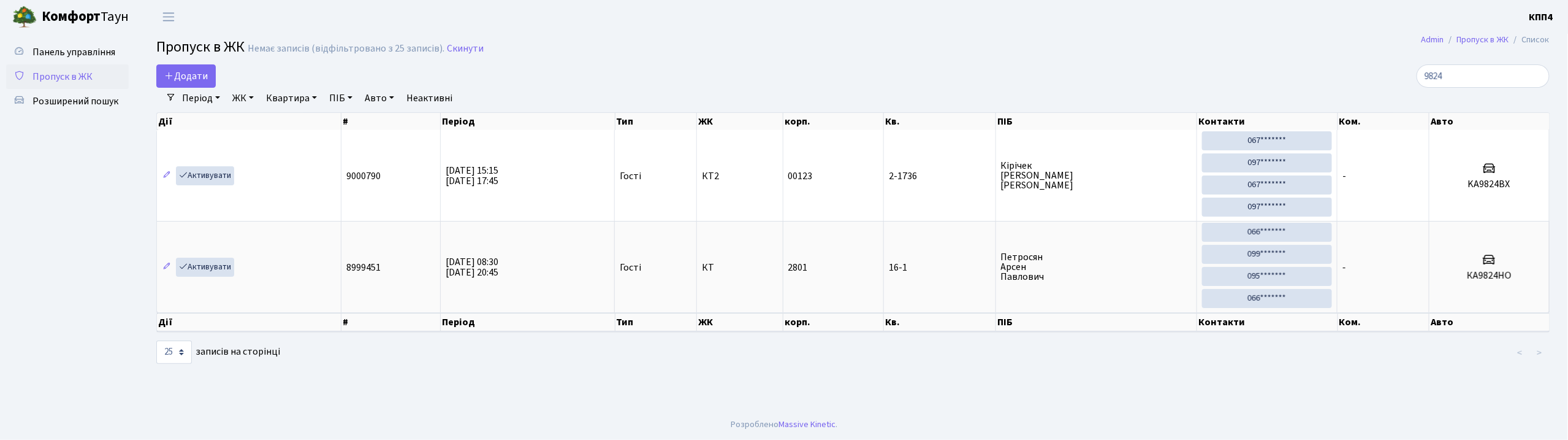
type input "9824"
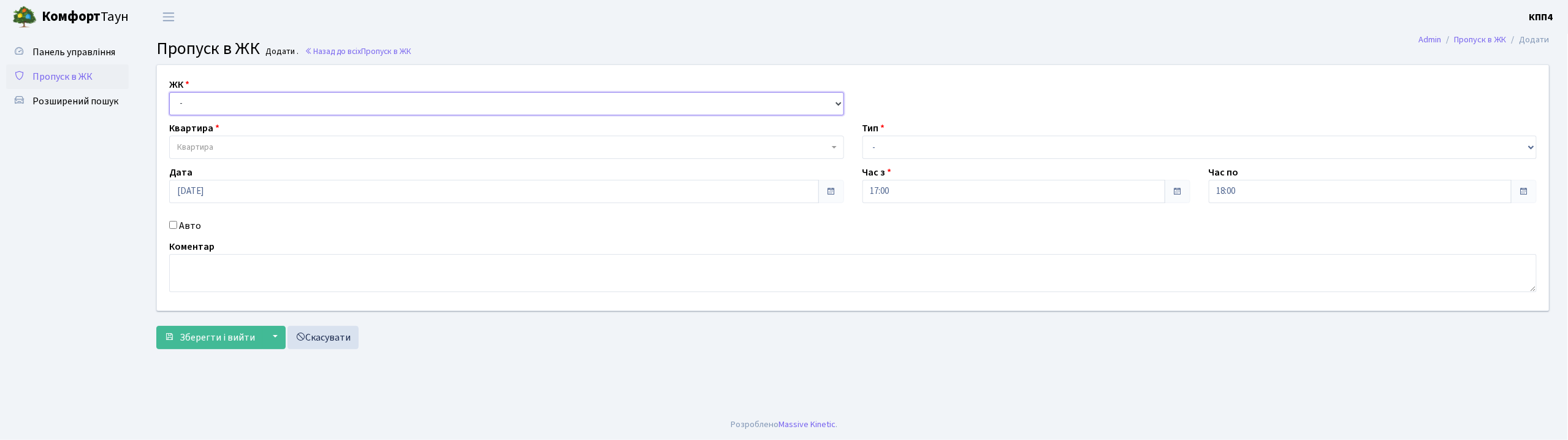
click at [354, 108] on select "- КТ, вул. Регенераторна, 4 КТ2, просп. [STREET_ADDRESS] [STREET_ADDRESS] [PERS…" at bounding box center [506, 104] width 675 height 23
select select "271"
click at [169, 92] on select "- КТ, вул. Регенераторна, 4 КТ2, просп. [STREET_ADDRESS] [STREET_ADDRESS] [PERS…" at bounding box center [506, 104] width 675 height 23
select select
click at [917, 137] on select "- Доставка Таксі Гості Сервіс" at bounding box center [1200, 147] width 675 height 23
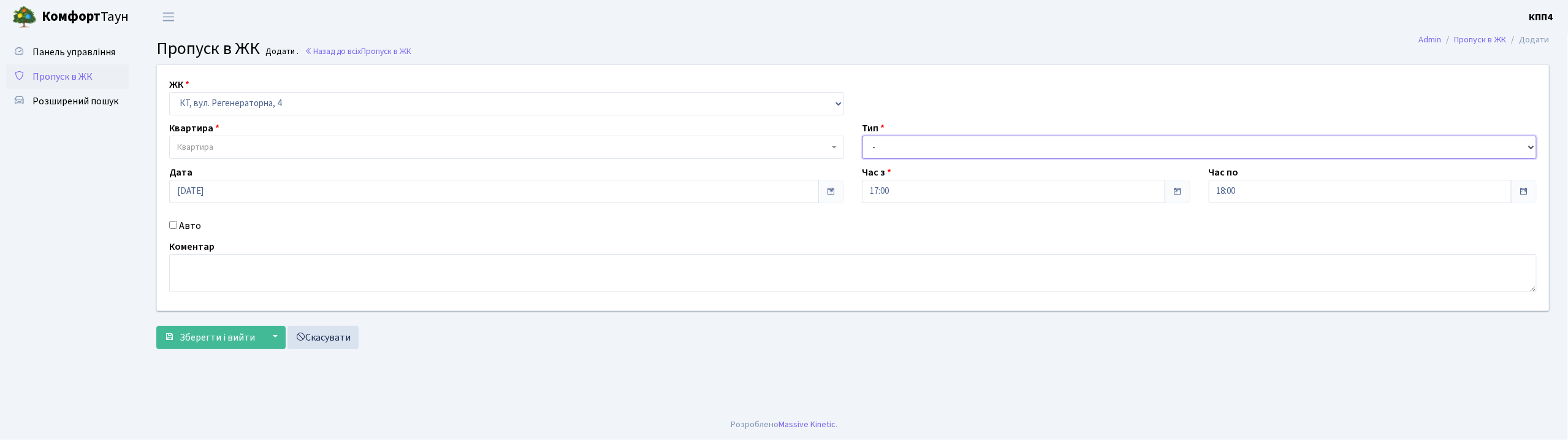
select select "1"
click at [863, 136] on select "- Доставка Таксі Гості Сервіс" at bounding box center [1200, 147] width 675 height 23
click at [464, 156] on span "Квартира" at bounding box center [506, 147] width 675 height 23
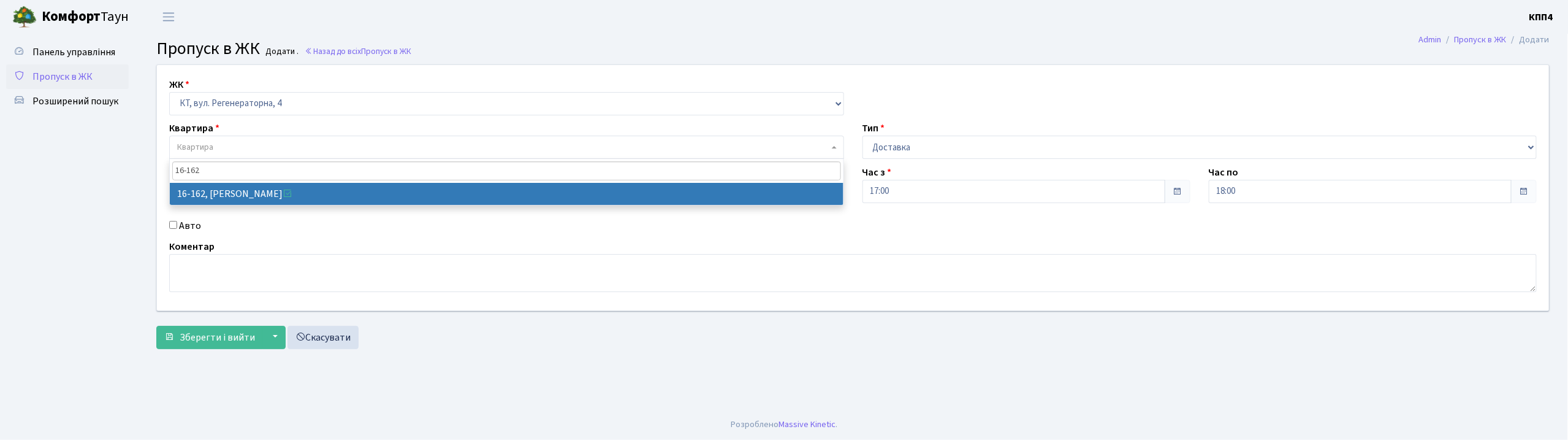
type input "16-162"
select select "8723"
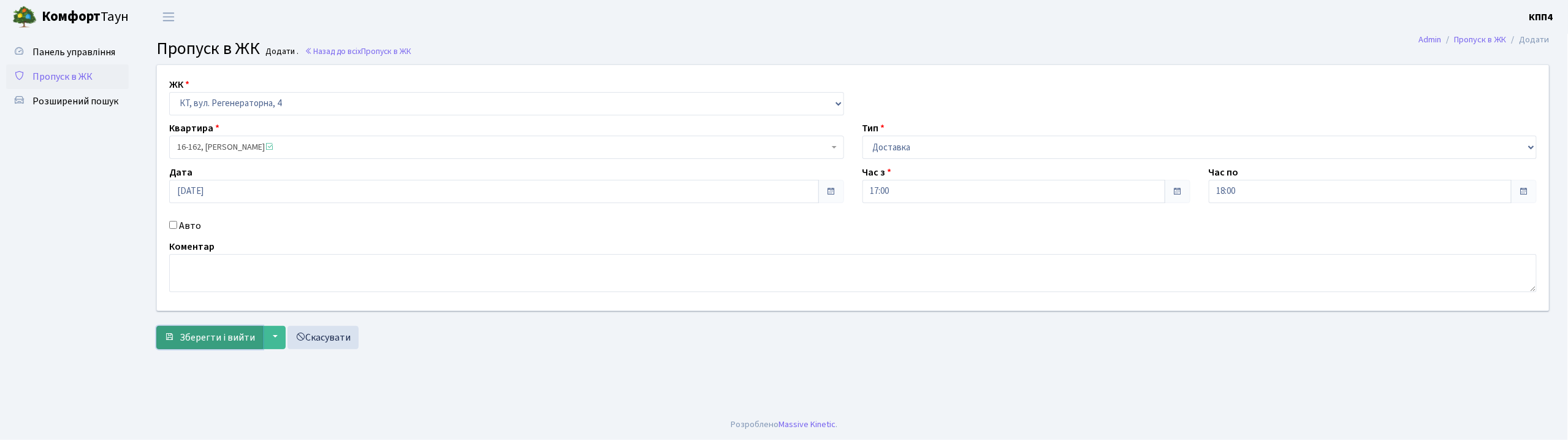
click at [213, 339] on span "Зберегти і вийти" at bounding box center [217, 337] width 75 height 14
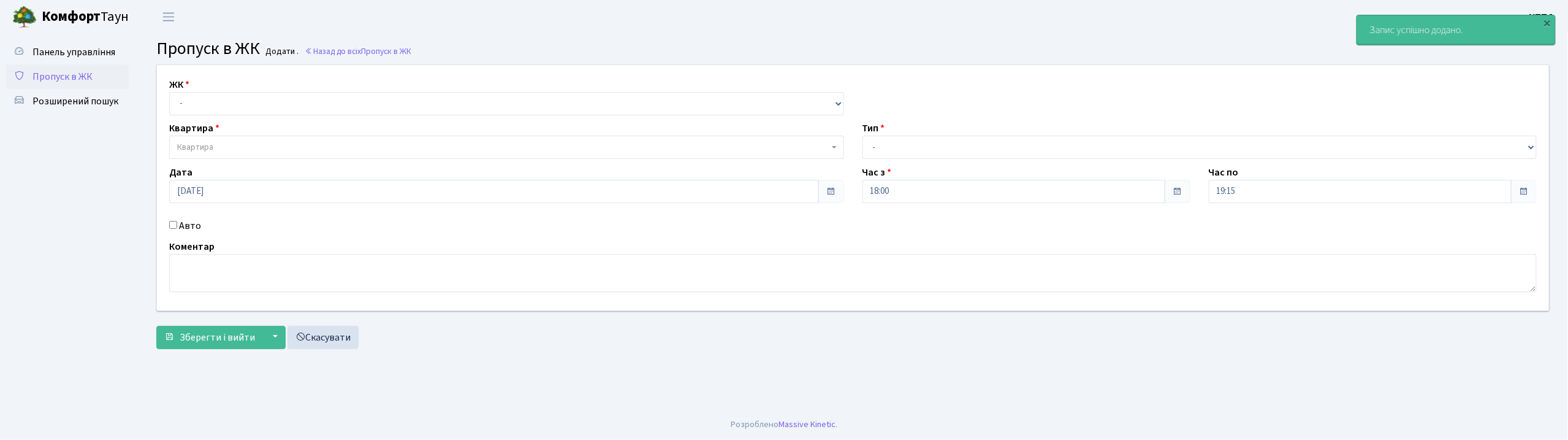
click at [267, 92] on div "ЖК - КТ, вул. Регенераторна, 4 КТ2, просп. [STREET_ADDRESS] [STREET_ADDRESS] [P…" at bounding box center [506, 96] width 693 height 38
click at [271, 96] on select "- КТ, вул. Регенераторна, 4 КТ2, просп. [STREET_ADDRESS] [STREET_ADDRESS] [PERS…" at bounding box center [506, 104] width 675 height 23
select select "271"
click at [169, 92] on select "- КТ, вул. Регенераторна, 4 КТ2, просп. [STREET_ADDRESS] [STREET_ADDRESS] [PERS…" at bounding box center [506, 104] width 675 height 23
select select
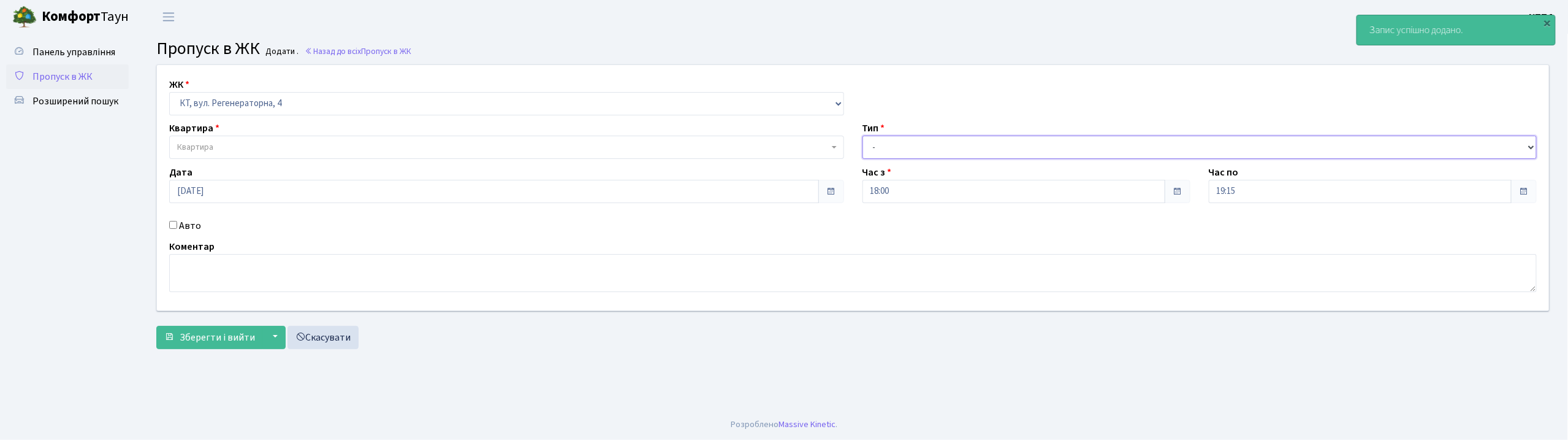
click at [902, 149] on select "- Доставка Таксі Гості Сервіс" at bounding box center [1200, 147] width 675 height 23
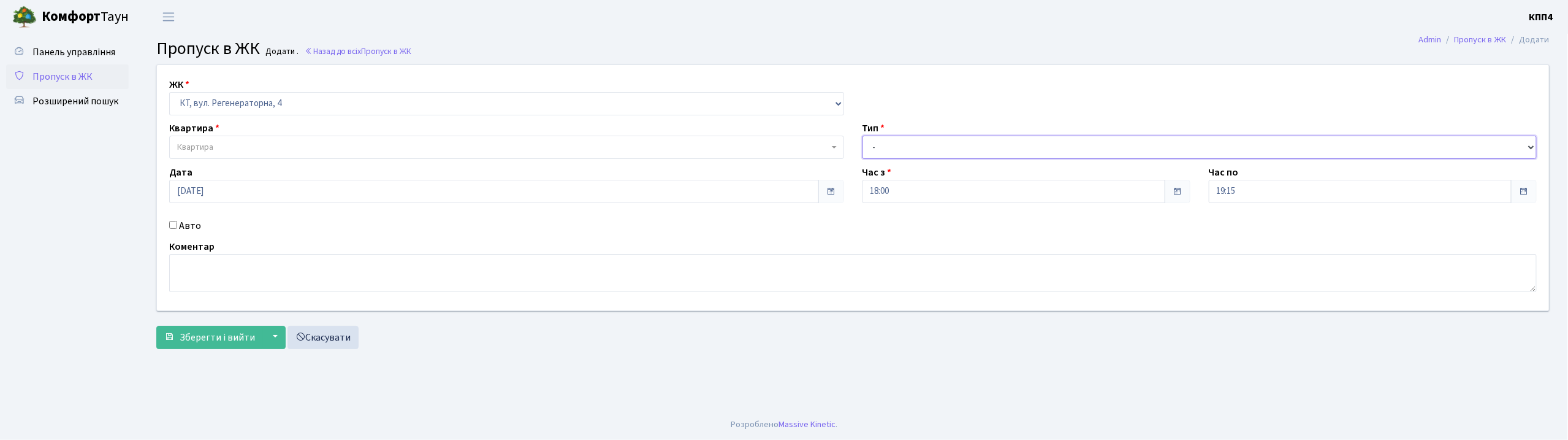
click at [883, 139] on select "- Доставка Таксі Гості Сервіс" at bounding box center [1200, 147] width 675 height 23
click at [170, 222] on input "Авто" at bounding box center [173, 225] width 8 height 8
checkbox input "true"
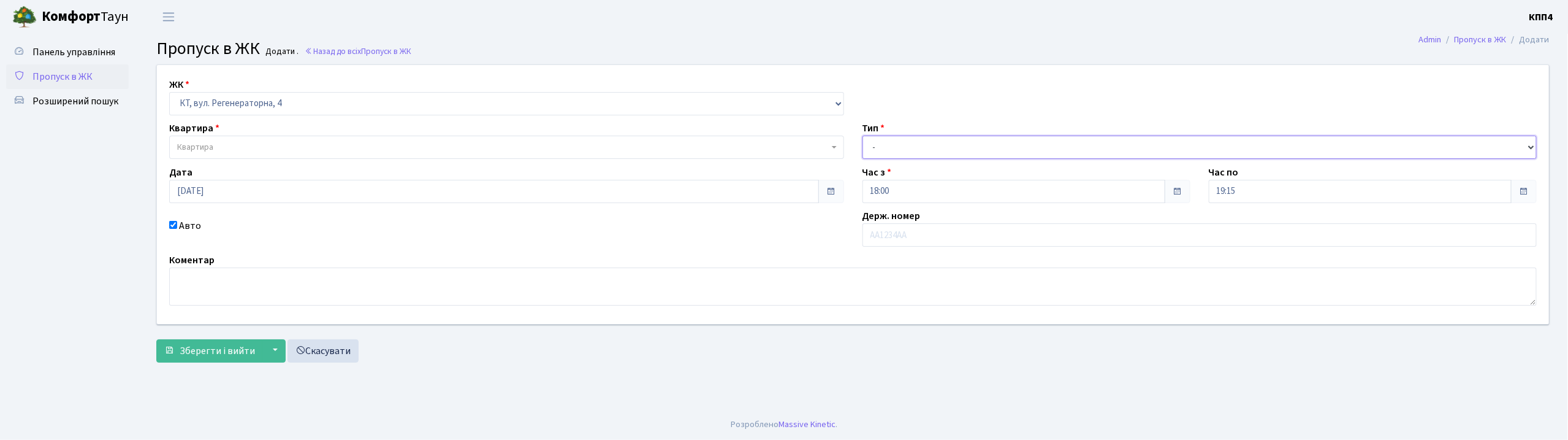
click at [937, 142] on select "- Доставка Таксі Гості Сервіс" at bounding box center [1200, 147] width 675 height 23
select select "3"
click at [863, 136] on select "- Доставка Таксі Гості Сервіс" at bounding box center [1200, 147] width 675 height 23
click at [924, 238] on input "text" at bounding box center [1200, 234] width 675 height 23
type input "КА7152ВО"
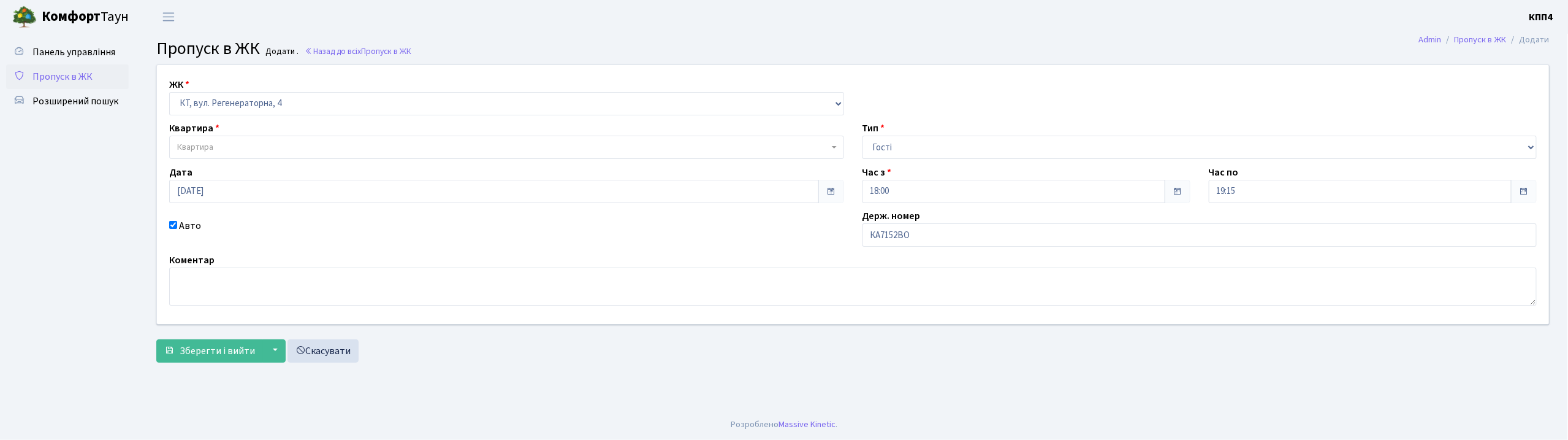
click at [427, 139] on span "Квартира" at bounding box center [506, 147] width 675 height 23
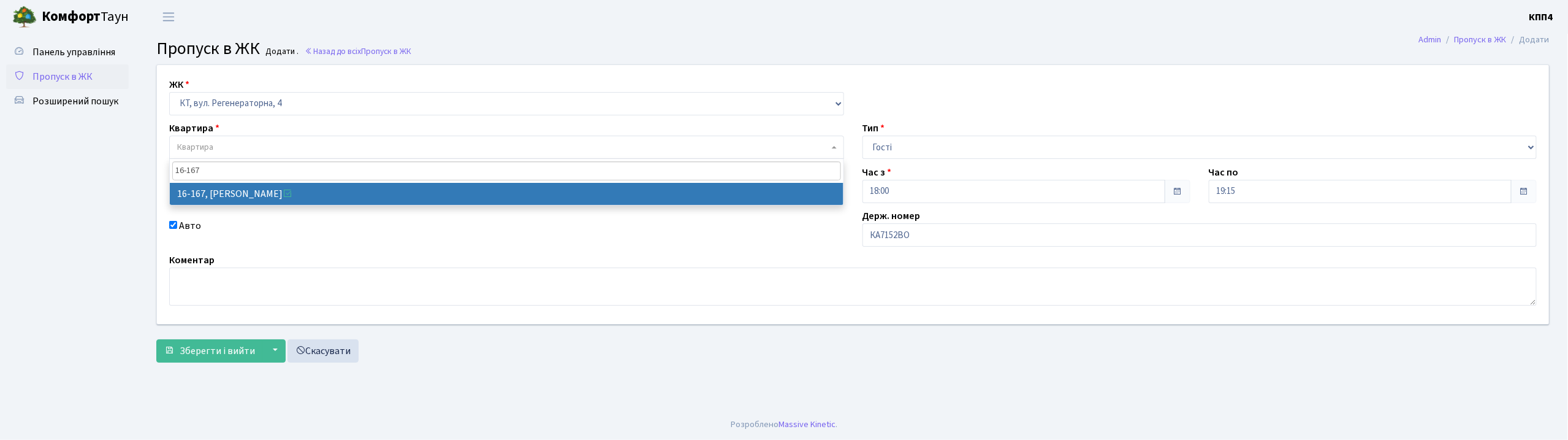
type input "16-167"
drag, startPoint x: 326, startPoint y: 187, endPoint x: 223, endPoint y: 280, distance: 138.8
select select "8728"
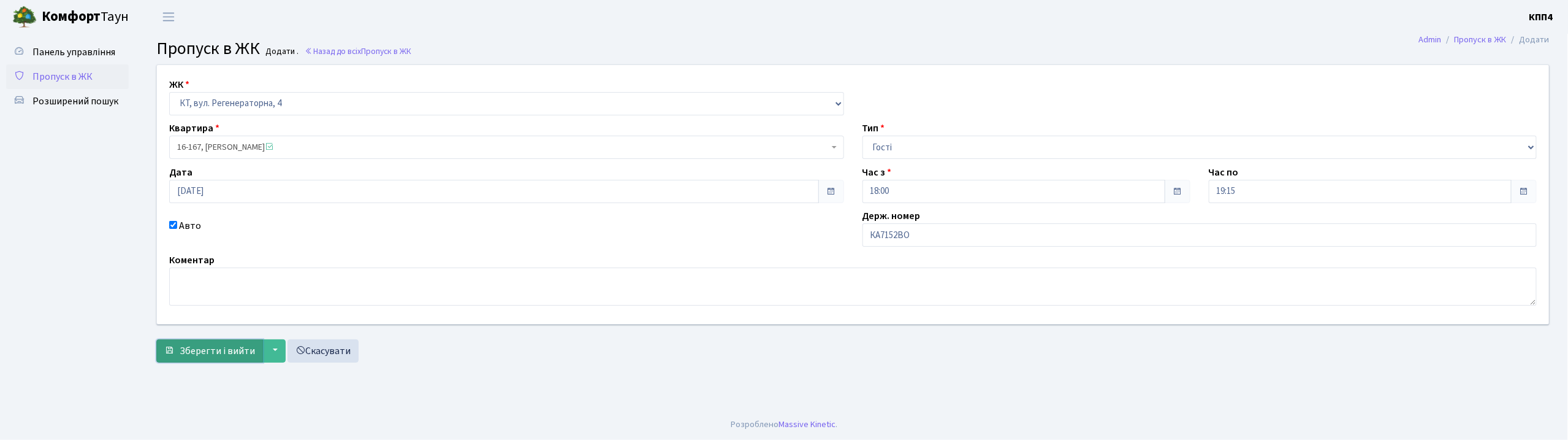
click at [187, 358] on button "Зберегти і вийти" at bounding box center [209, 350] width 107 height 23
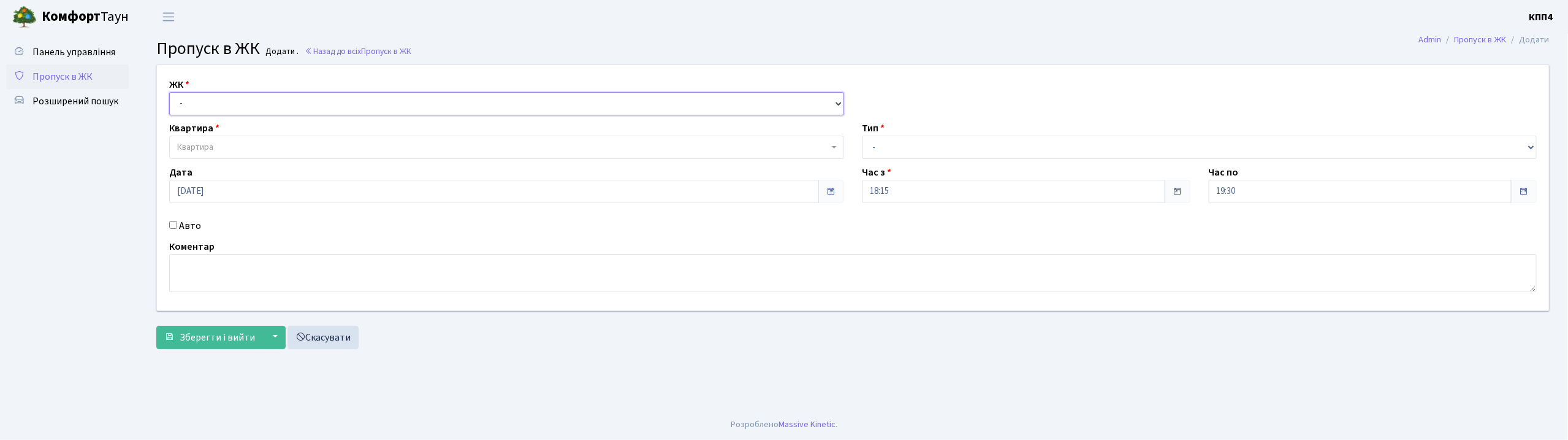
click at [339, 104] on select "- КТ, вул. Регенераторна, 4 КТ2, просп. [STREET_ADDRESS] [STREET_ADDRESS] [PERS…" at bounding box center [506, 104] width 675 height 23
select select "271"
click at [169, 92] on select "- КТ, вул. Регенераторна, 4 КТ2, просп. [STREET_ADDRESS] [STREET_ADDRESS] [PERS…" at bounding box center [506, 104] width 675 height 23
select select
click at [174, 226] on input "Авто" at bounding box center [173, 225] width 8 height 8
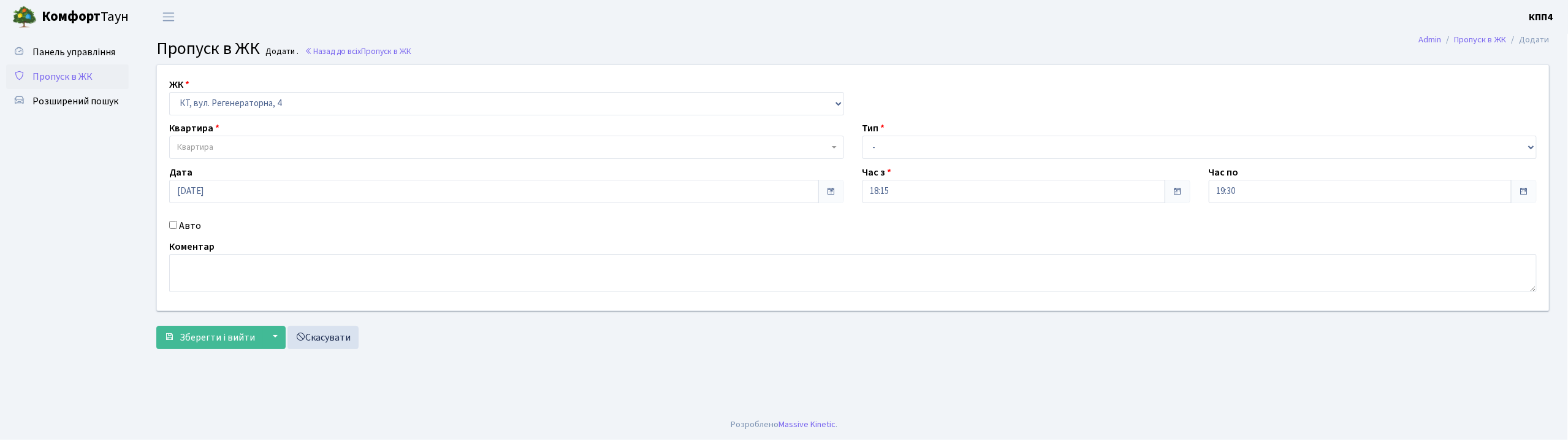
checkbox input "true"
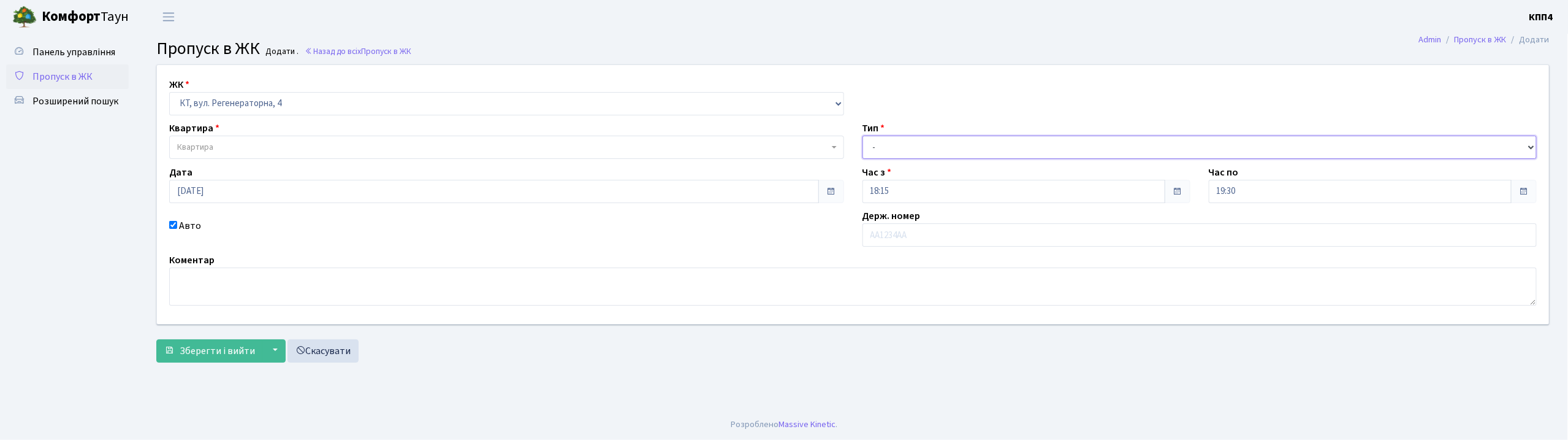
click at [891, 150] on select "- Доставка Таксі Гості Сервіс" at bounding box center [1200, 147] width 675 height 23
select select "3"
click at [863, 136] on select "- Доставка Таксі Гості Сервіс" at bounding box center [1200, 147] width 675 height 23
click at [937, 237] on input "text" at bounding box center [1200, 234] width 675 height 23
type input "АІ2646МХ"
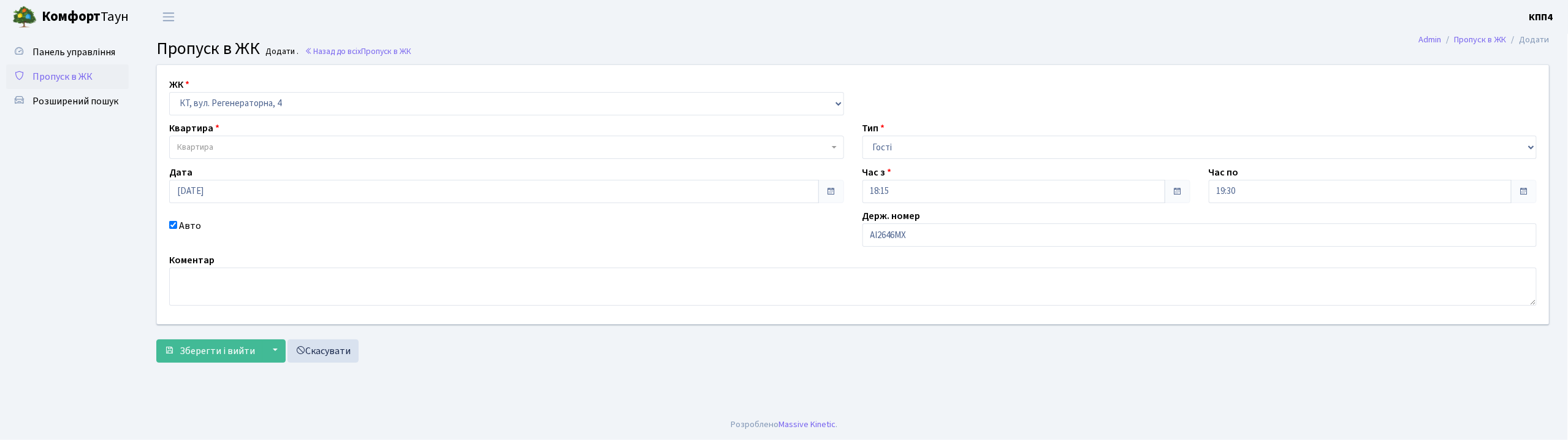
click at [228, 147] on span "Квартира" at bounding box center [503, 147] width 652 height 12
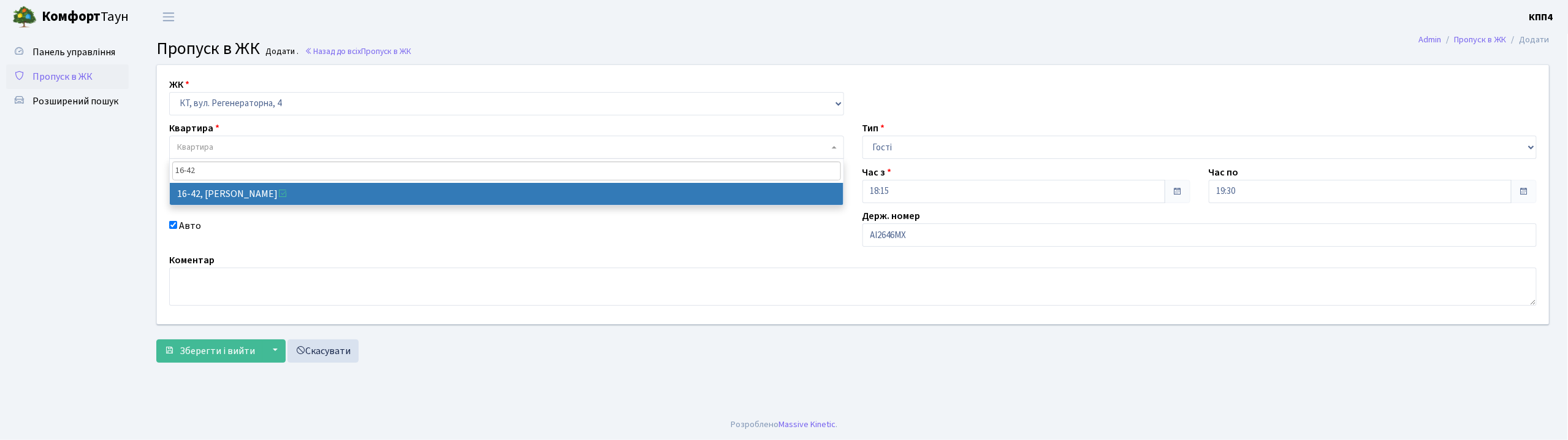
type input "16-42"
select select "8603"
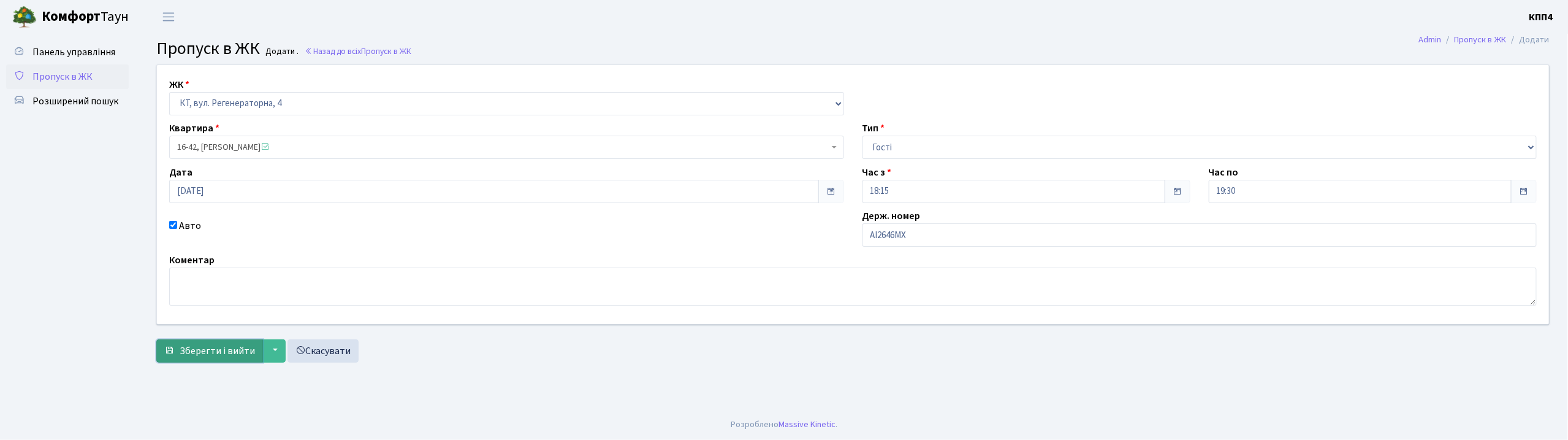
click at [204, 353] on span "Зберегти і вийти" at bounding box center [217, 350] width 75 height 14
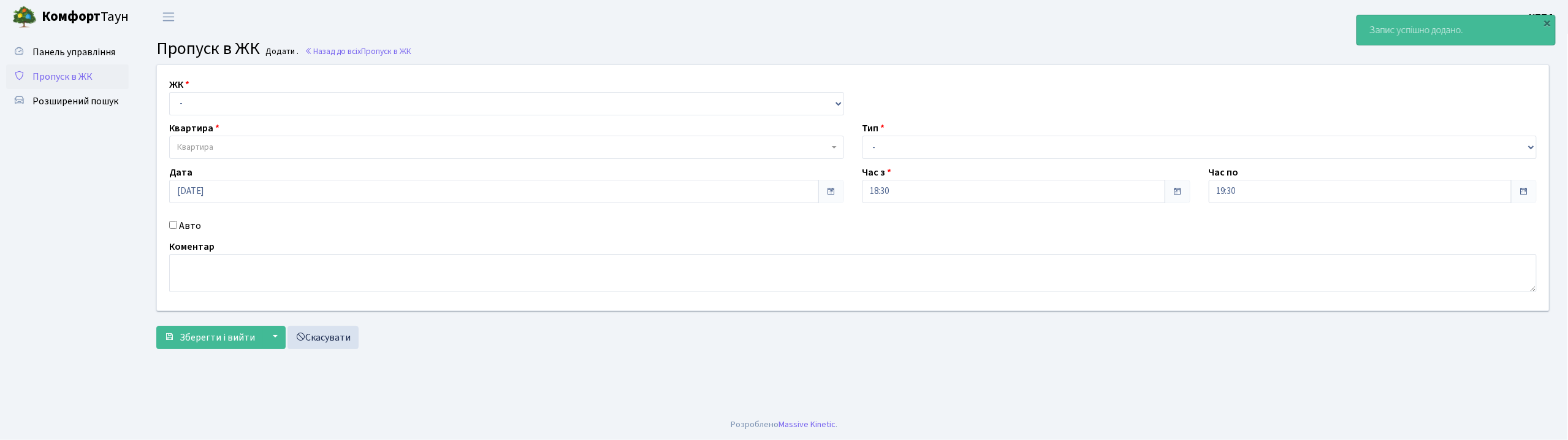
click at [173, 226] on input "Авто" at bounding box center [173, 225] width 8 height 8
checkbox input "true"
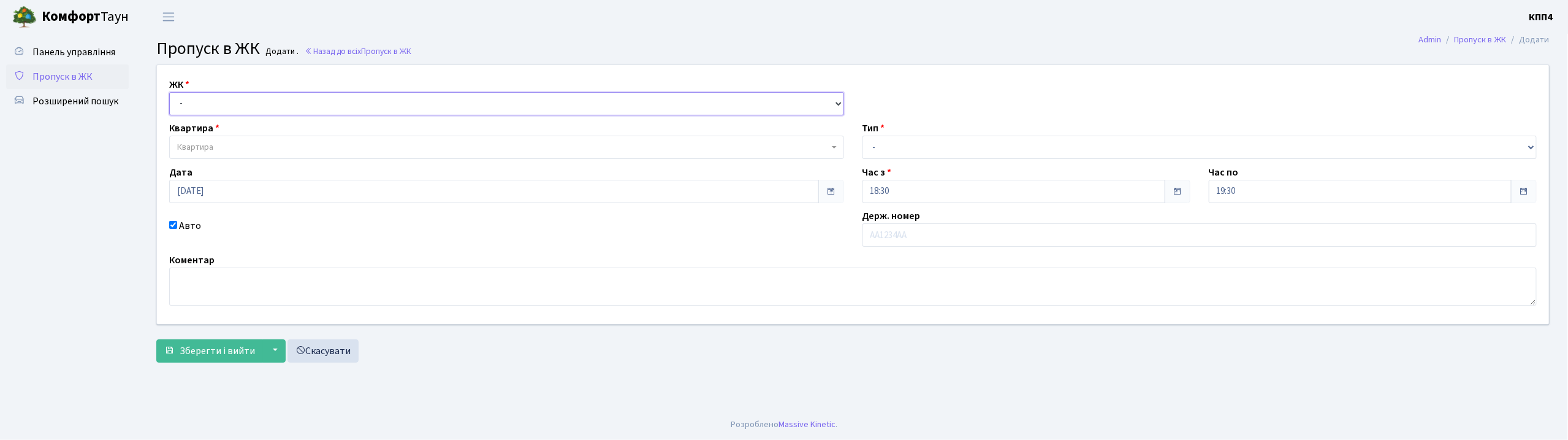
click at [459, 100] on select "- КТ, вул. Регенераторна, 4 КТ2, просп. [STREET_ADDRESS] [STREET_ADDRESS] [PERS…" at bounding box center [506, 104] width 675 height 23
select select "271"
click at [169, 92] on select "- КТ, вул. Регенераторна, 4 КТ2, просп. [STREET_ADDRESS] [STREET_ADDRESS] [PERS…" at bounding box center [506, 104] width 675 height 23
select select
click at [898, 147] on select "- Доставка Таксі Гості Сервіс" at bounding box center [1200, 147] width 675 height 23
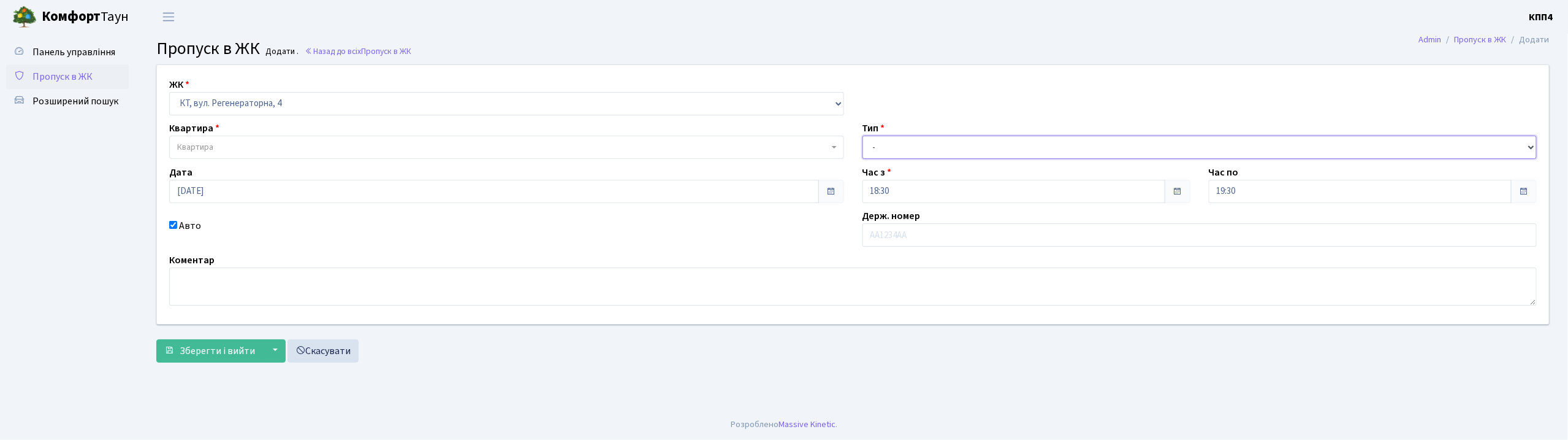
click at [863, 136] on select "- Доставка Таксі Гості Сервіс" at bounding box center [1200, 147] width 675 height 23
click at [904, 148] on select "- Доставка Таксі Гості Сервіс" at bounding box center [1200, 147] width 675 height 23
select select "3"
click at [863, 136] on select "- Доставка Таксі Гості Сервіс" at bounding box center [1200, 147] width 675 height 23
click at [905, 235] on input "text" at bounding box center [1200, 234] width 675 height 23
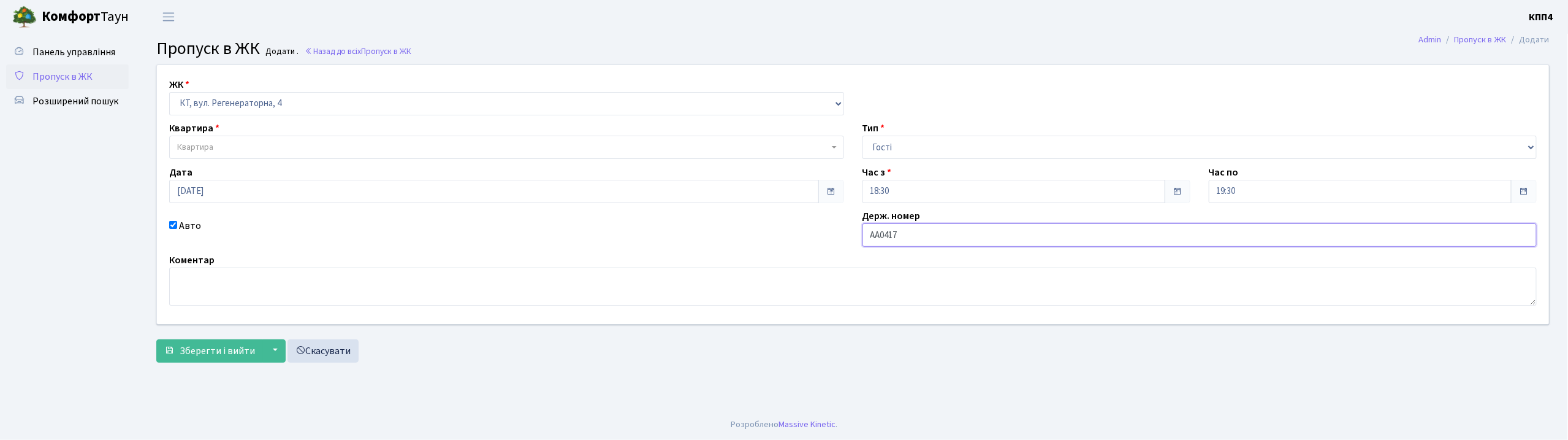
type input "АА0417YВ"
click at [297, 148] on span "Квартира" at bounding box center [503, 147] width 652 height 12
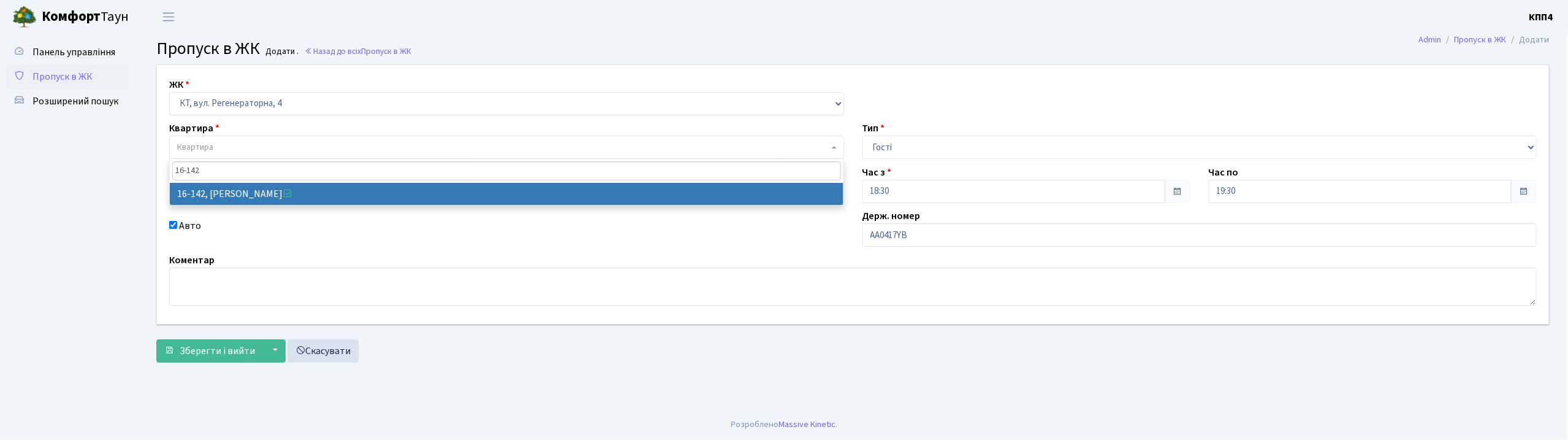
type input "16-142"
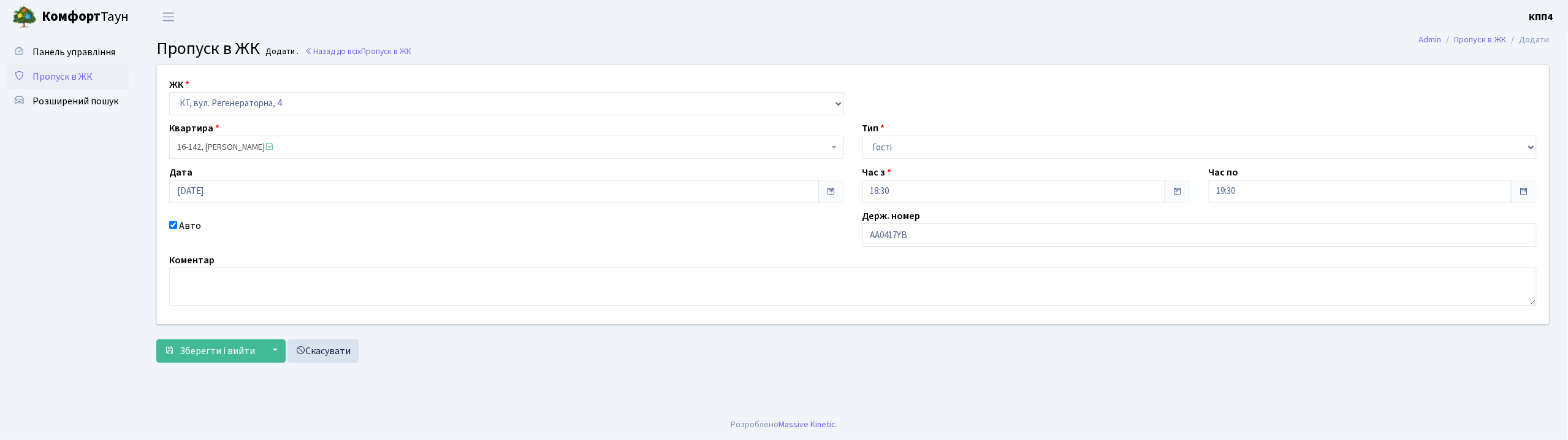
select select "8703"
click at [213, 352] on span "Зберегти і вийти" at bounding box center [217, 350] width 75 height 14
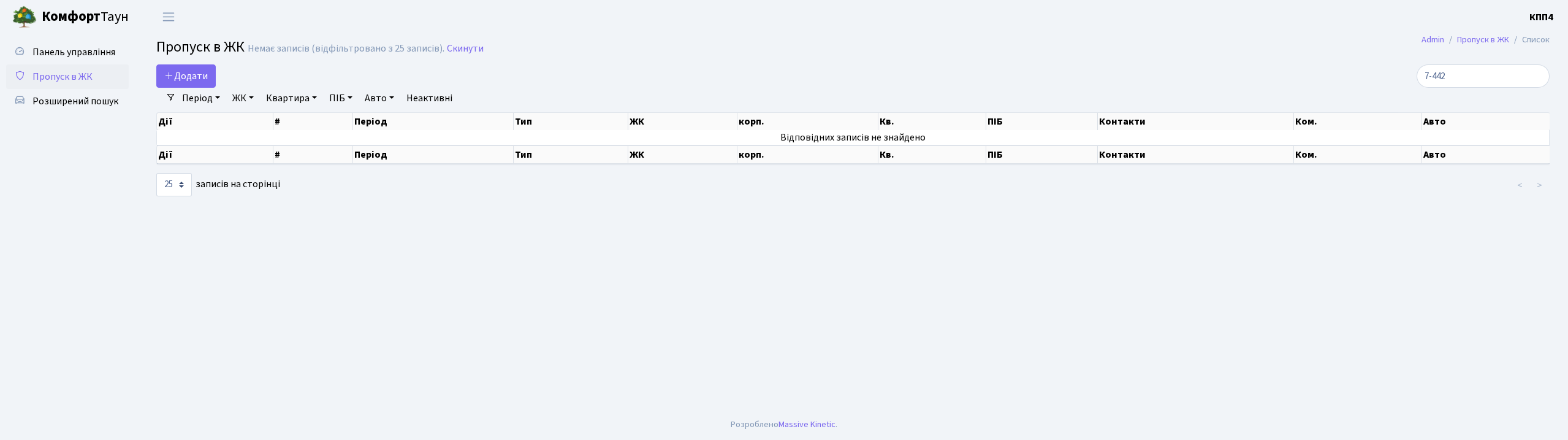
select select "25"
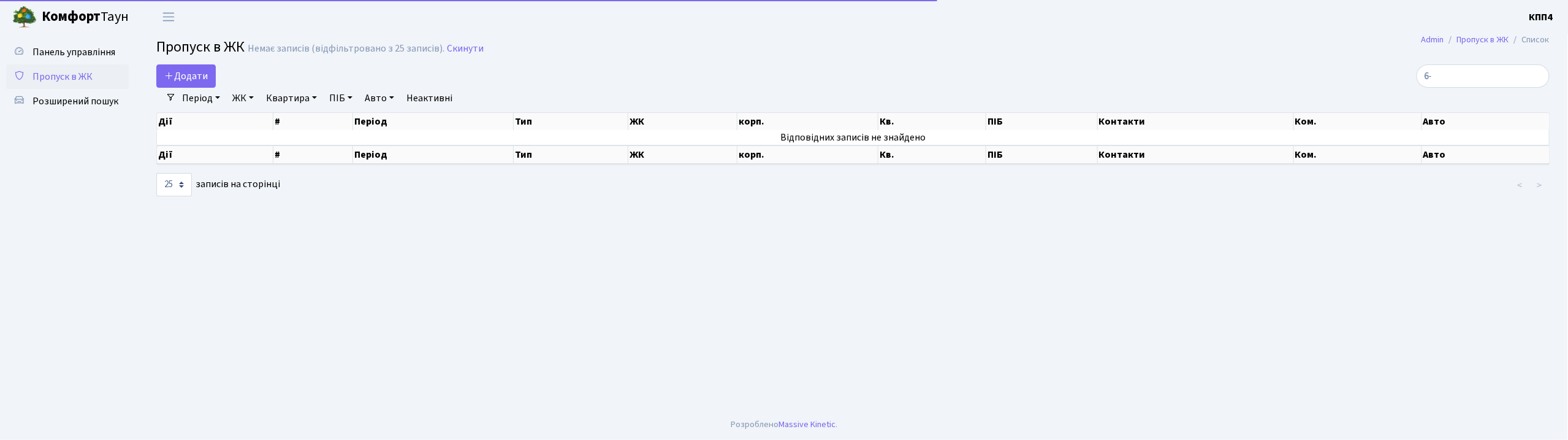
type input "6"
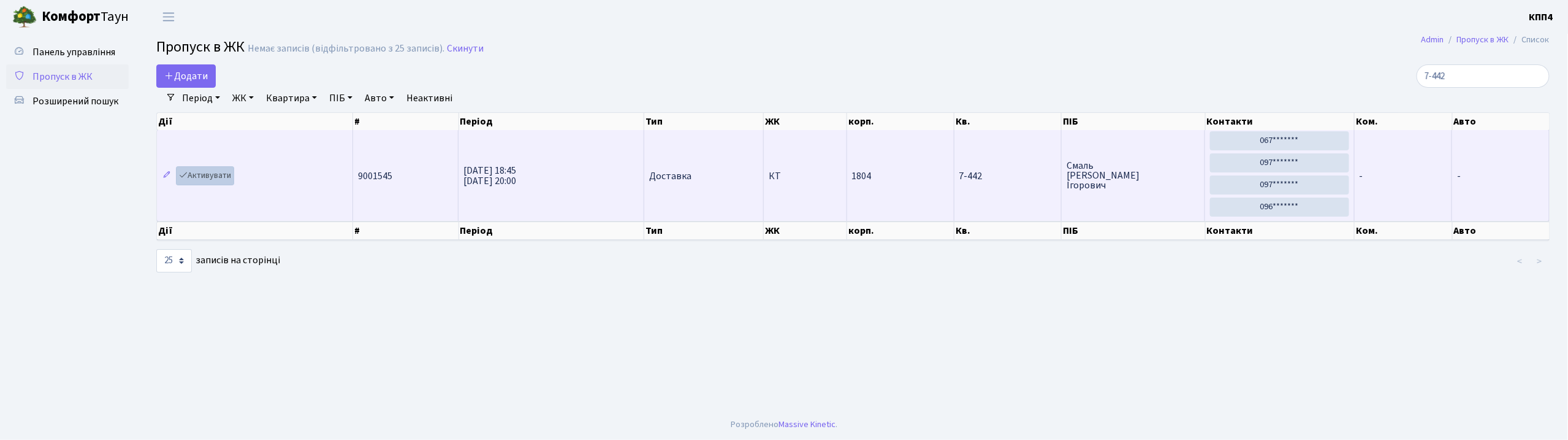
type input "7-442"
click at [206, 174] on link "Активувати" at bounding box center [205, 176] width 59 height 19
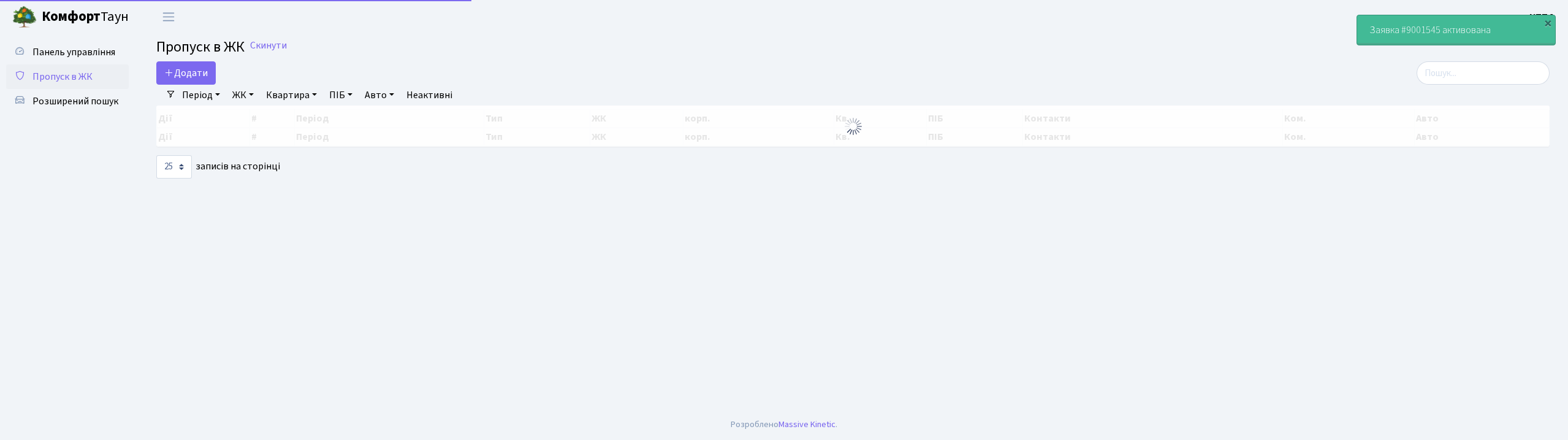
select select "25"
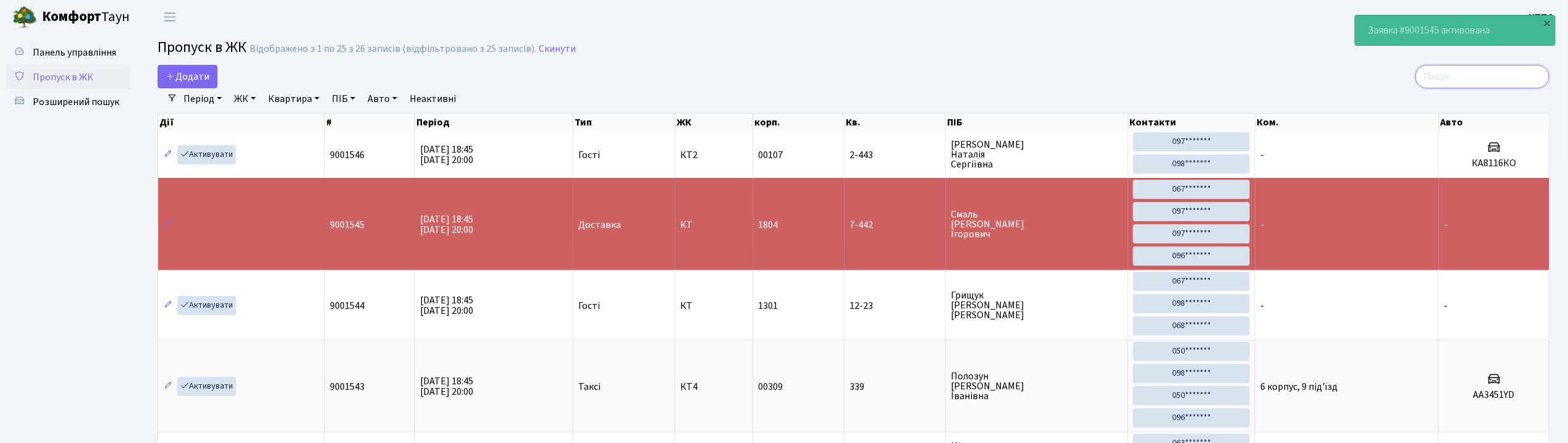
click at [1483, 82] on input "search" at bounding box center [1483, 76] width 134 height 23
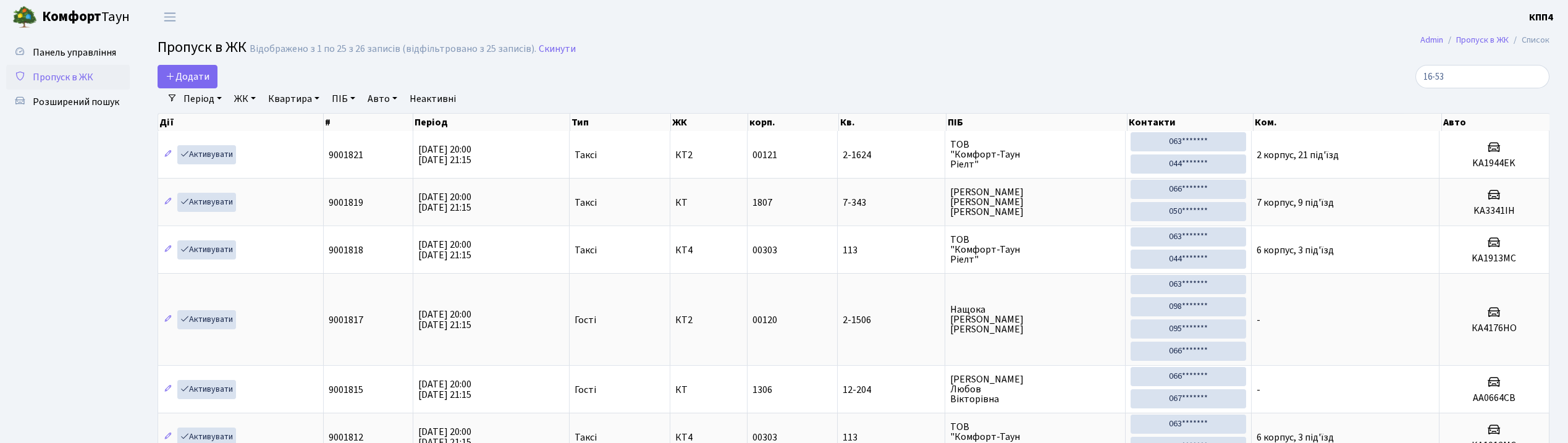
select select "25"
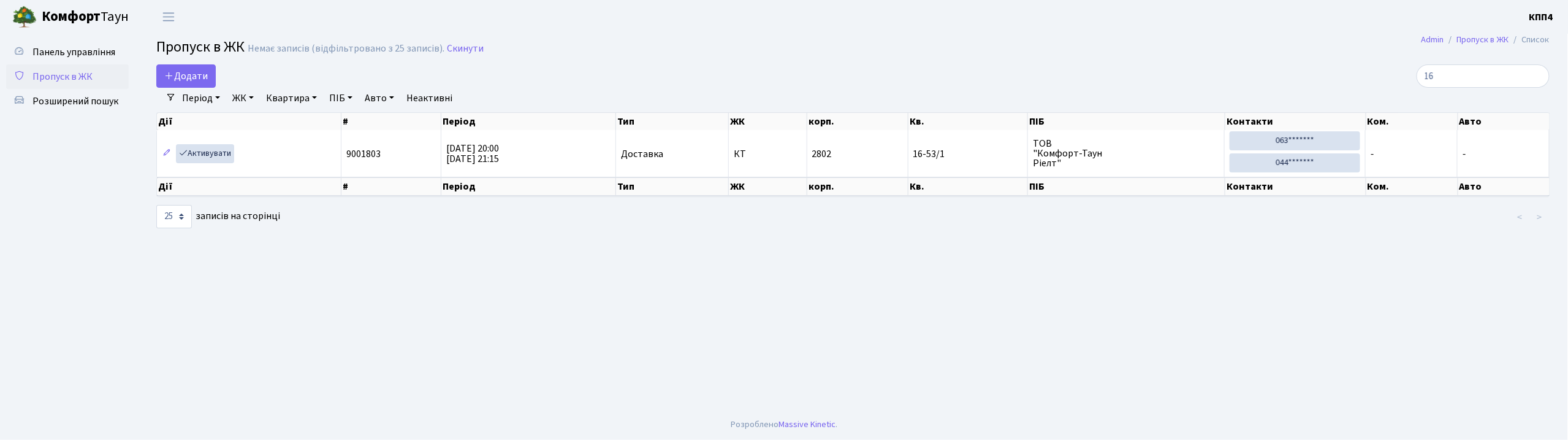
type input "1"
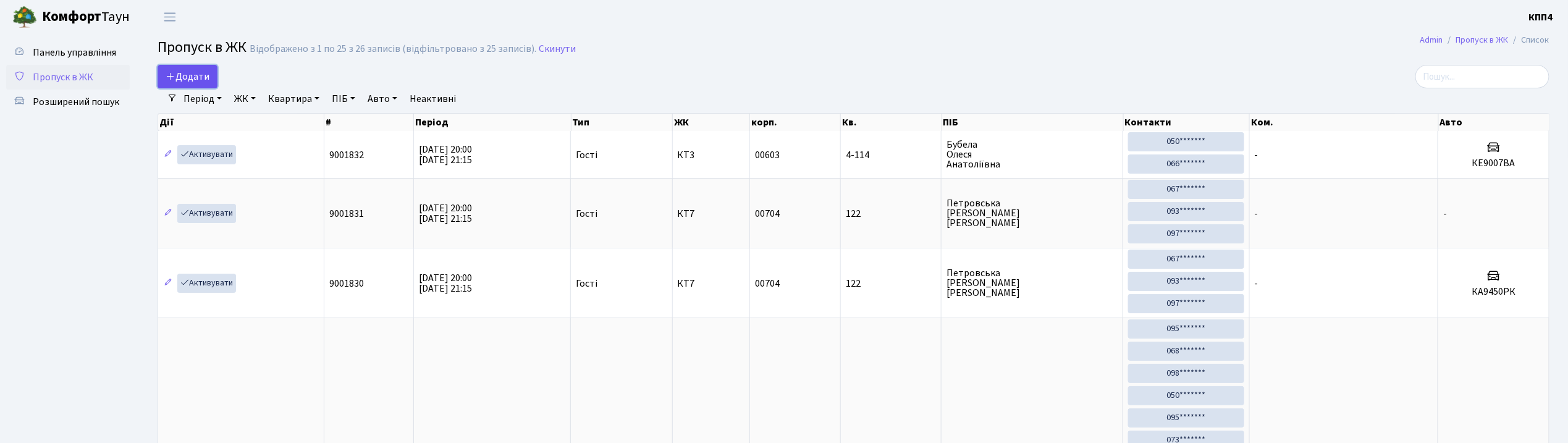
click at [180, 78] on span "Додати" at bounding box center [188, 76] width 44 height 14
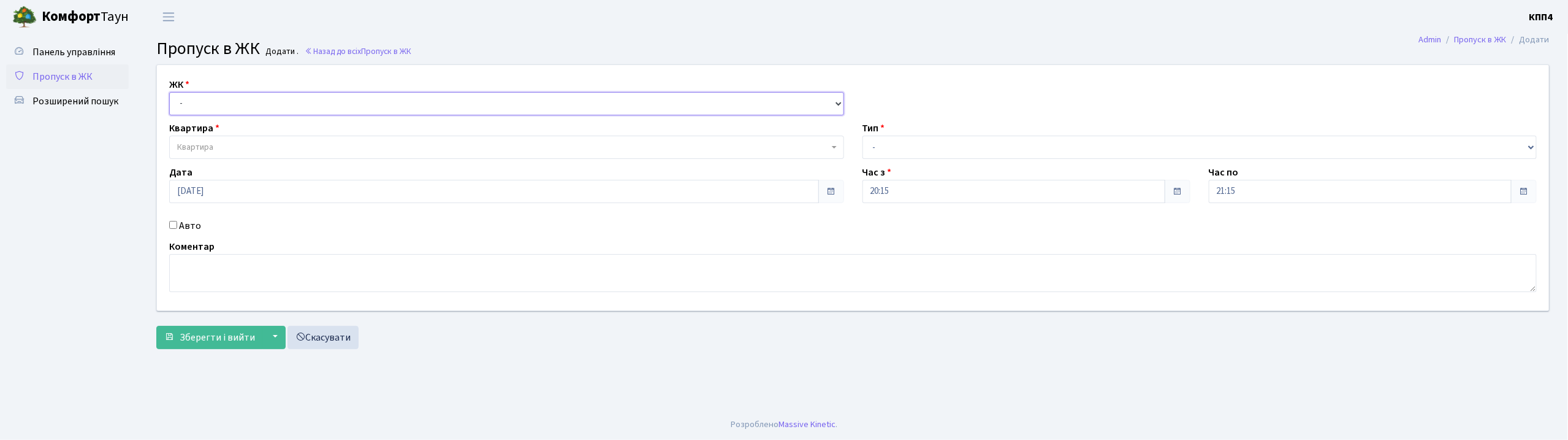
drag, startPoint x: 0, startPoint y: 0, endPoint x: 193, endPoint y: 113, distance: 223.6
click at [175, 105] on select "- КТ, вул. Регенераторна, 4 КТ2, просп. Соборності, 17 КТ3, вул. Березнева, 16 …" at bounding box center [506, 104] width 675 height 23
click at [169, 92] on select "- КТ, вул. Регенераторна, 4 КТ2, просп. Соборності, 17 КТ3, вул. Березнева, 16 …" at bounding box center [506, 104] width 675 height 23
click at [225, 108] on select "- КТ, вул. Регенераторна, 4 КТ2, просп. Соборності, 17 КТ3, вул. Березнева, 16 …" at bounding box center [506, 104] width 675 height 23
select select "271"
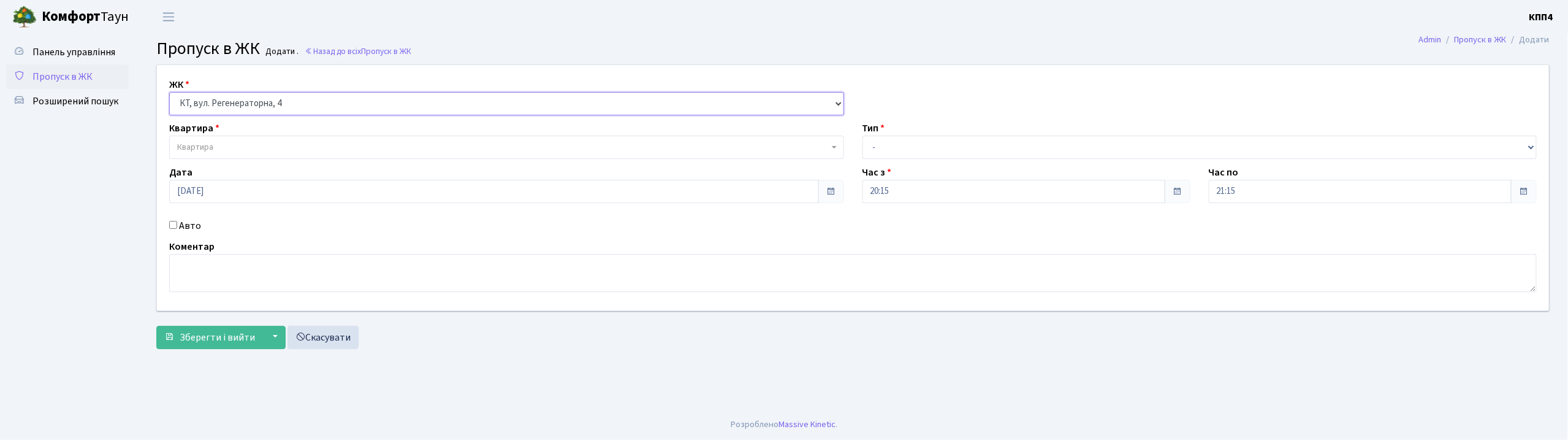
click at [169, 92] on select "- КТ, вул. Регенераторна, 4 КТ2, просп. Соборності, 17 КТ3, вул. Березнева, 16 …" at bounding box center [506, 104] width 675 height 23
select select
click at [185, 232] on label "Авто" at bounding box center [189, 226] width 22 height 14
click at [177, 229] on input "Авто" at bounding box center [173, 225] width 8 height 8
checkbox input "true"
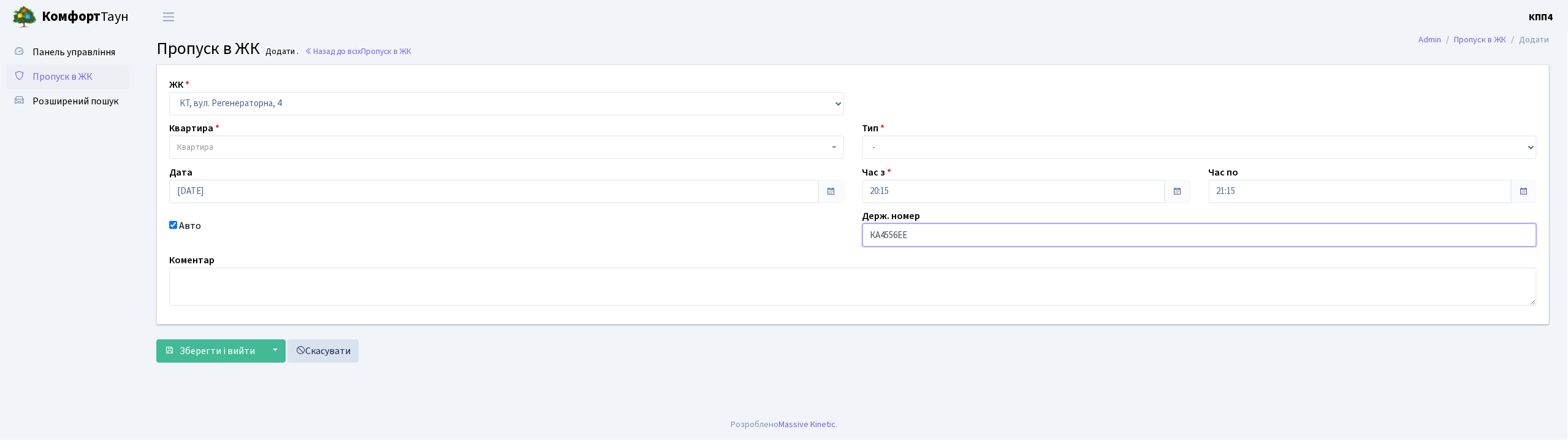
type input "КА4556ЕЕ"
click at [261, 139] on span "Квартира" at bounding box center [506, 147] width 675 height 23
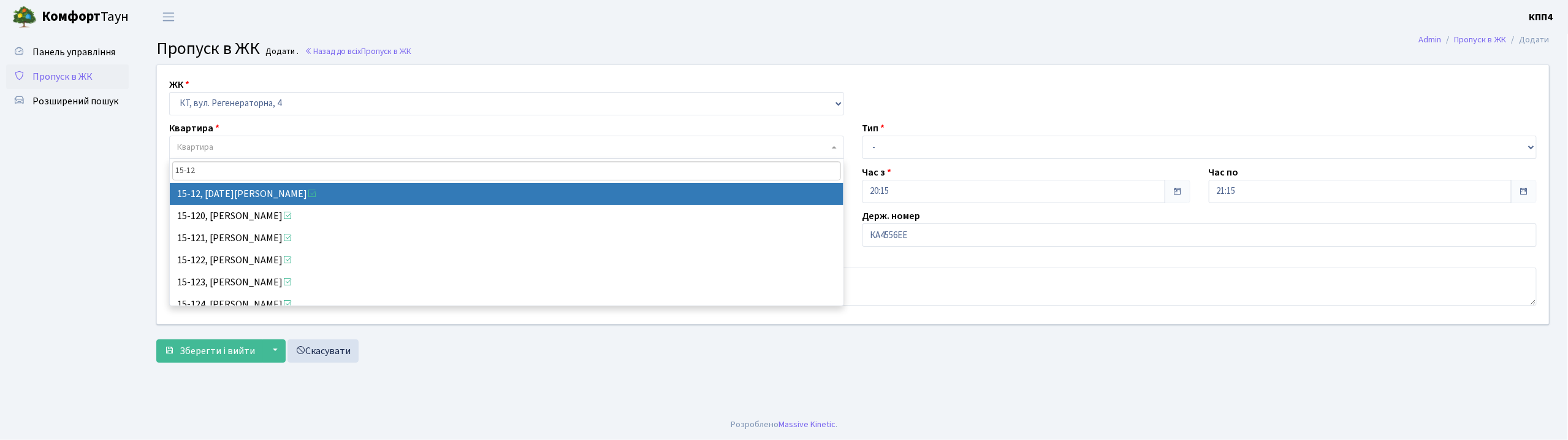
type input "15-12"
select select "8787"
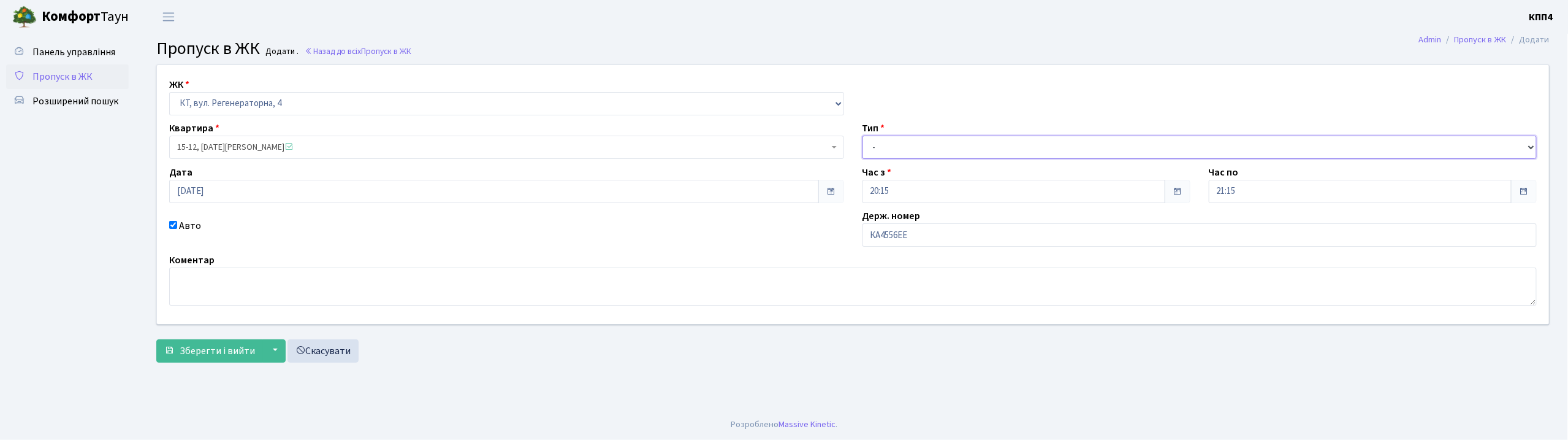
click at [962, 146] on select "- Доставка Таксі Гості Сервіс" at bounding box center [1200, 147] width 675 height 23
select select "2"
click at [863, 136] on select "- Доставка Таксі Гості Сервіс" at bounding box center [1200, 147] width 675 height 23
click at [204, 342] on button "Зберегти і вийти" at bounding box center [209, 350] width 107 height 23
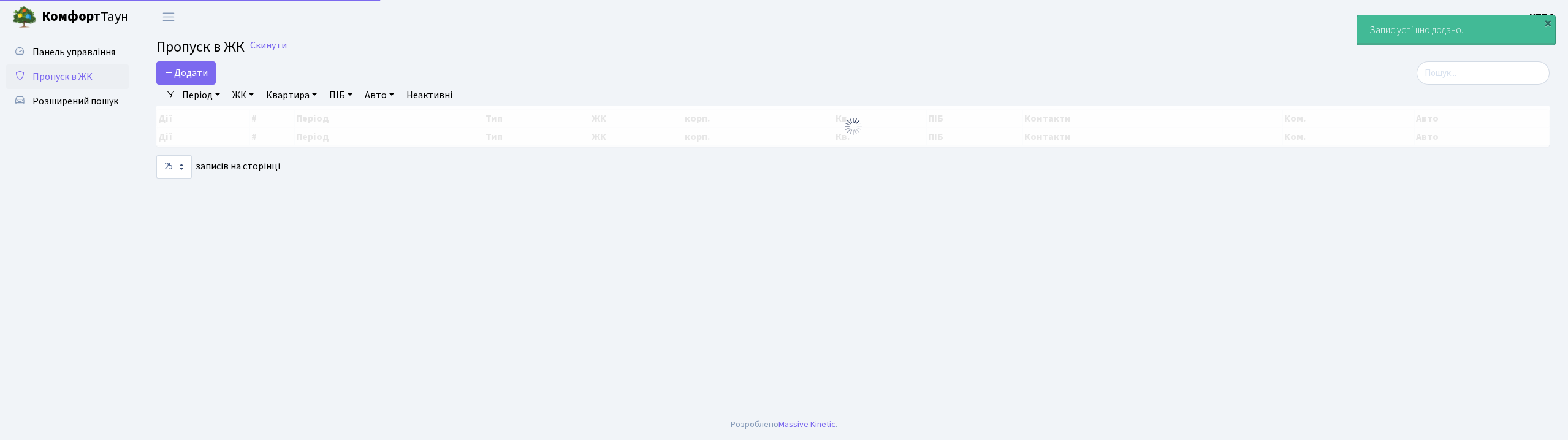
select select "25"
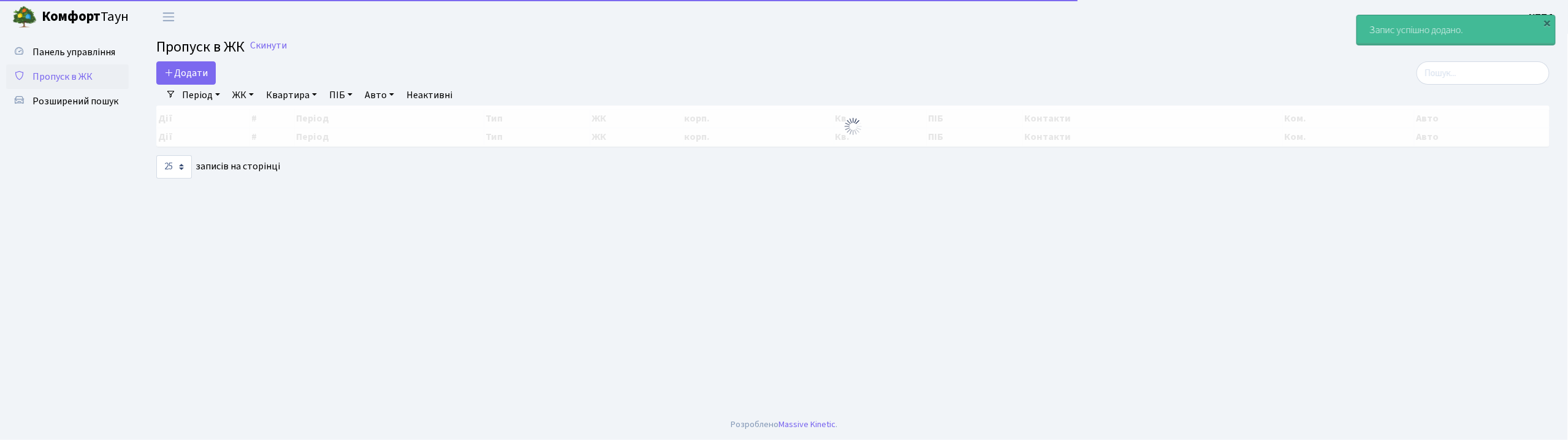
click at [1478, 87] on div "Період [DATE] - [DATE] ЖК - КТ, вул. Регенераторна, 4 КТ2, просп. [STREET_ADDRE…" at bounding box center [857, 95] width 1363 height 21
click at [1480, 86] on div "Додати Фільтри Період [DATE] - [DATE] ЖК - КТ, вул. Регенераторна, 4 КТ2, просп…" at bounding box center [852, 120] width 1412 height 117
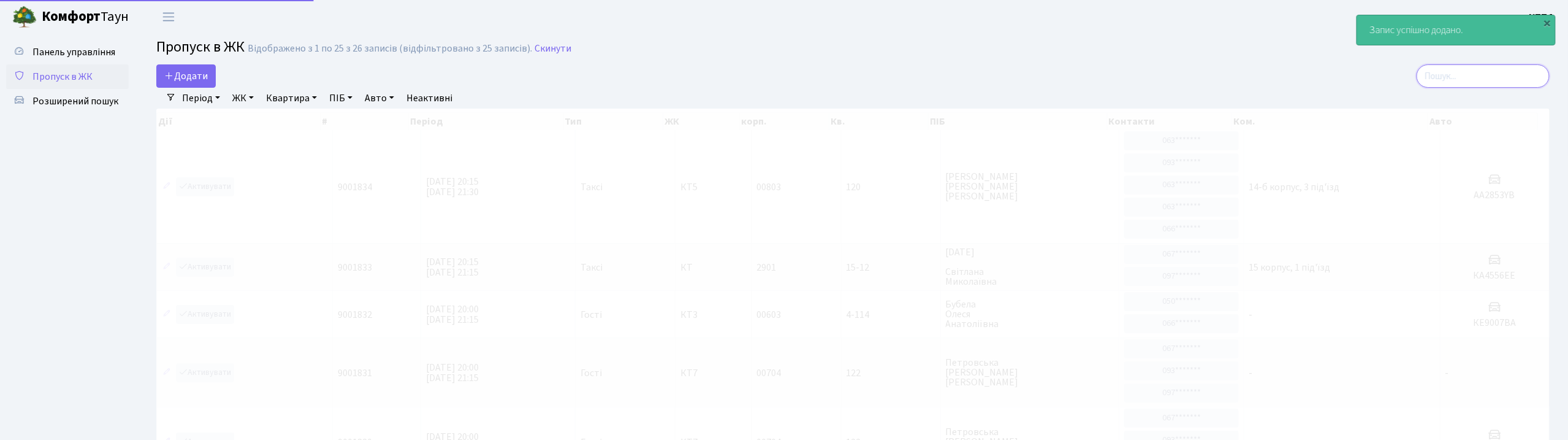
click at [1480, 82] on input "search" at bounding box center [1483, 75] width 133 height 23
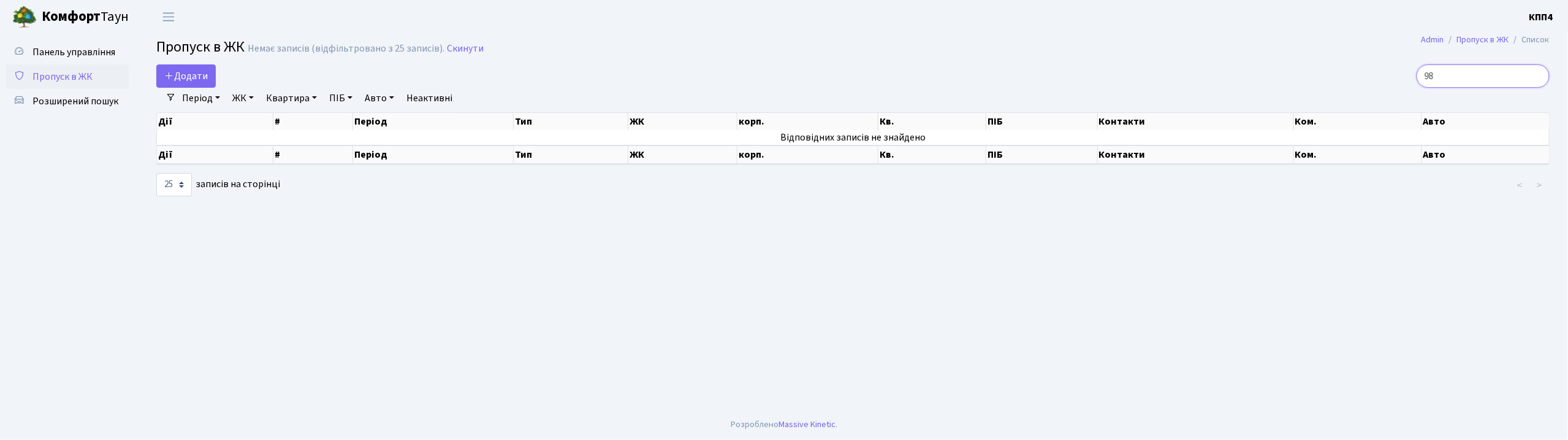
type input "9"
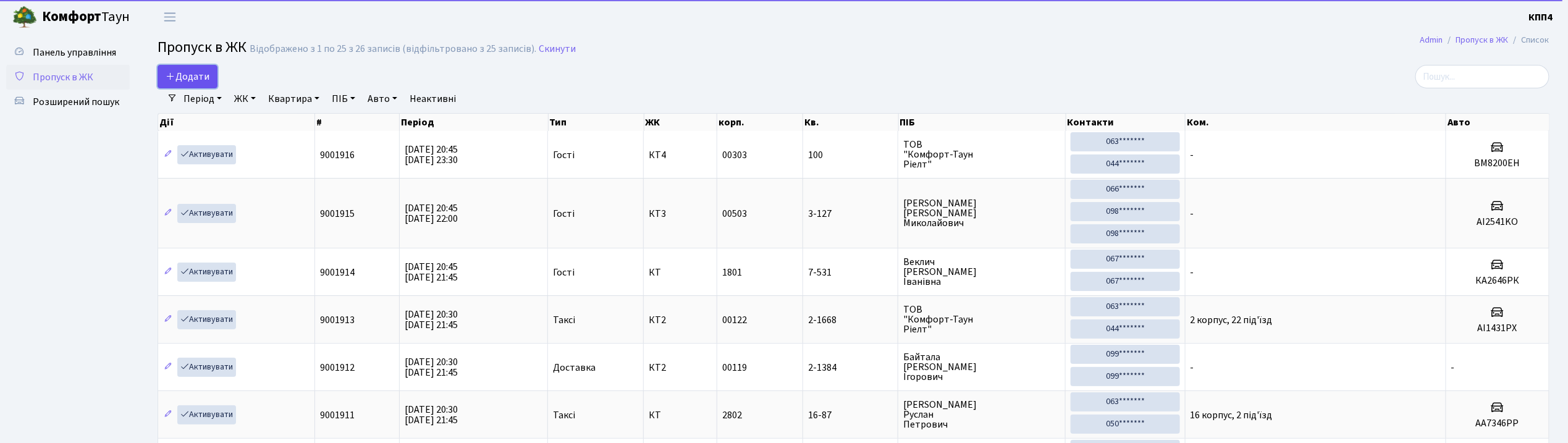
click at [188, 77] on span "Додати" at bounding box center [188, 76] width 44 height 14
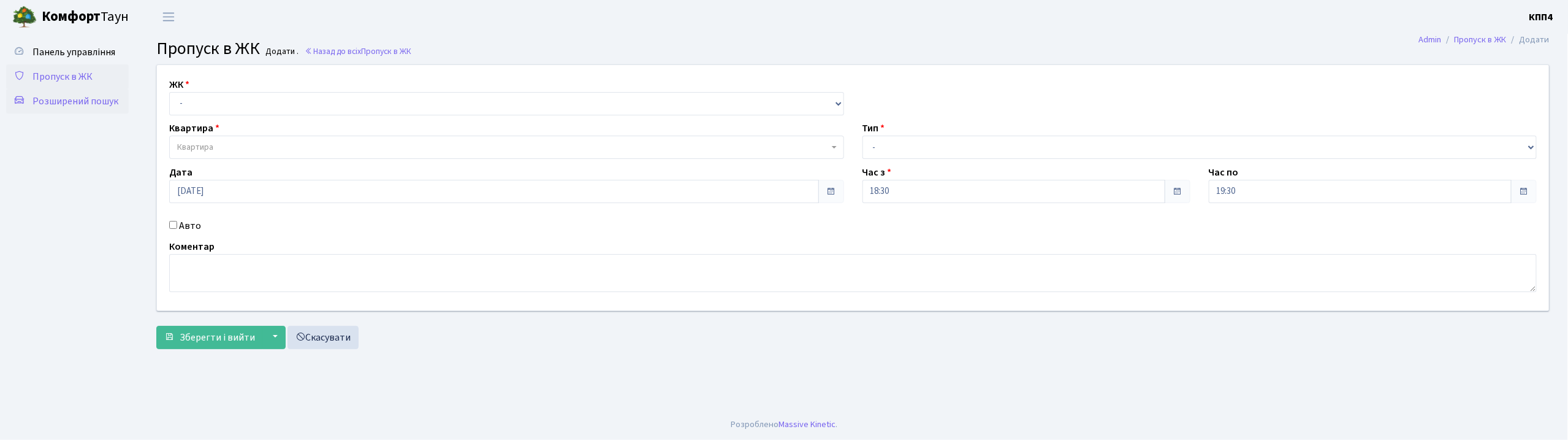
click at [88, 98] on span "Розширений пошук" at bounding box center [75, 101] width 86 height 14
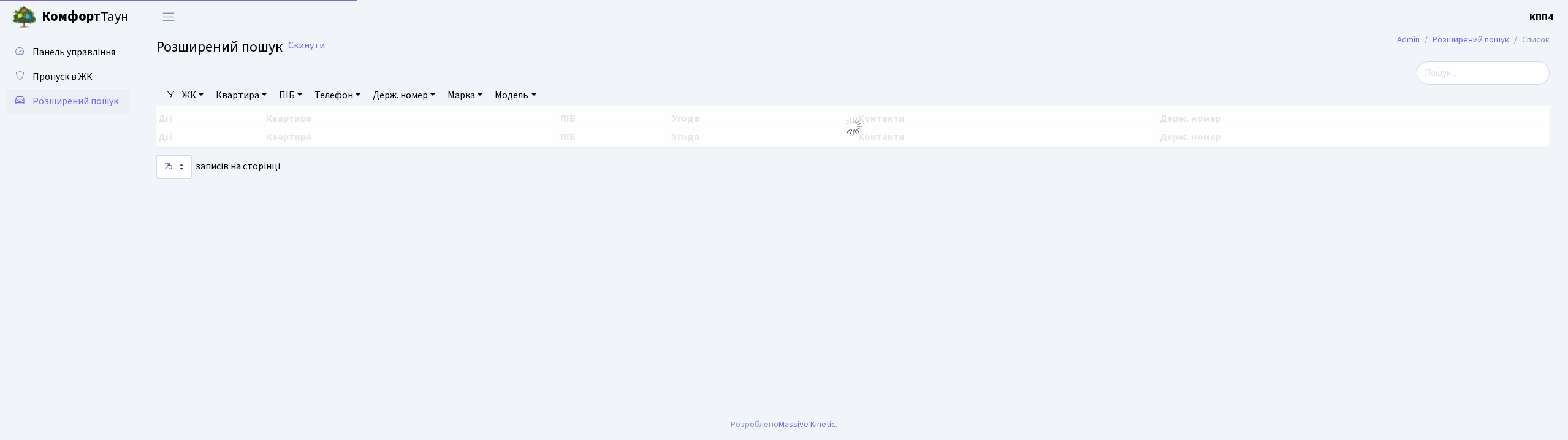
select select "25"
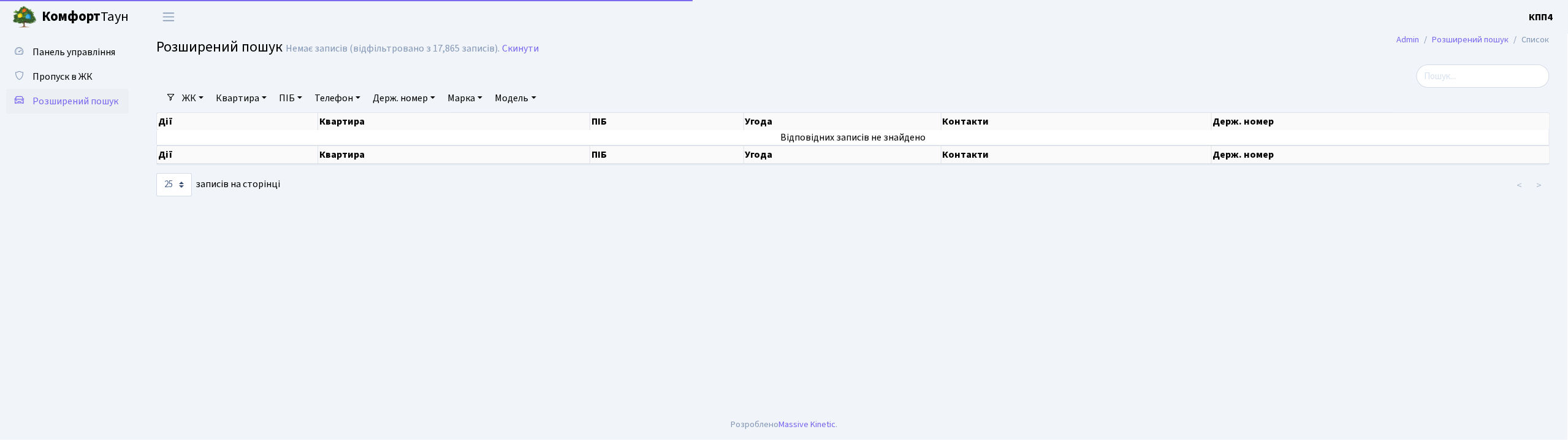
click at [232, 96] on link "Квартира" at bounding box center [242, 98] width 61 height 21
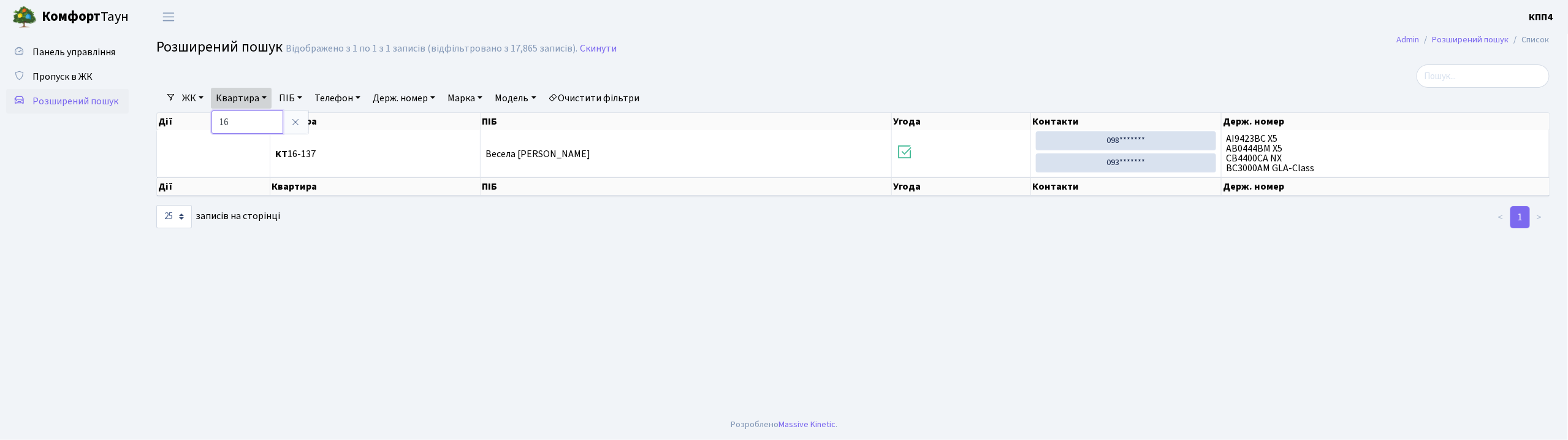
type input "1"
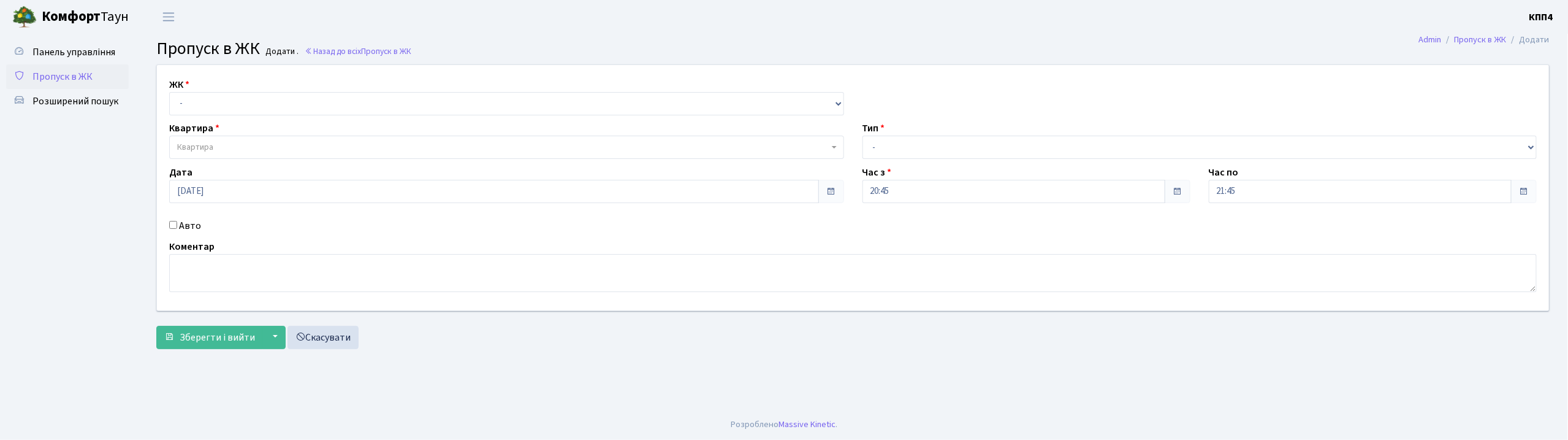
click at [186, 225] on label "Авто" at bounding box center [189, 226] width 22 height 14
click at [177, 225] on input "Авто" at bounding box center [173, 225] width 8 height 8
checkbox input "true"
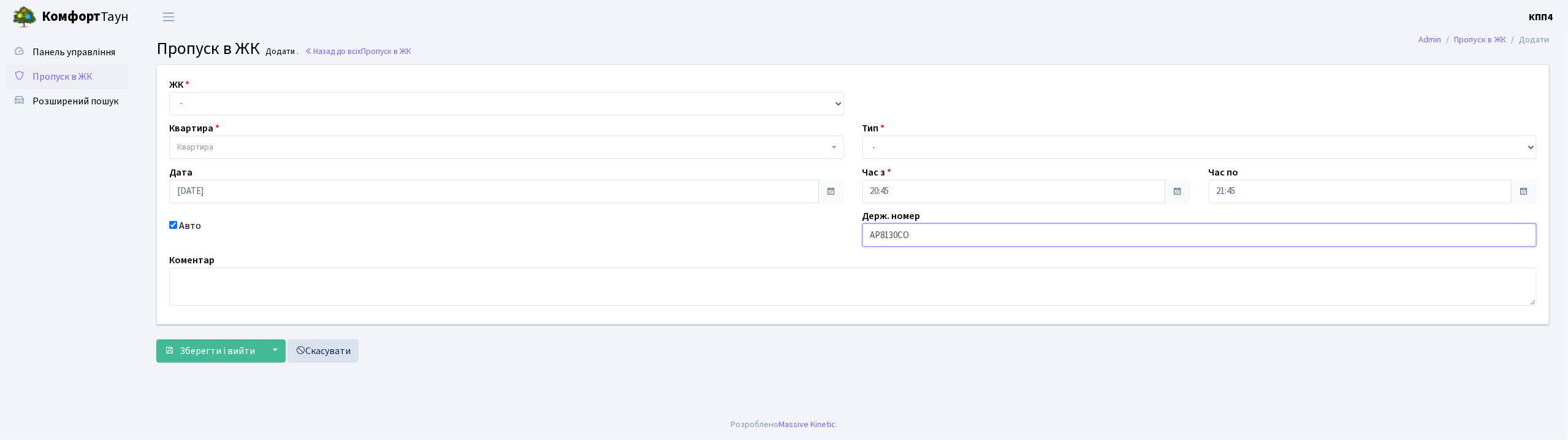
type input "АР8130СО"
drag, startPoint x: 225, startPoint y: 100, endPoint x: 238, endPoint y: 113, distance: 18.4
click at [225, 100] on select "- КТ, вул. Регенераторна, 4 КТ2, просп. [STREET_ADDRESS] [STREET_ADDRESS] [PERS…" at bounding box center [506, 104] width 675 height 23
select select "271"
click at [169, 92] on select "- КТ, вул. Регенераторна, 4 КТ2, просп. [STREET_ADDRESS] [STREET_ADDRESS] [PERS…" at bounding box center [506, 104] width 675 height 23
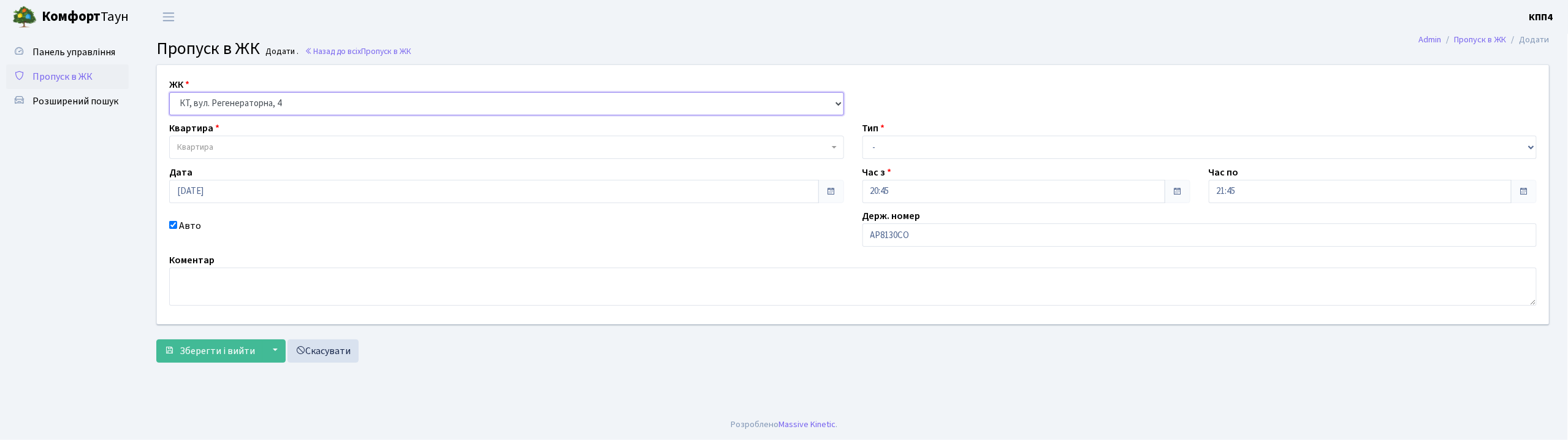
select select
click at [253, 147] on span "Квартира" at bounding box center [503, 147] width 652 height 12
drag, startPoint x: 351, startPoint y: 142, endPoint x: 376, endPoint y: 138, distance: 25.3
click at [376, 138] on span "Квартира" at bounding box center [506, 147] width 675 height 23
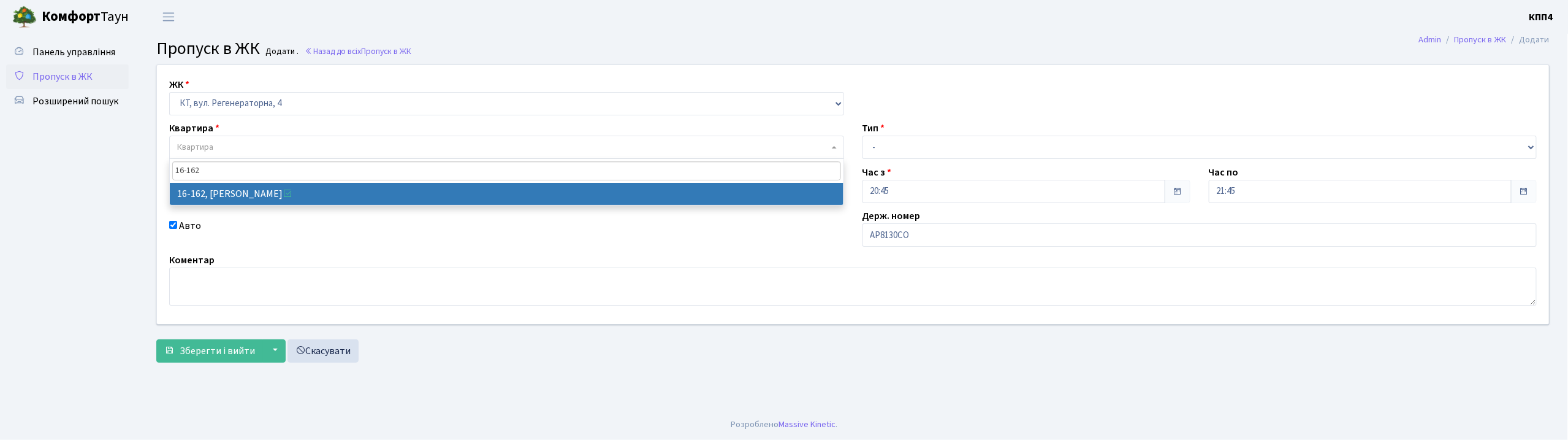
type input "16-162"
select select "8723"
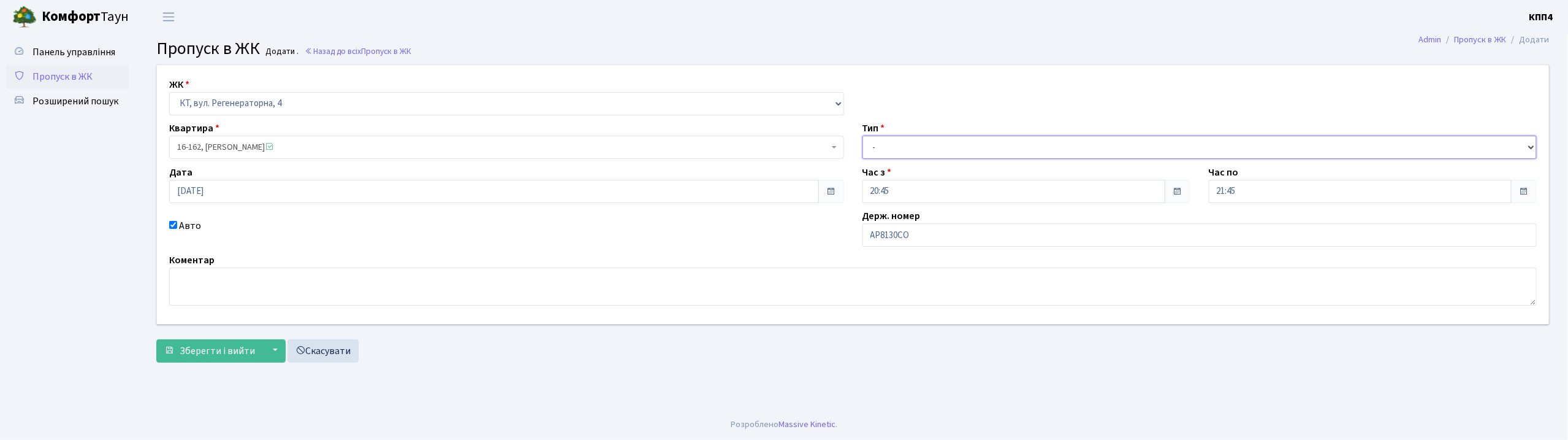
drag, startPoint x: 942, startPoint y: 145, endPoint x: 930, endPoint y: 146, distance: 12.0
click at [939, 146] on select "- Доставка Таксі Гості Сервіс" at bounding box center [1200, 147] width 675 height 23
select select "2"
click at [863, 136] on select "- Доставка Таксі Гості Сервіс" at bounding box center [1200, 147] width 675 height 23
click at [250, 356] on button "Зберегти і вийти" at bounding box center [209, 350] width 107 height 23
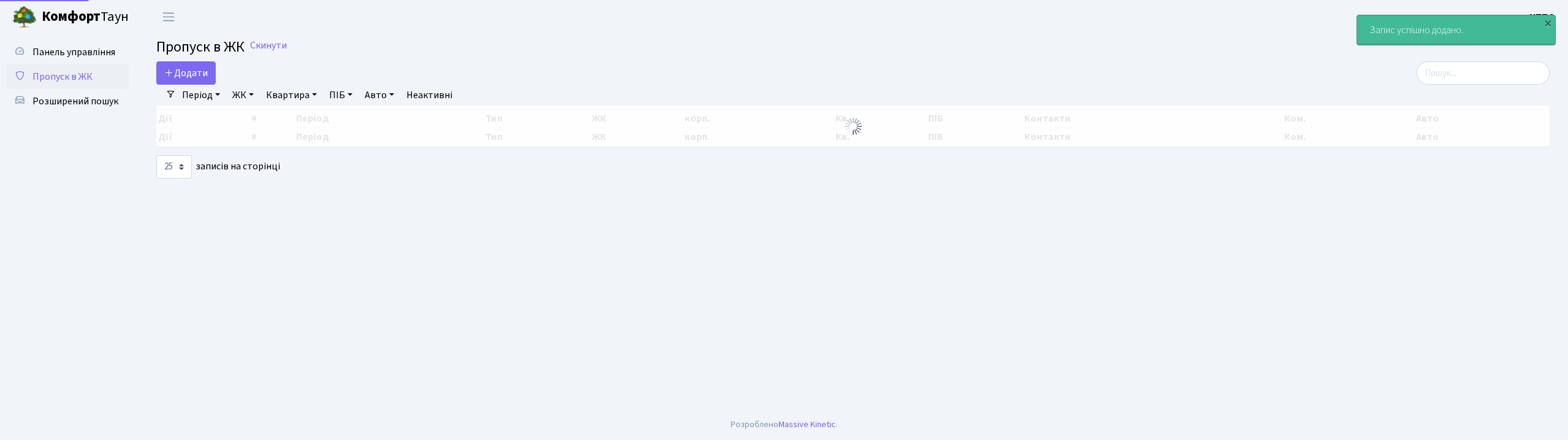
select select "25"
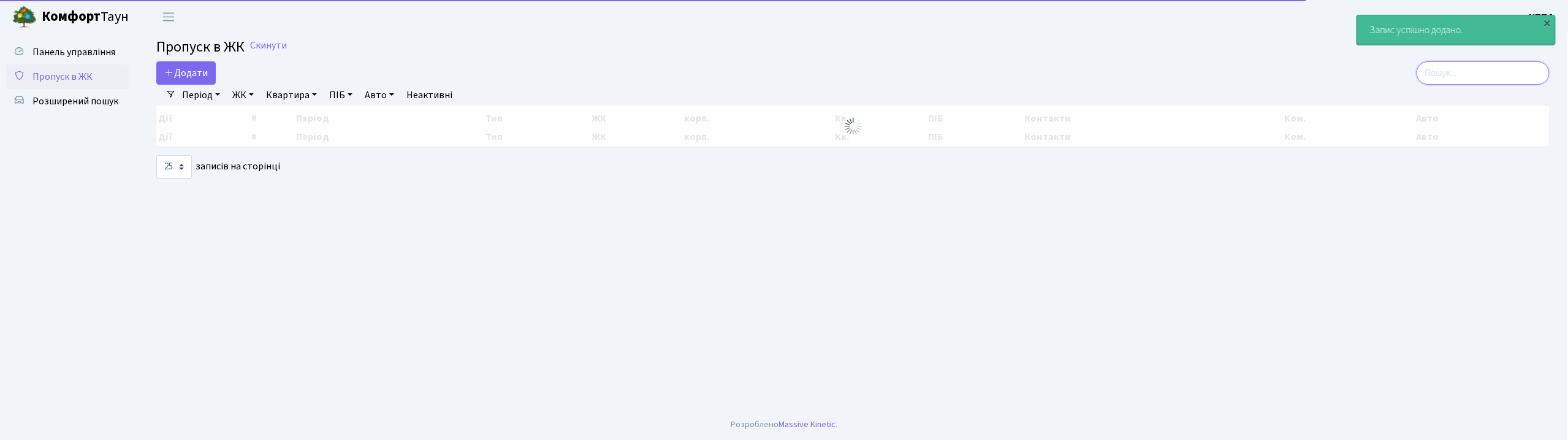
click at [1478, 72] on input "search" at bounding box center [1483, 72] width 133 height 23
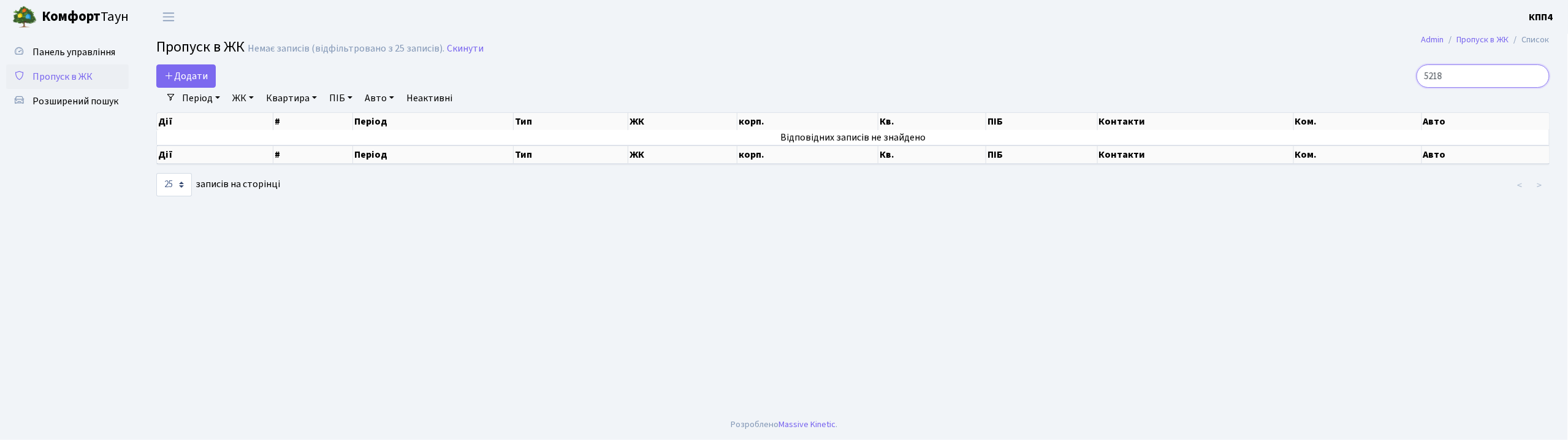
click at [1444, 76] on input "5218" at bounding box center [1483, 75] width 133 height 23
type input "5-218"
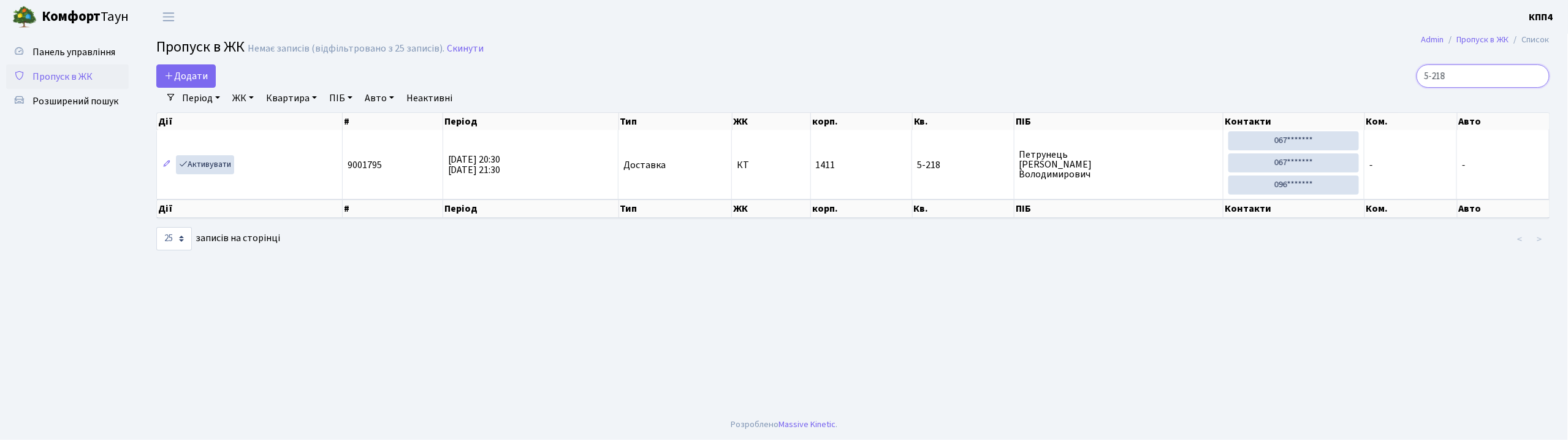
drag, startPoint x: 1474, startPoint y: 86, endPoint x: 1394, endPoint y: 94, distance: 80.4
click at [1394, 94] on div "Додати 5-218 Фільтри Період 21.09.2025 - 21.09.2025 ЖК - КТ, вул. Регенераторна…" at bounding box center [852, 157] width 1412 height 187
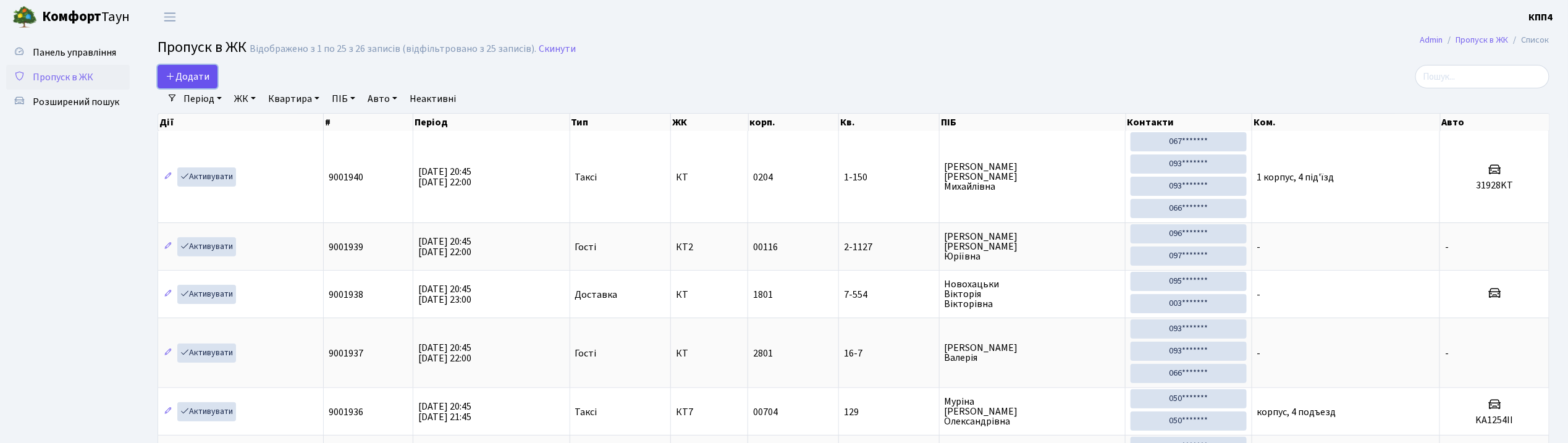
click at [182, 79] on span "Додати" at bounding box center [188, 76] width 44 height 14
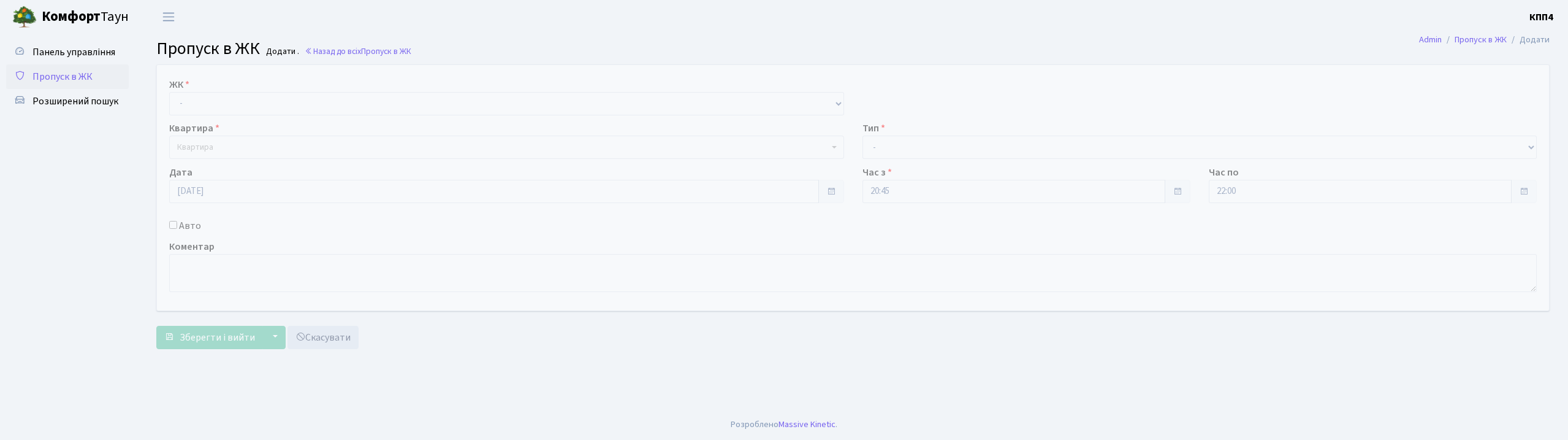
click at [197, 104] on select "- КТ, вул. Регенераторна, 4 КТ2, просп. [STREET_ADDRESS] [STREET_ADDRESS] [PERS…" at bounding box center [506, 104] width 675 height 23
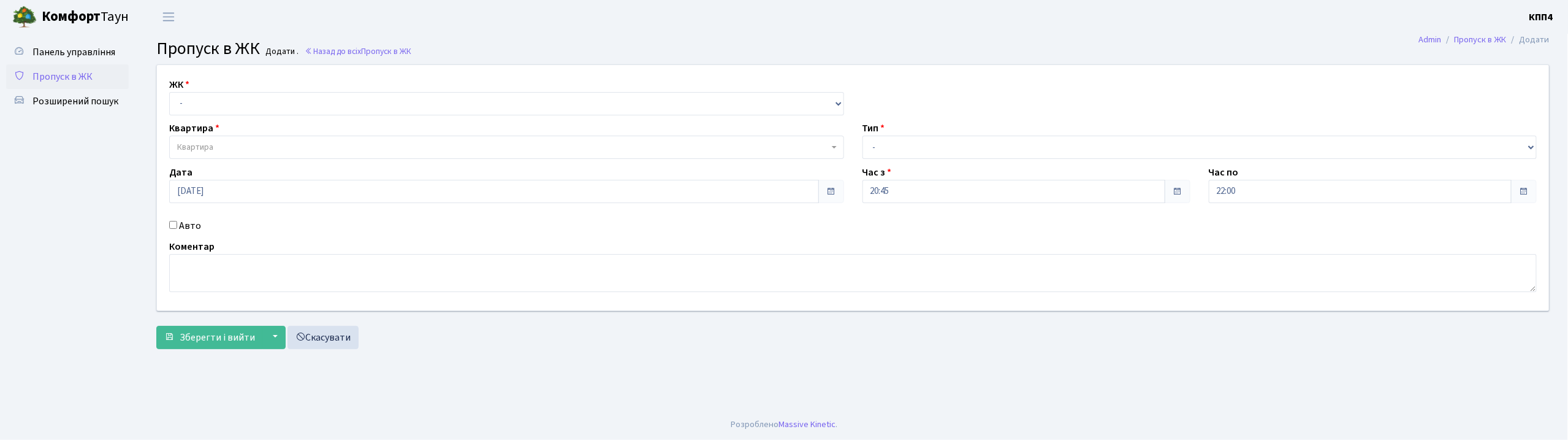
select select "271"
click at [169, 92] on select "- КТ, вул. Регенераторна, 4 КТ2, просп. Соборності, 17 КТ3, вул. Березнева, 16 …" at bounding box center [506, 104] width 675 height 23
select select
click at [217, 143] on span "Квартира" at bounding box center [503, 147] width 652 height 12
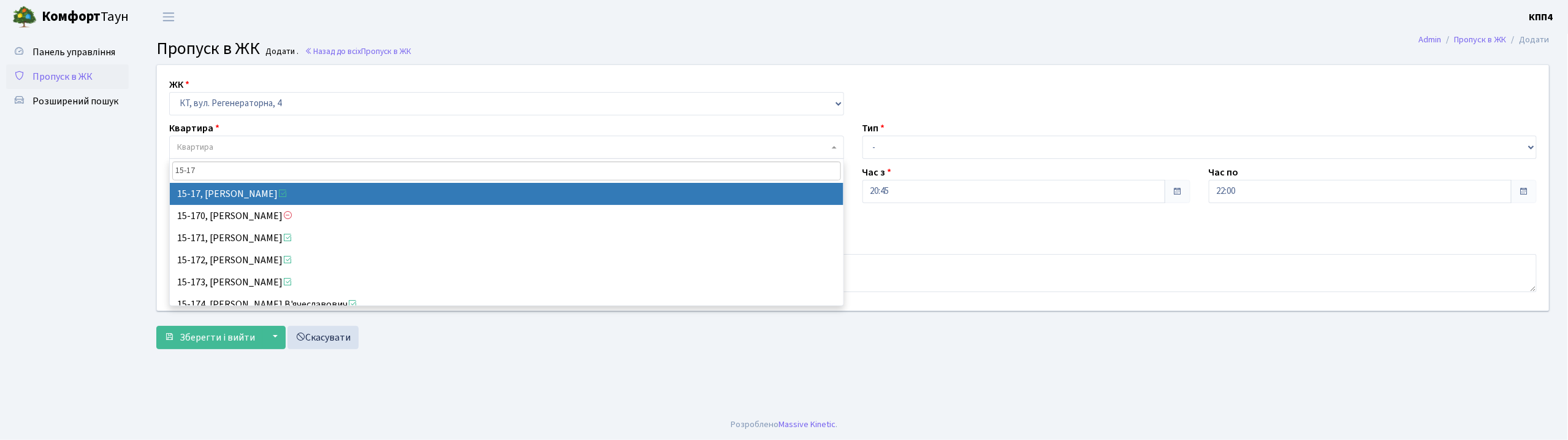
type input "15-17"
select select "8792"
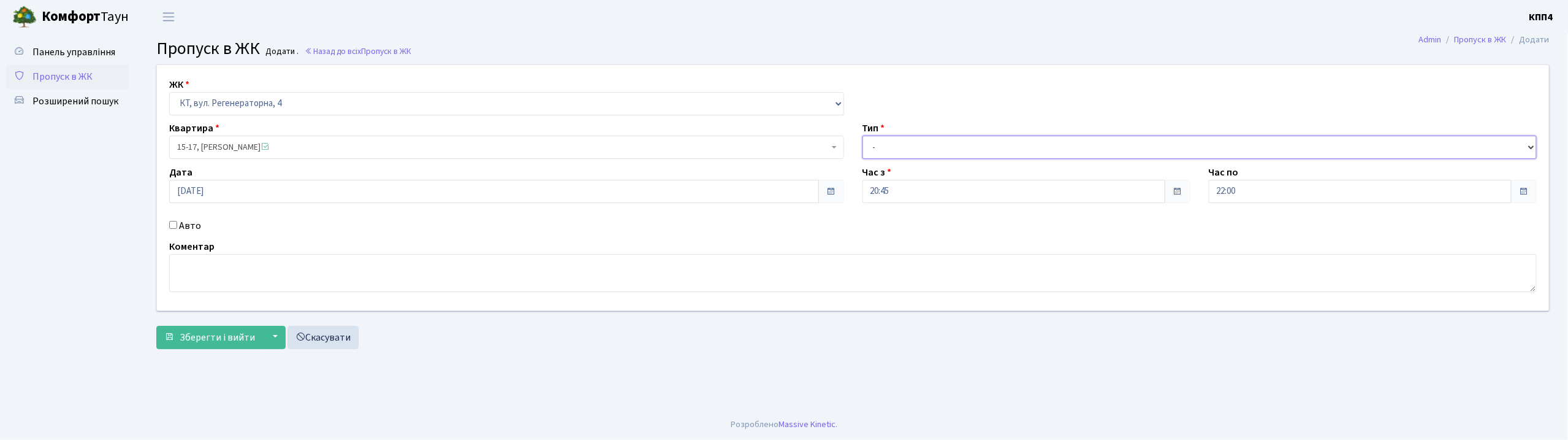
click at [890, 142] on select "- Доставка Таксі Гості Сервіс" at bounding box center [1200, 147] width 675 height 23
select select "1"
click at [863, 136] on select "- Доставка Таксі Гості Сервіс" at bounding box center [1200, 147] width 675 height 23
click at [168, 329] on button "Зберегти і вийти" at bounding box center [209, 337] width 107 height 23
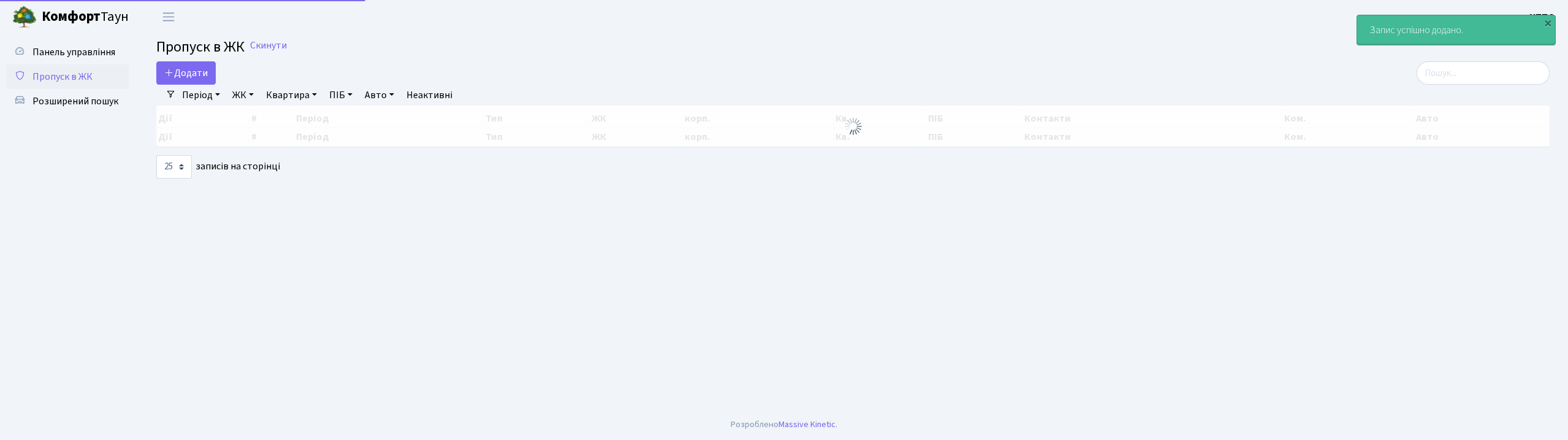
select select "25"
click at [1464, 84] on input "search" at bounding box center [1483, 72] width 133 height 23
